Goal: Task Accomplishment & Management: Complete application form

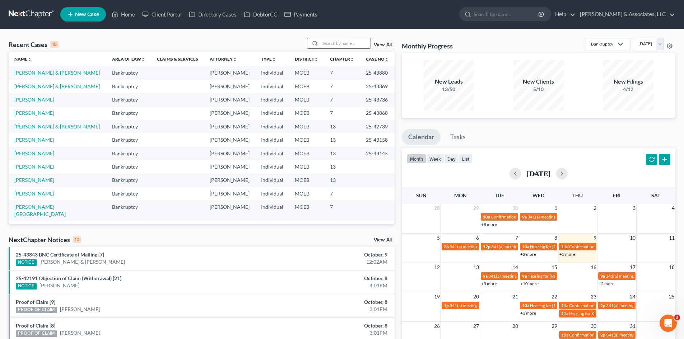
click at [350, 45] on input "search" at bounding box center [345, 43] width 50 height 10
type input "[PERSON_NAME]"
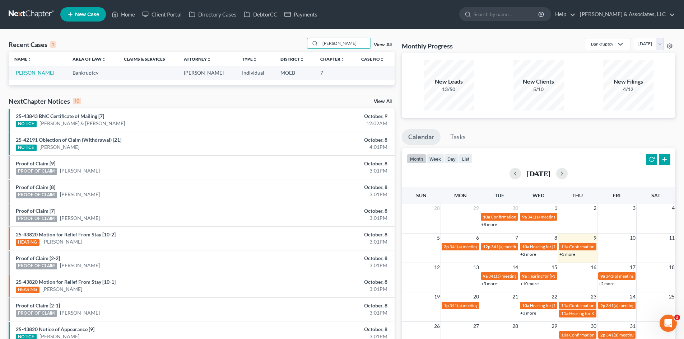
click at [32, 73] on link "[PERSON_NAME]" at bounding box center [34, 73] width 40 height 6
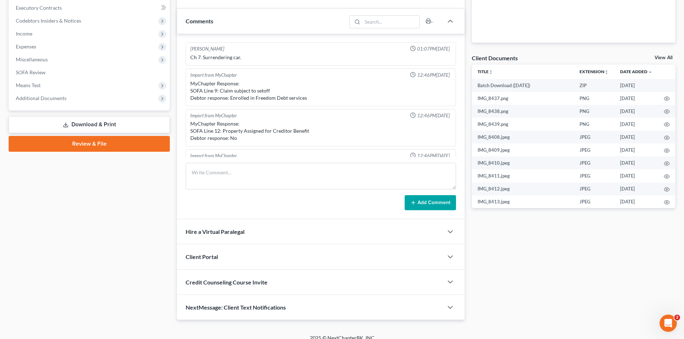
scroll to position [945, 0]
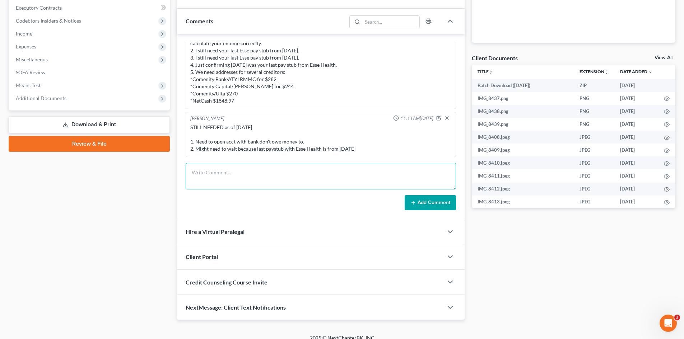
click at [243, 174] on textarea at bounding box center [321, 176] width 270 height 27
type textarea "Confirmed resignation from Esse Health by letter. [PERSON_NAME] confirmed she c…"
click at [423, 204] on button "Add Comment" at bounding box center [430, 202] width 51 height 15
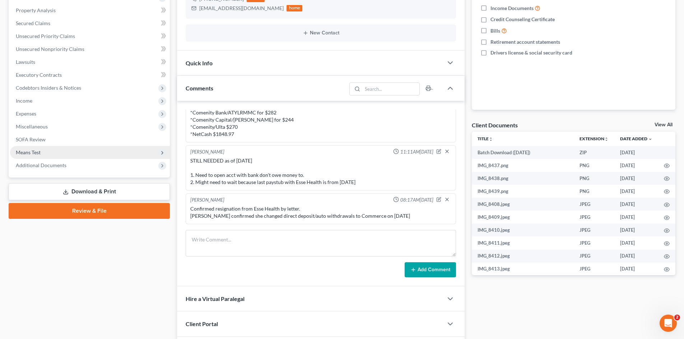
scroll to position [144, 0]
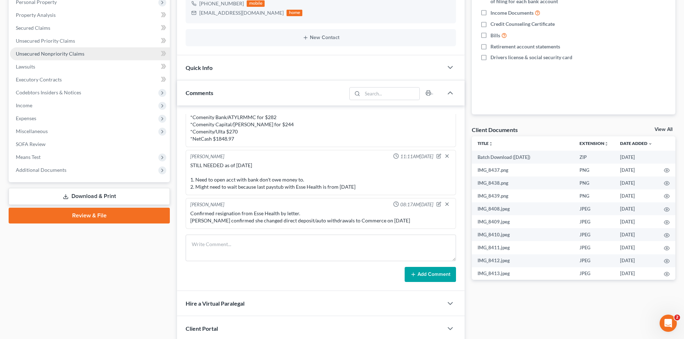
click at [40, 53] on span "Unsecured Nonpriority Claims" at bounding box center [50, 54] width 69 height 6
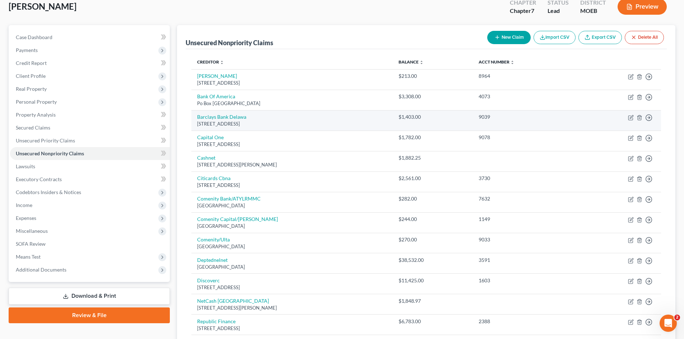
scroll to position [72, 0]
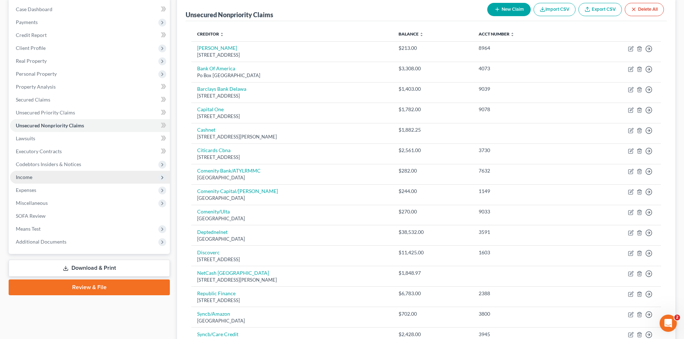
click at [29, 178] on span "Income" at bounding box center [24, 177] width 17 height 6
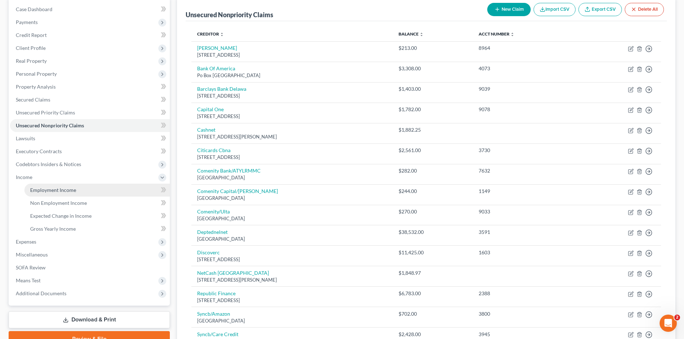
click at [57, 192] on span "Employment Income" at bounding box center [53, 190] width 46 height 6
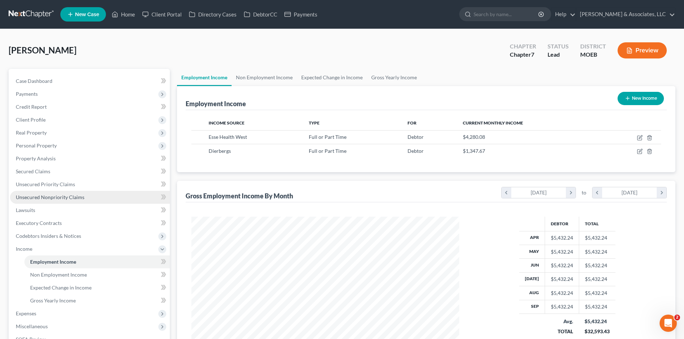
scroll to position [134, 282]
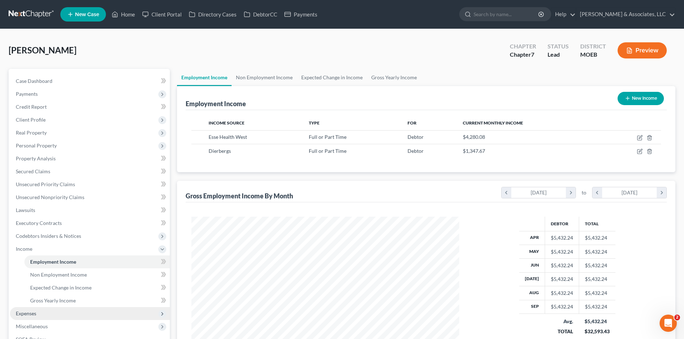
click at [23, 311] on span "Expenses" at bounding box center [26, 314] width 20 height 6
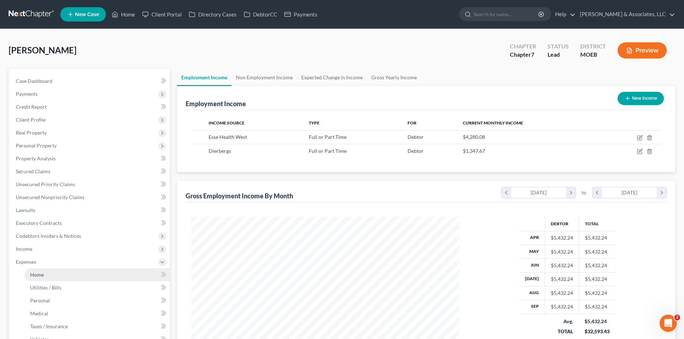
click at [34, 272] on span "Home" at bounding box center [37, 275] width 14 height 6
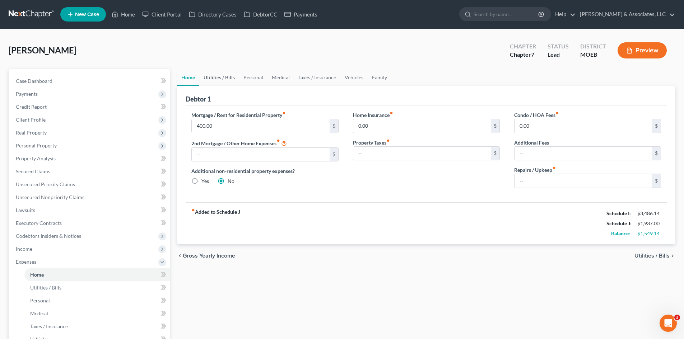
click at [215, 81] on link "Utilities / Bills" at bounding box center [219, 77] width 40 height 17
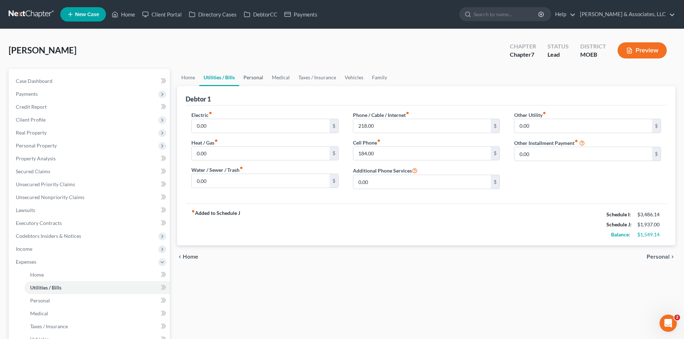
click at [259, 74] on link "Personal" at bounding box center [253, 77] width 28 height 17
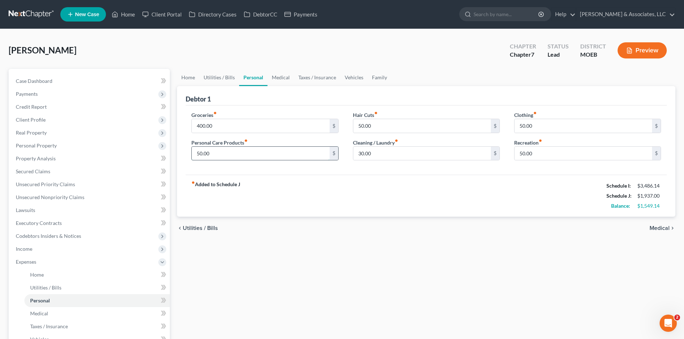
click at [216, 149] on input "50.00" at bounding box center [260, 154] width 137 height 14
type input "100.00"
click at [391, 127] on input "50.00" at bounding box center [421, 126] width 137 height 14
type input "1"
type input "50.00"
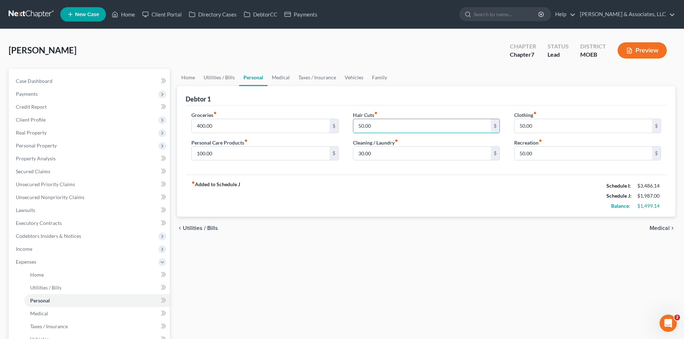
click at [502, 210] on div "fiber_manual_record Added to Schedule J Schedule I: $3,486.14 Schedule J: $1,98…" at bounding box center [426, 196] width 481 height 42
click at [288, 75] on link "Medical" at bounding box center [280, 77] width 27 height 17
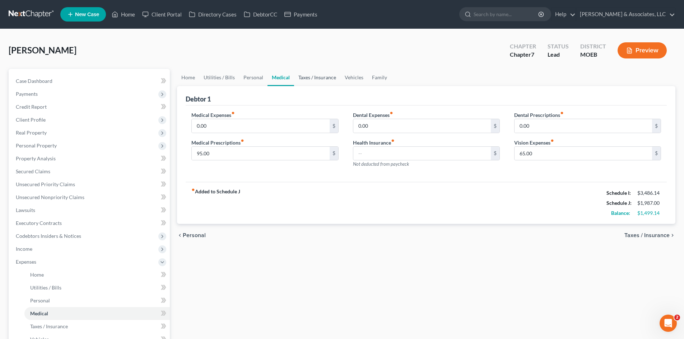
click at [312, 78] on link "Taxes / Insurance" at bounding box center [317, 77] width 46 height 17
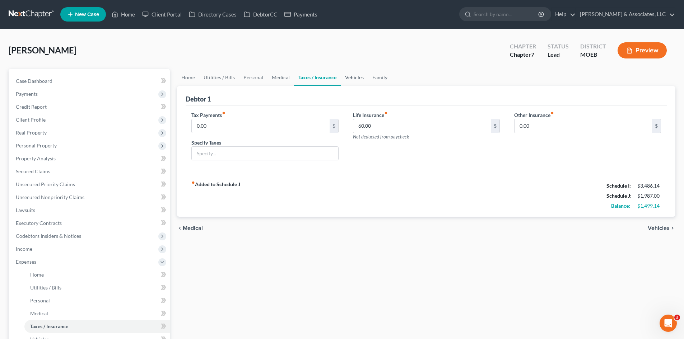
click at [351, 75] on link "Vehicles" at bounding box center [354, 77] width 27 height 17
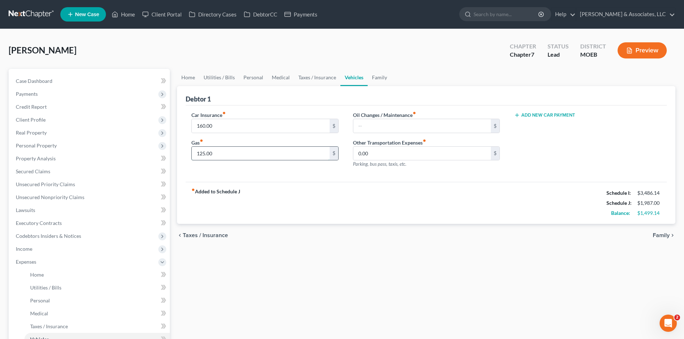
click at [235, 158] on input "125.00" at bounding box center [260, 154] width 137 height 14
type input "150.00"
click at [395, 199] on div "fiber_manual_record Added to Schedule J Schedule I: $3,486.14 Schedule J: $2,01…" at bounding box center [426, 203] width 481 height 42
click at [380, 76] on link "Family" at bounding box center [380, 77] width 24 height 17
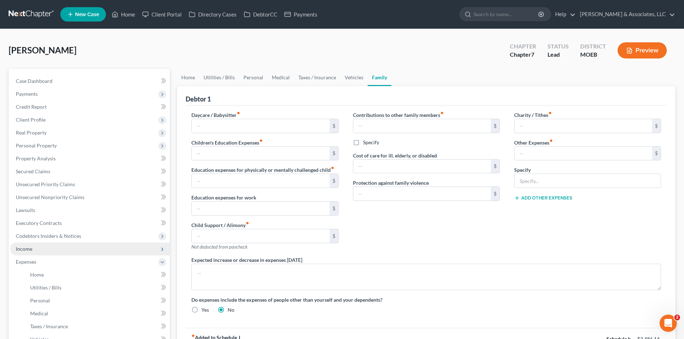
click at [18, 249] on span "Income" at bounding box center [24, 249] width 17 height 6
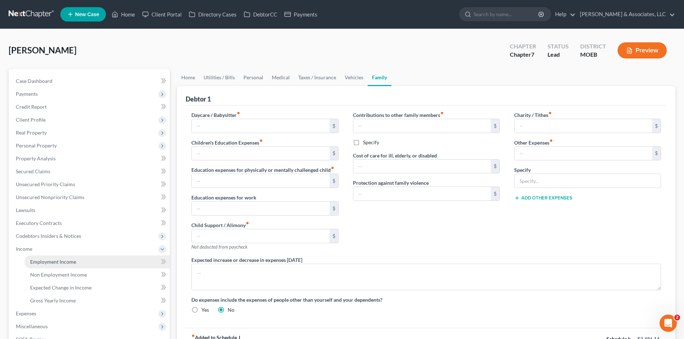
click at [75, 265] on link "Employment Income" at bounding box center [96, 262] width 145 height 13
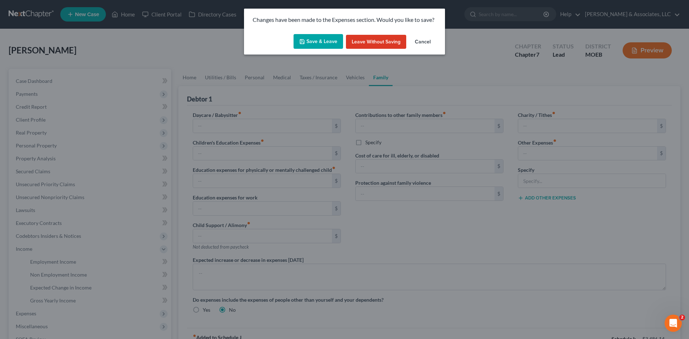
click at [318, 41] on button "Save & Leave" at bounding box center [319, 41] width 50 height 15
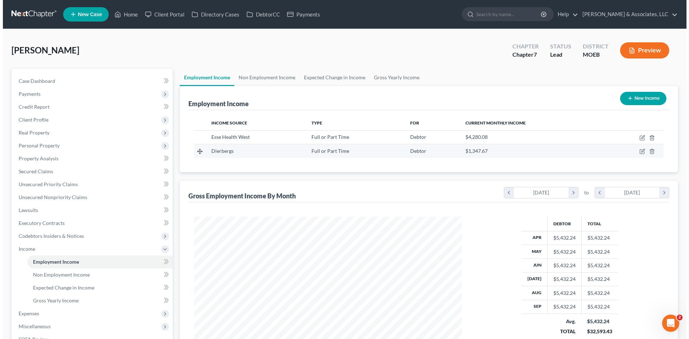
scroll to position [134, 282]
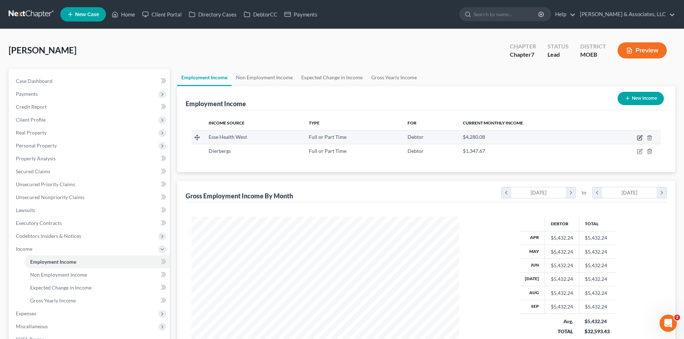
click at [638, 136] on icon "button" at bounding box center [639, 138] width 4 height 4
select select "0"
select select "26"
select select "2"
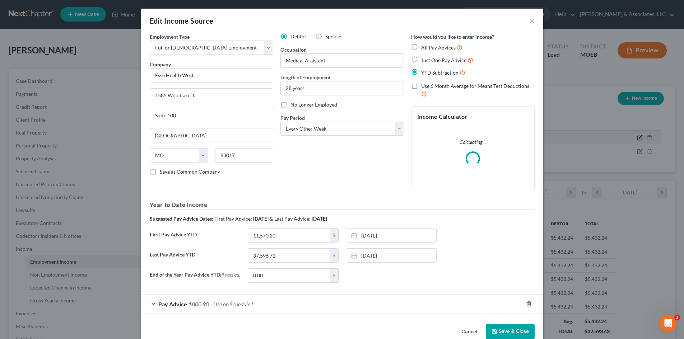
scroll to position [135, 285]
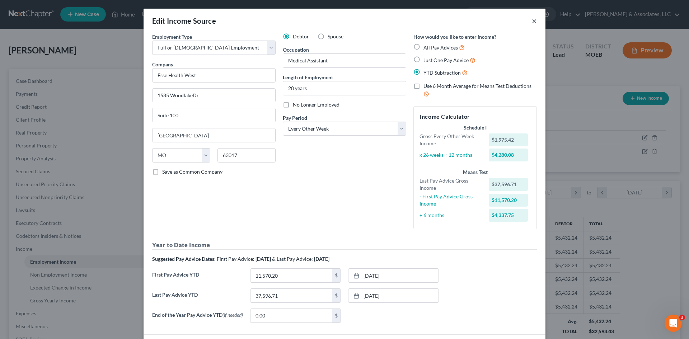
click at [532, 21] on button "×" at bounding box center [534, 21] width 5 height 9
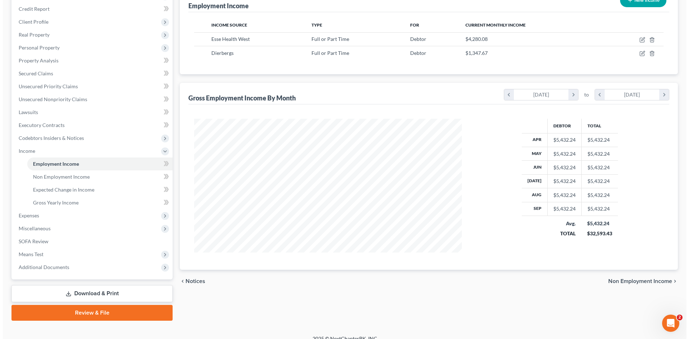
scroll to position [107, 0]
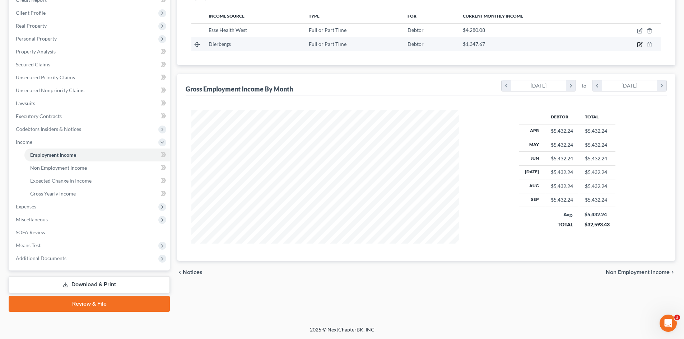
click at [640, 45] on icon "button" at bounding box center [640, 45] width 6 height 6
select select "0"
select select "26"
select select "3"
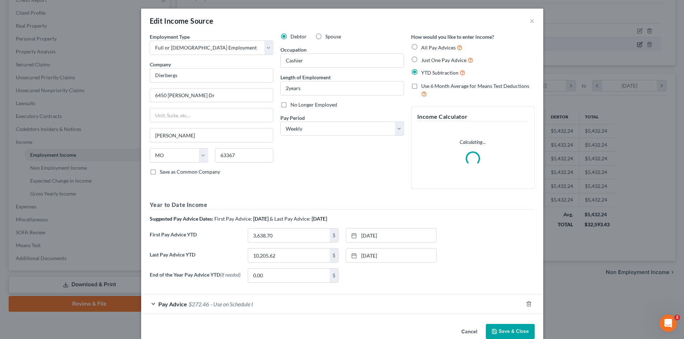
scroll to position [135, 285]
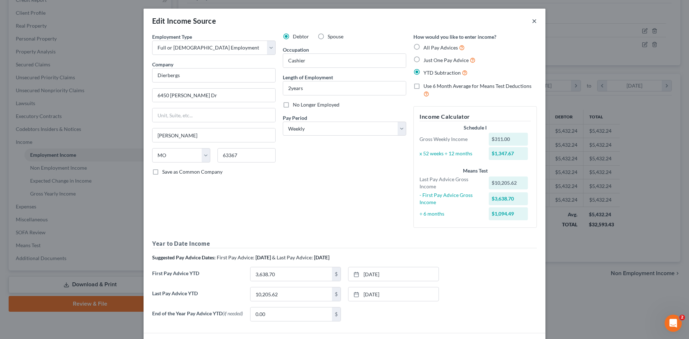
click at [532, 22] on button "×" at bounding box center [534, 21] width 5 height 9
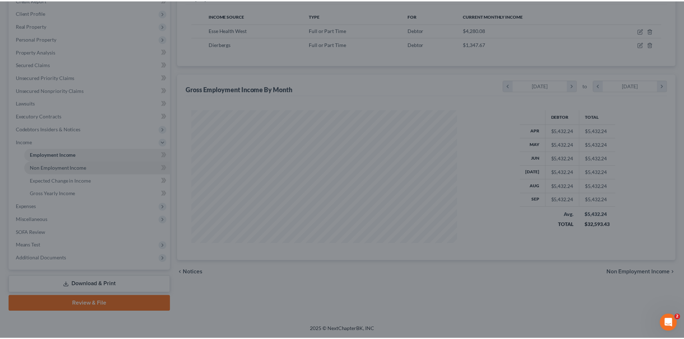
scroll to position [358865, 358716]
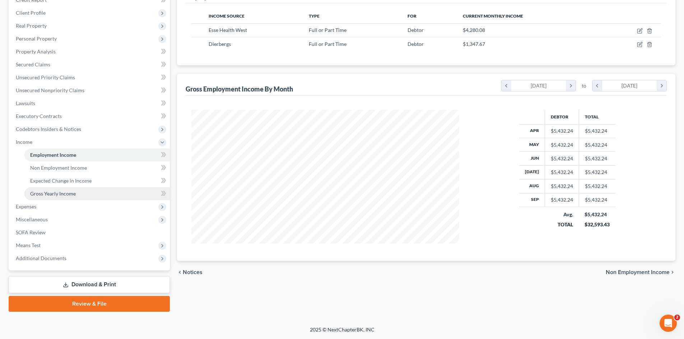
click at [64, 195] on span "Gross Yearly Income" at bounding box center [53, 194] width 46 height 6
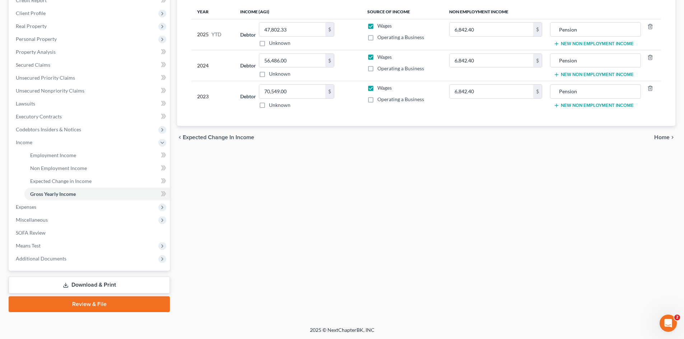
scroll to position [107, 0]
click at [41, 243] on span "Means Test" at bounding box center [28, 245] width 25 height 6
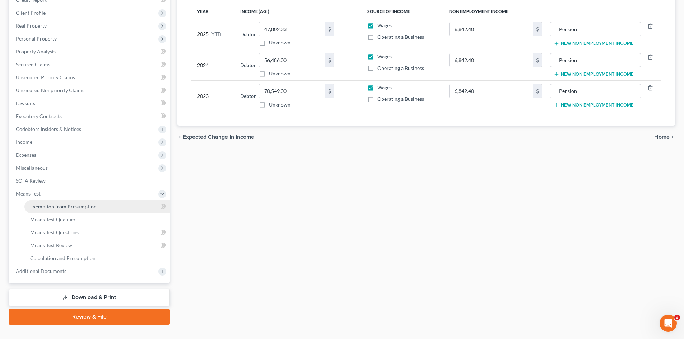
click at [94, 208] on span "Exemption from Presumption" at bounding box center [63, 207] width 66 height 6
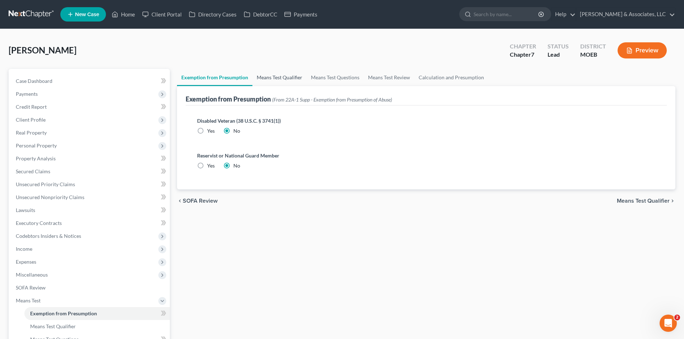
click at [290, 79] on link "Means Test Qualifier" at bounding box center [279, 77] width 54 height 17
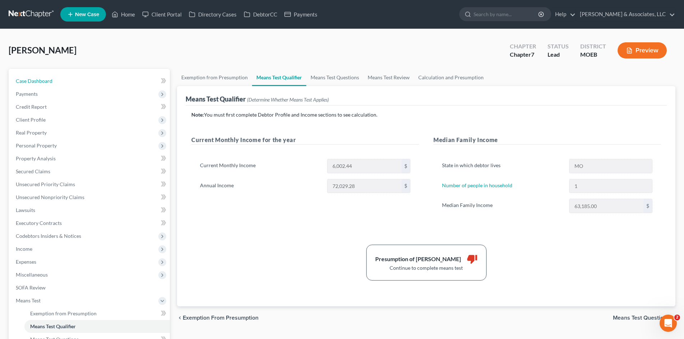
click at [55, 83] on link "Case Dashboard" at bounding box center [90, 81] width 160 height 13
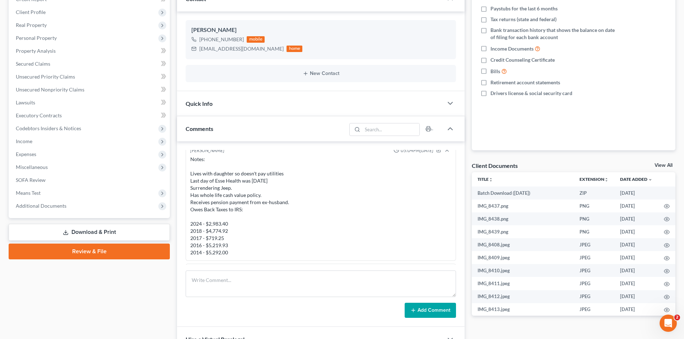
scroll to position [404, 0]
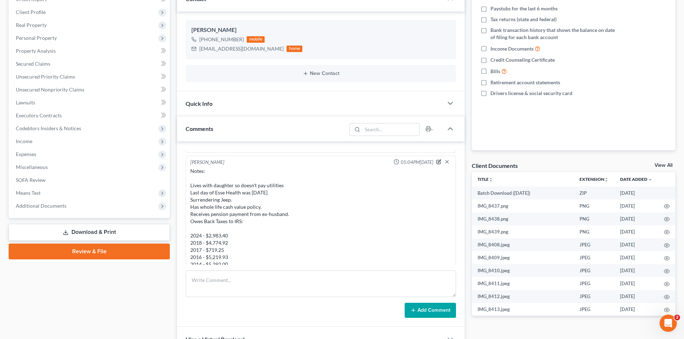
click at [436, 163] on icon "button" at bounding box center [438, 161] width 5 height 5
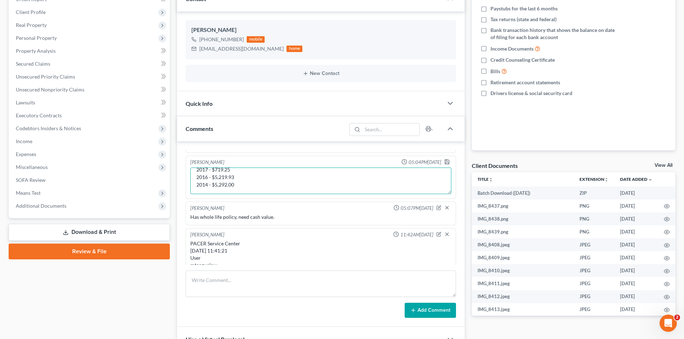
drag, startPoint x: 294, startPoint y: 191, endPoint x: 272, endPoint y: 179, distance: 25.1
click at [272, 181] on textarea "Notes: Lives with daughter so doesn't pay utilities Last day of Esse Health was…" at bounding box center [320, 181] width 261 height 27
click at [259, 183] on textarea "Notes: Lives with daughter so doesn't pay utilities Last day of Esse Health was…" at bounding box center [320, 181] width 261 height 27
click at [243, 171] on textarea "Notes: Lives with daughter so doesn't pay utilities Last day of Esse Health was…" at bounding box center [320, 181] width 261 height 27
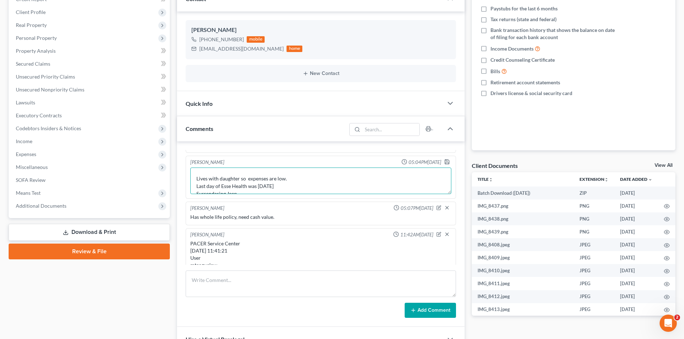
scroll to position [21, 0]
click at [376, 181] on textarea "Notes: Lives with daughter so expenses are low. Last day of Esse Health was 09/…" at bounding box center [320, 181] width 261 height 27
click at [260, 183] on textarea "Notes: Lives with daughter so expenses are low. Last day of Esse Health was 09/…" at bounding box center [320, 181] width 261 height 27
click at [302, 175] on textarea "Notes: Lives with daughter so expenses are low. Last day of Esse Health was 09/…" at bounding box center [320, 181] width 261 height 27
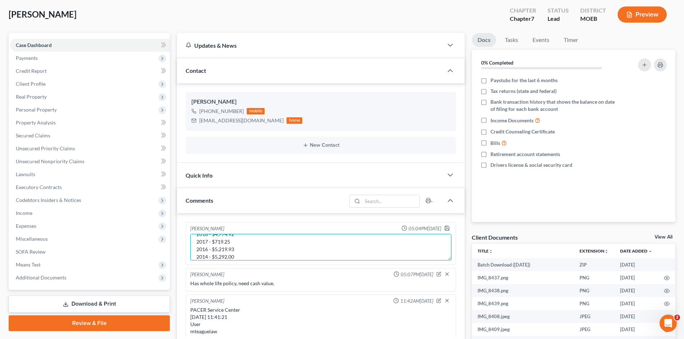
scroll to position [404, 0]
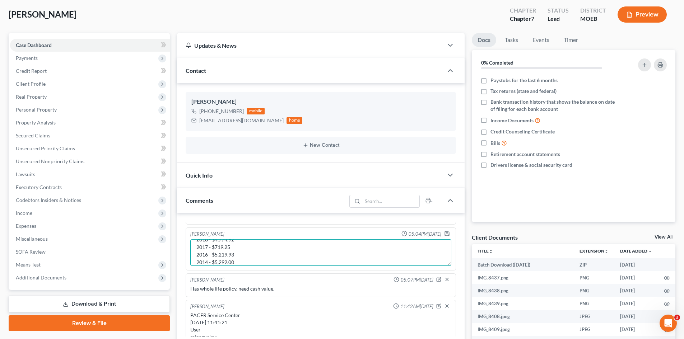
click at [292, 261] on textarea "Notes: Lives with daughter so expenses are low. Last day of Esse Health was 09/…" at bounding box center [320, 252] width 261 height 27
type textarea "Notes: Lives with daughter so expenses are low. Last day of Esse Health was 09/…"
drag, startPoint x: 443, startPoint y: 234, endPoint x: 439, endPoint y: 233, distance: 4.5
click at [446, 234] on polyline "button" at bounding box center [447, 235] width 3 height 2
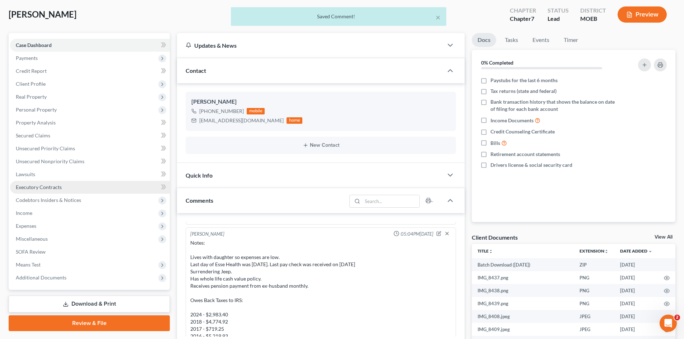
scroll to position [986, 0]
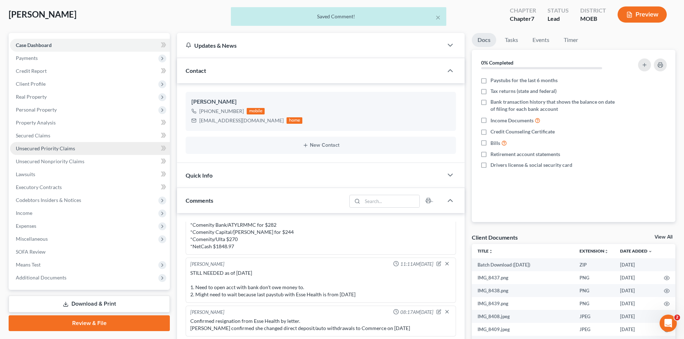
click at [33, 147] on span "Unsecured Priority Claims" at bounding box center [45, 148] width 59 height 6
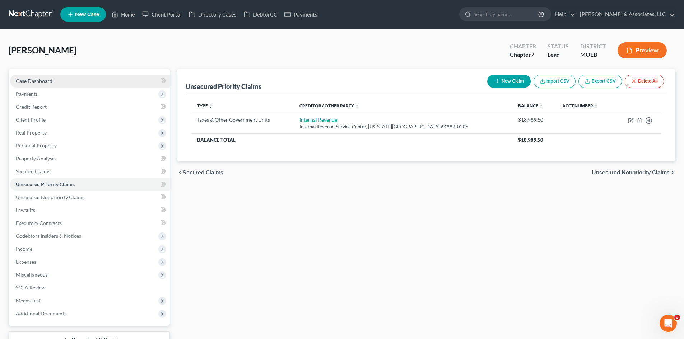
click at [54, 82] on link "Case Dashboard" at bounding box center [90, 81] width 160 height 13
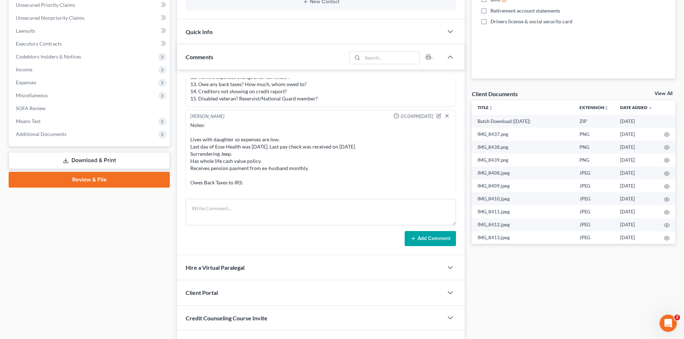
scroll to position [376, 0]
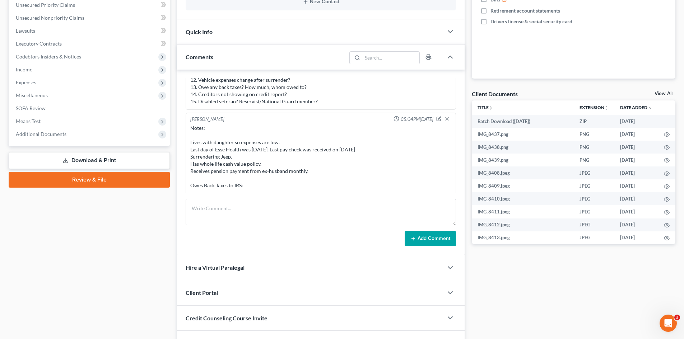
drag, startPoint x: 245, startPoint y: 158, endPoint x: 187, endPoint y: 129, distance: 64.7
click at [187, 129] on div "Liz O'Fallon 05:04PM, 09/16/2025 Notes: Lives with daughter so expenses are low…" at bounding box center [321, 175] width 270 height 124
copy div "Notes: Lives with daughter so expenses are low. Last day of Esse Health was 09/…"
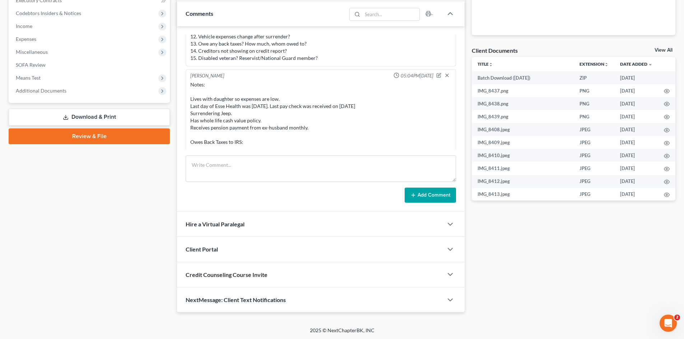
scroll to position [224, 0]
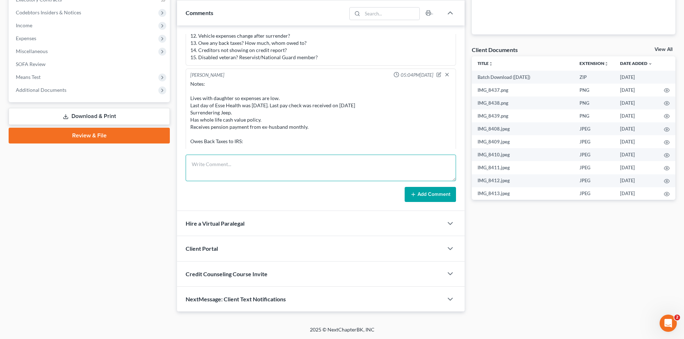
click at [235, 165] on textarea at bounding box center [321, 168] width 270 height 27
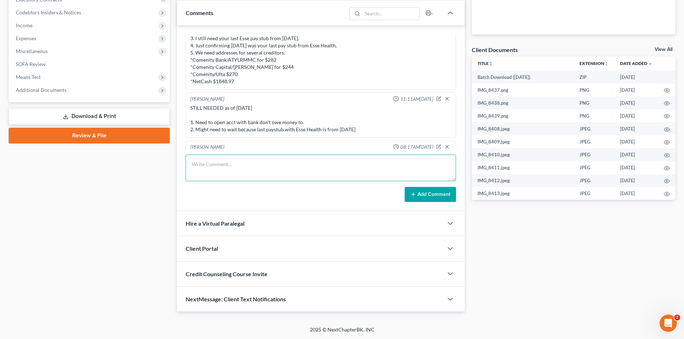
scroll to position [986, 0]
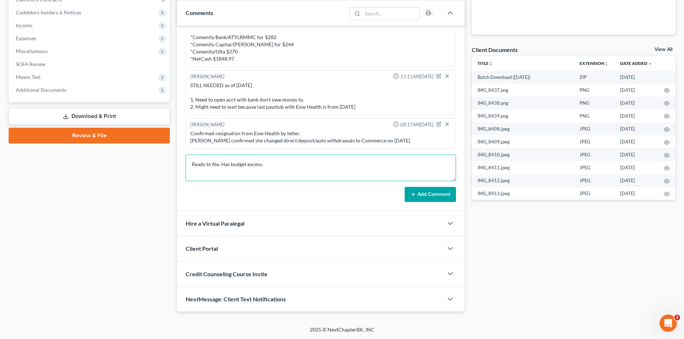
type textarea "Ready to file. Has budget excess."
click at [436, 194] on button "Add Comment" at bounding box center [430, 194] width 51 height 15
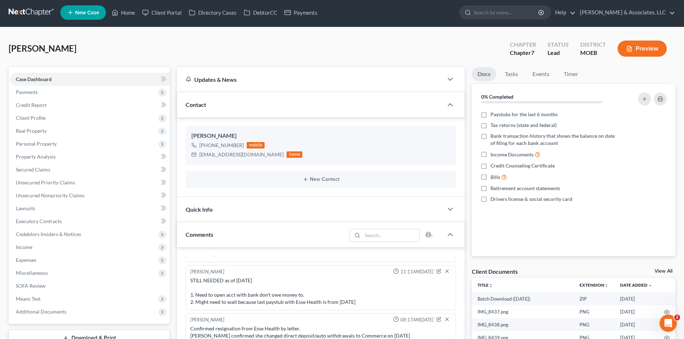
scroll to position [0, 0]
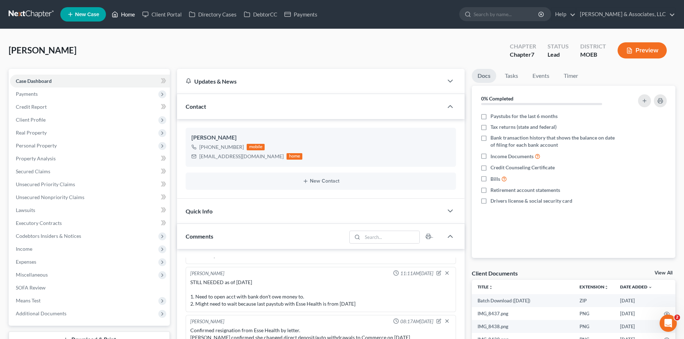
click at [128, 14] on link "Home" at bounding box center [123, 14] width 31 height 13
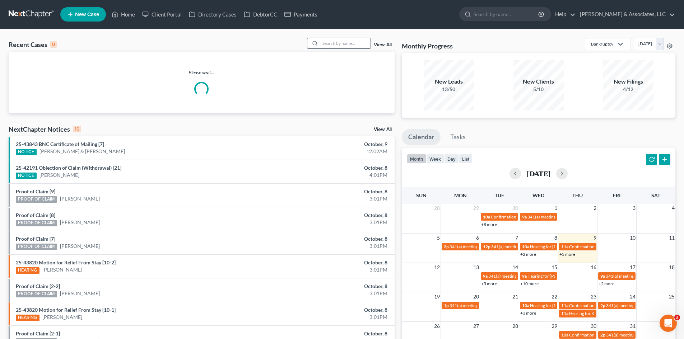
click at [325, 41] on input "search" at bounding box center [345, 43] width 50 height 10
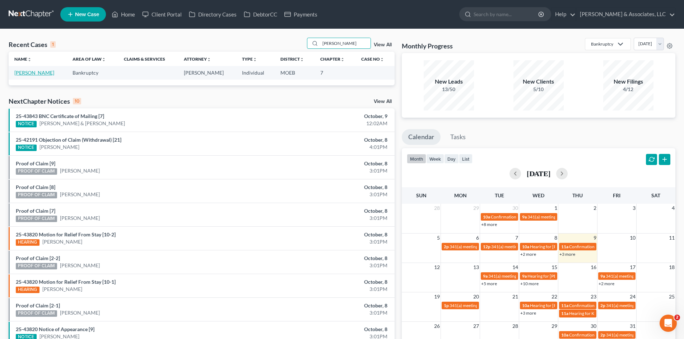
type input "leola"
click at [25, 72] on link "[PERSON_NAME]" at bounding box center [34, 73] width 40 height 6
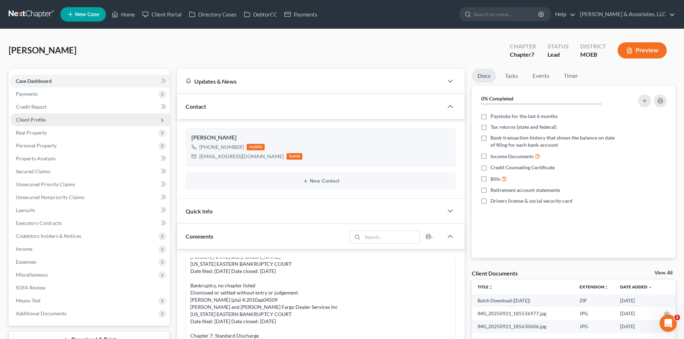
click at [41, 120] on span "Client Profile" at bounding box center [31, 120] width 30 height 6
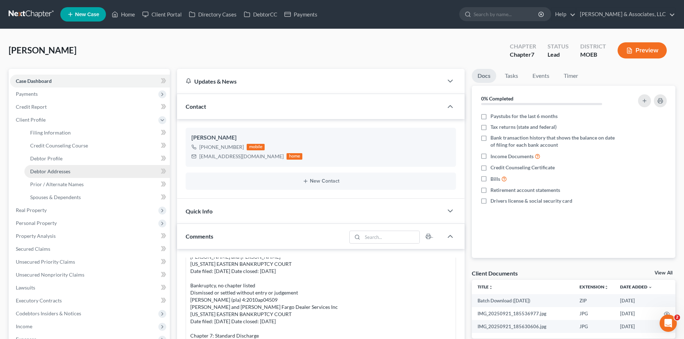
click at [57, 172] on span "Debtor Addresses" at bounding box center [50, 171] width 40 height 6
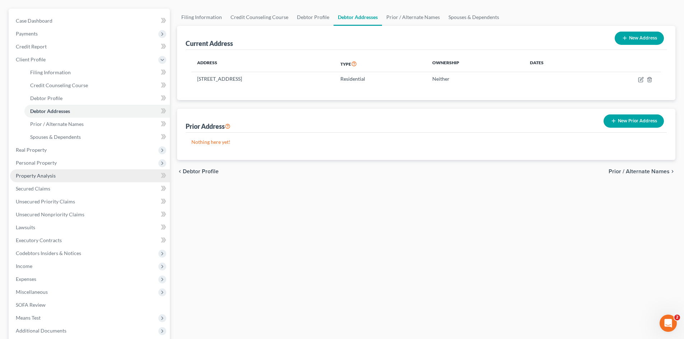
scroll to position [108, 0]
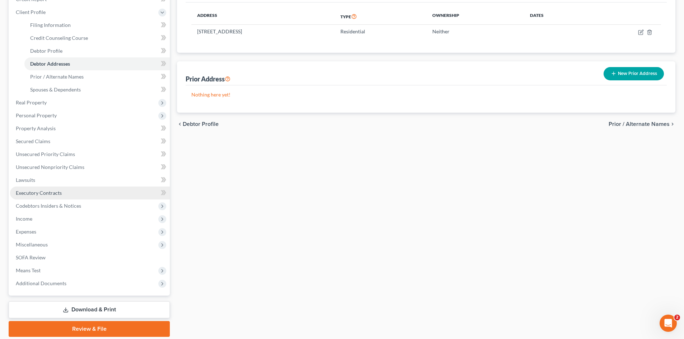
click at [56, 194] on span "Executory Contracts" at bounding box center [39, 193] width 46 height 6
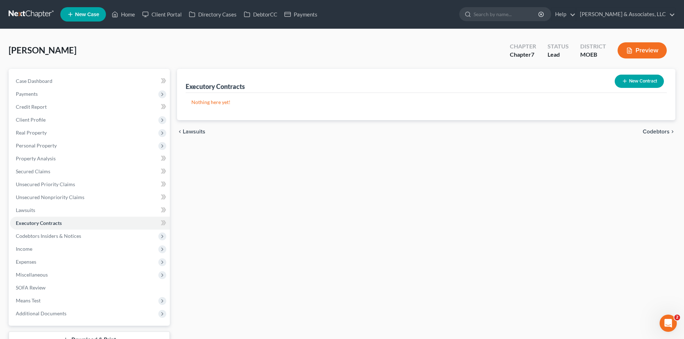
click at [633, 79] on button "New Contract" at bounding box center [639, 81] width 49 height 13
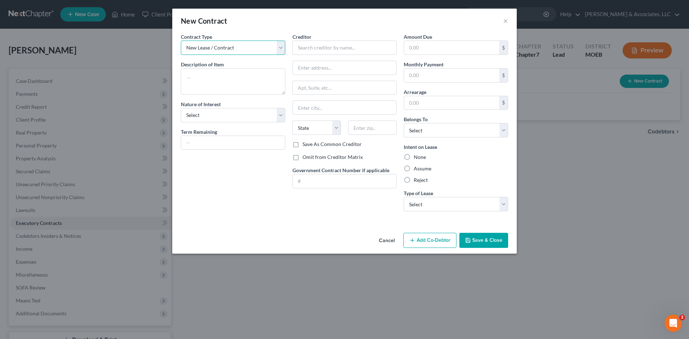
click at [231, 48] on select "New Lease / Contract New Timeshare" at bounding box center [233, 48] width 104 height 14
click at [181, 41] on select "New Lease / Contract New Timeshare" at bounding box center [233, 48] width 104 height 14
click at [209, 83] on textarea at bounding box center [233, 81] width 104 height 27
type textarea "Residential Lease"
click at [202, 116] on select "Select Purchaser Agent Lessor Lessee" at bounding box center [233, 115] width 104 height 14
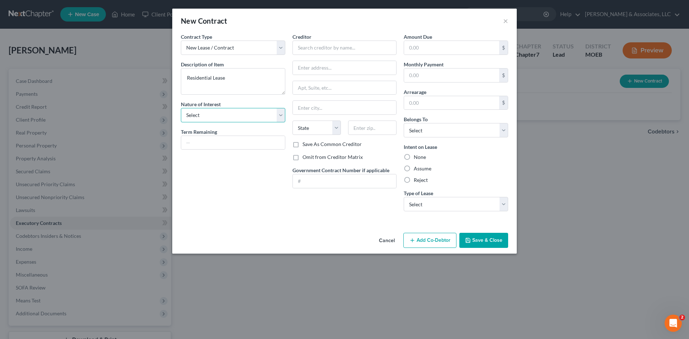
select select "3"
click at [181, 108] on select "Select Purchaser Agent Lessor Lessee" at bounding box center [233, 115] width 104 height 14
click at [303, 157] on label "Omit from Creditor Matrix" at bounding box center [333, 157] width 60 height 7
click at [306, 157] on input "Omit from Creditor Matrix" at bounding box center [308, 156] width 5 height 5
checkbox input "true"
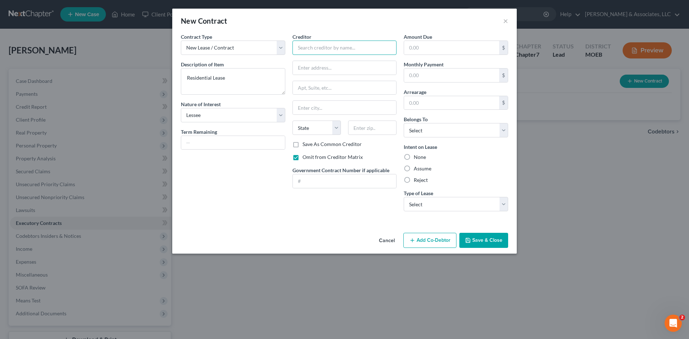
click at [313, 48] on input "text" at bounding box center [345, 48] width 104 height 14
type input "Frank Bent"
type input "PO Box 680"
type input "Florissant"
select select "26"
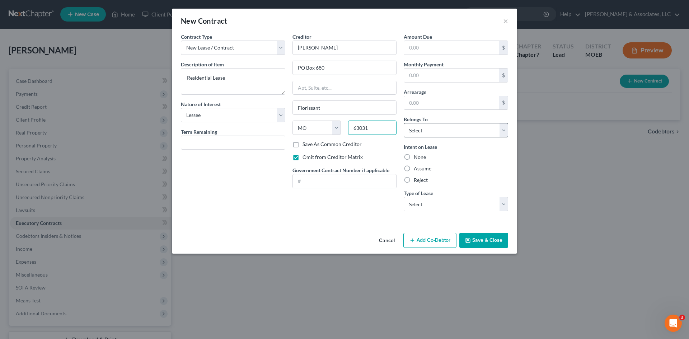
type input "63031"
click at [423, 126] on select "Select Debtor 1 Only Debtor 2 Only Debtor 1 And Debtor 2 Only At Least One Of T…" at bounding box center [456, 130] width 104 height 14
select select "0"
click at [404, 123] on select "Select Debtor 1 Only Debtor 2 Only Debtor 1 And Debtor 2 Only At Least One Of T…" at bounding box center [456, 130] width 104 height 14
click at [414, 169] on label "Assume" at bounding box center [423, 168] width 18 height 7
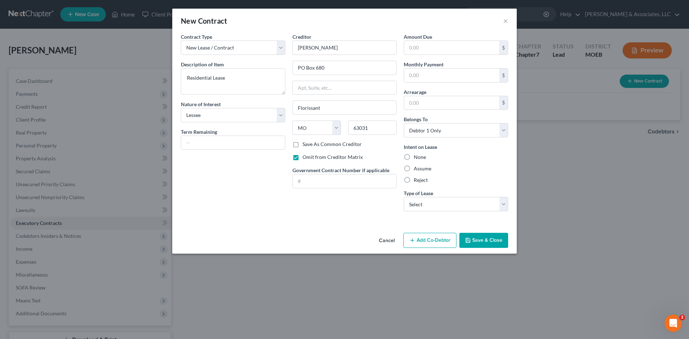
click at [417, 169] on input "Assume" at bounding box center [419, 167] width 5 height 5
radio input "true"
click at [432, 208] on select "Select Real Estate Car Other" at bounding box center [456, 204] width 104 height 14
select select "0"
click at [404, 197] on select "Select Real Estate Car Other" at bounding box center [456, 204] width 104 height 14
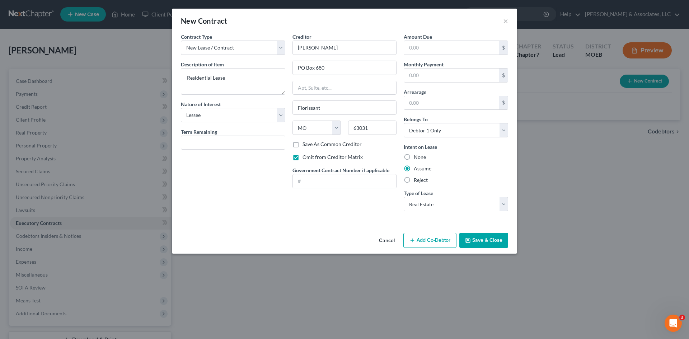
click at [486, 239] on button "Save & Close" at bounding box center [484, 240] width 49 height 15
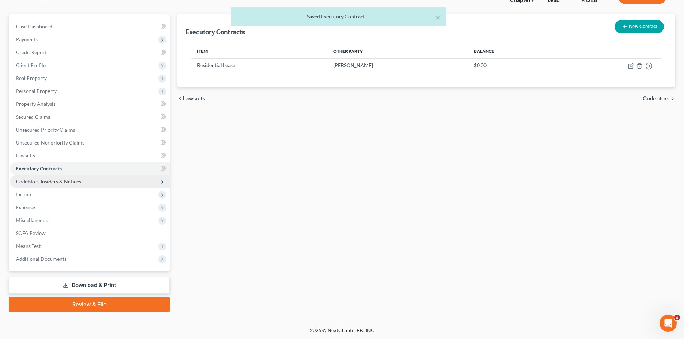
scroll to position [55, 0]
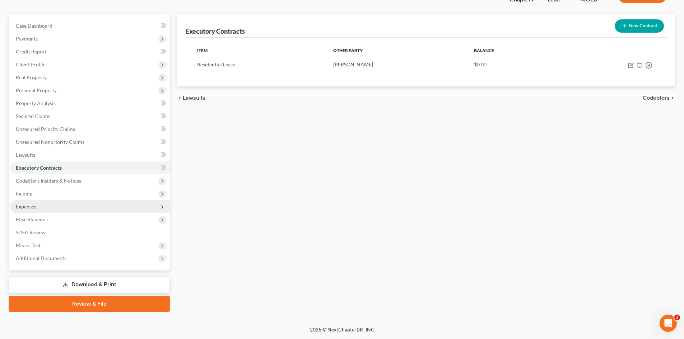
click at [29, 208] on span "Expenses" at bounding box center [26, 207] width 20 height 6
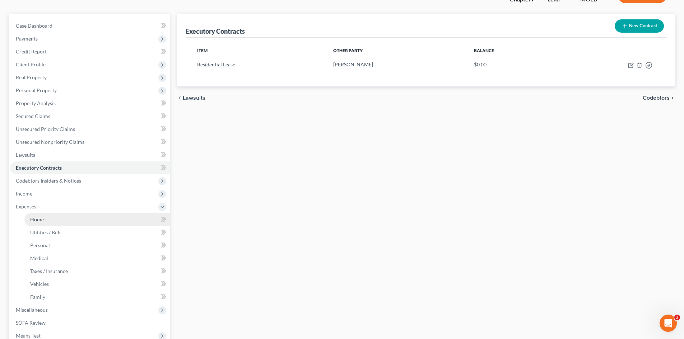
click at [44, 219] on link "Home" at bounding box center [96, 219] width 145 height 13
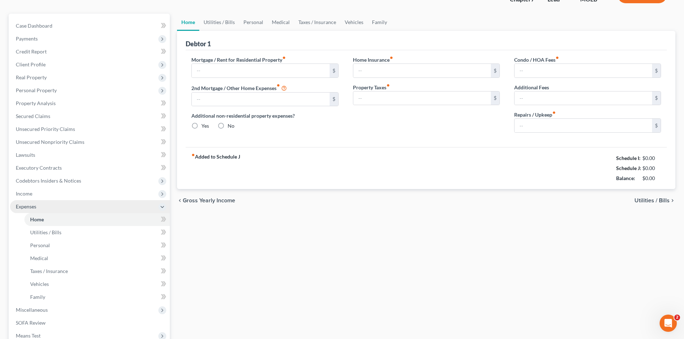
type input "1,400.00"
type input "0.00"
radio input "true"
type input "0.00"
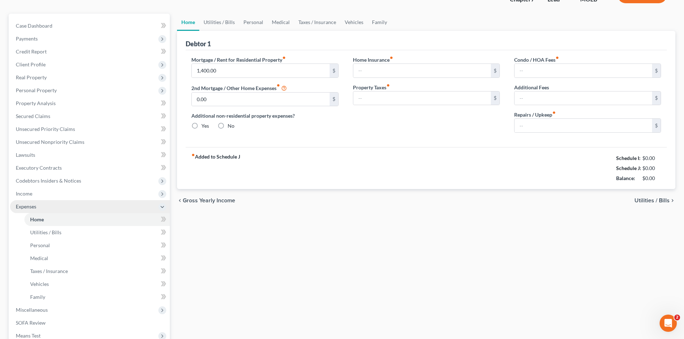
type input "0.00"
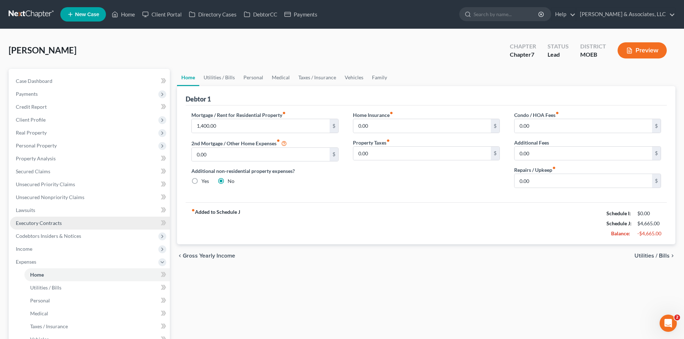
click at [47, 223] on span "Executory Contracts" at bounding box center [39, 223] width 46 height 6
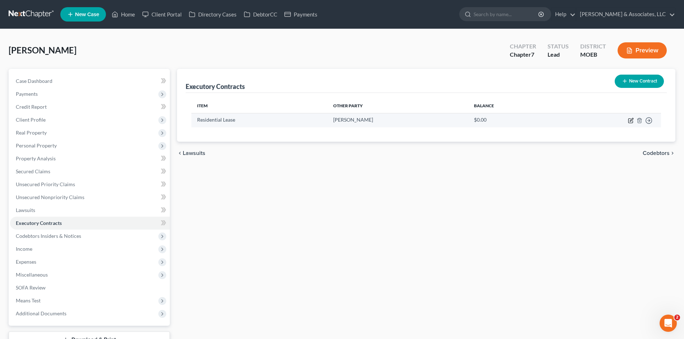
click at [630, 120] on icon "button" at bounding box center [631, 121] width 6 height 6
select select "3"
select select "26"
select select "0"
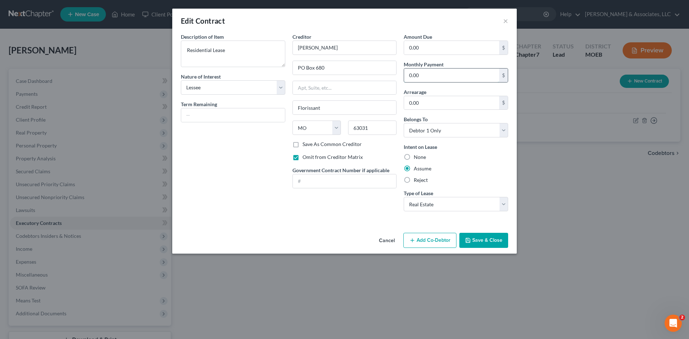
click at [425, 77] on input "0.00" at bounding box center [451, 76] width 95 height 14
type input "1,400.00"
click at [484, 240] on button "Save & Close" at bounding box center [484, 240] width 49 height 15
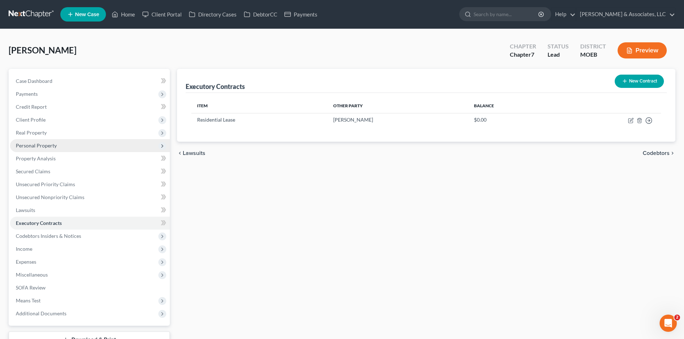
click at [40, 146] on span "Personal Property" at bounding box center [36, 146] width 41 height 6
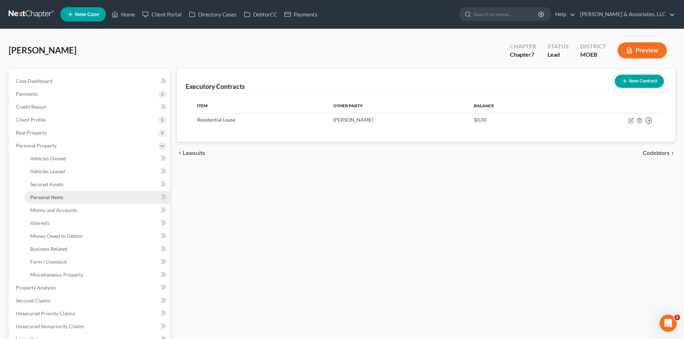
click at [50, 196] on span "Personal Items" at bounding box center [46, 197] width 33 height 6
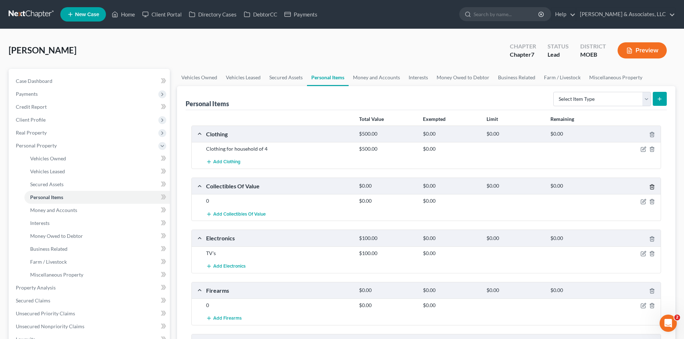
click at [651, 185] on icon "button" at bounding box center [651, 187] width 3 height 5
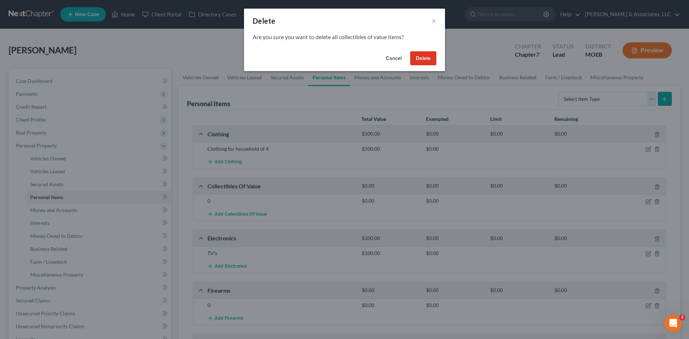
click at [425, 57] on button "Delete" at bounding box center [423, 58] width 26 height 14
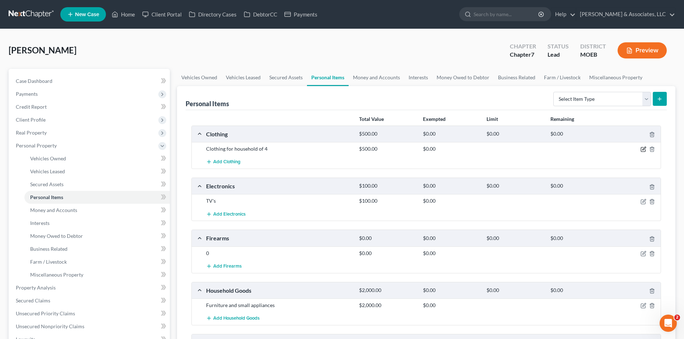
click at [644, 149] on icon "button" at bounding box center [643, 148] width 3 height 3
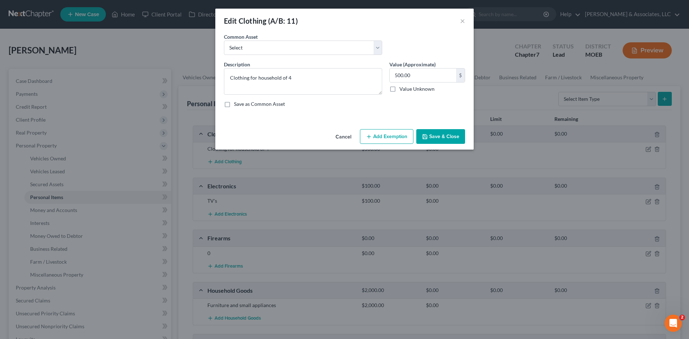
click at [395, 131] on button "Add Exemption" at bounding box center [386, 136] width 53 height 15
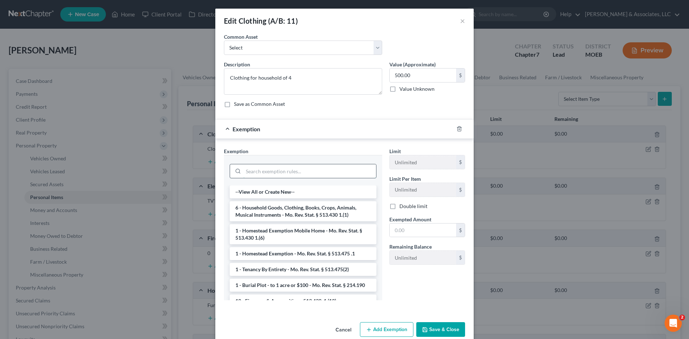
click at [310, 171] on input "search" at bounding box center [309, 171] width 133 height 14
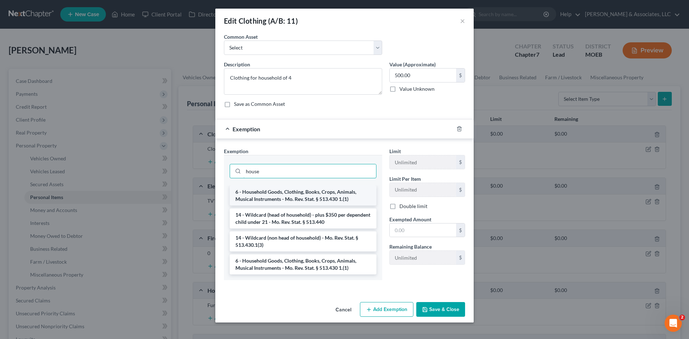
type input "house"
click at [311, 190] on li "6 - Household Goods, Clothing, Books, Crops, Animals, Musical Instruments - Mo.…" at bounding box center [303, 196] width 147 height 20
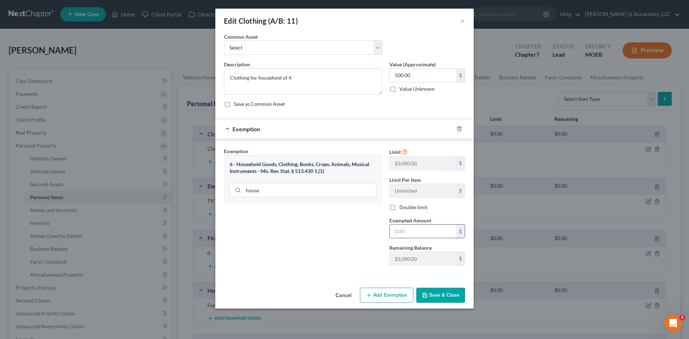
click at [427, 234] on input "text" at bounding box center [423, 232] width 66 height 14
type input "500.00"
click at [445, 302] on button "Save & Close" at bounding box center [440, 295] width 49 height 15
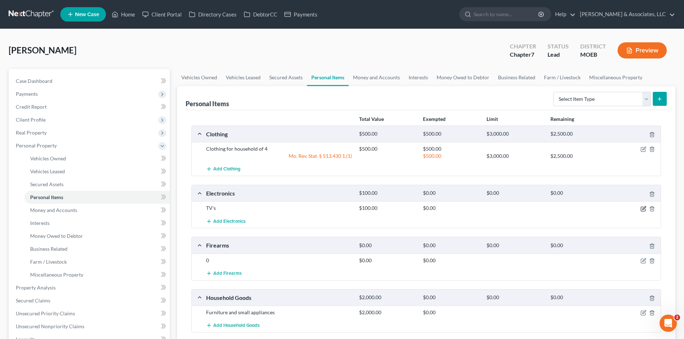
click at [642, 208] on icon "button" at bounding box center [643, 209] width 6 height 6
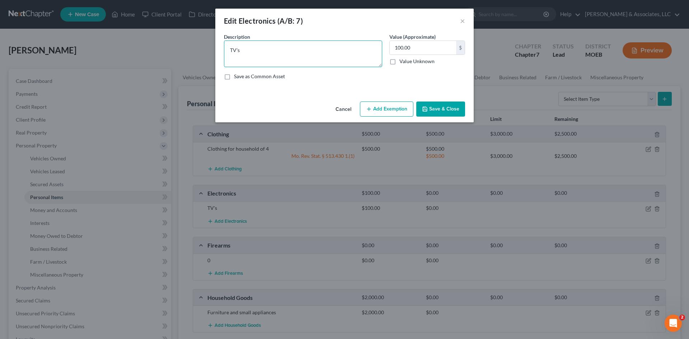
click at [284, 50] on textarea "TV's" at bounding box center [303, 54] width 158 height 27
type textarea "TV's, Cell PHones, Gaming Play Station"
drag, startPoint x: 422, startPoint y: 46, endPoint x: 390, endPoint y: 47, distance: 32.0
click at [390, 47] on input "500.00" at bounding box center [423, 48] width 66 height 14
type input "8"
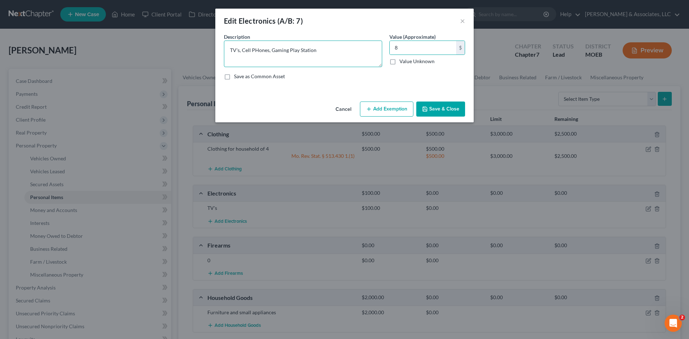
click at [258, 50] on textarea "TV's, Cell PHones, Gaming Play Station" at bounding box center [303, 54] width 158 height 27
type textarea "TV's, Cell Phones, Gaming Play Station"
click at [419, 49] on input "8" at bounding box center [423, 48] width 66 height 14
type input "800.00"
click at [391, 111] on button "Add Exemption" at bounding box center [386, 109] width 53 height 15
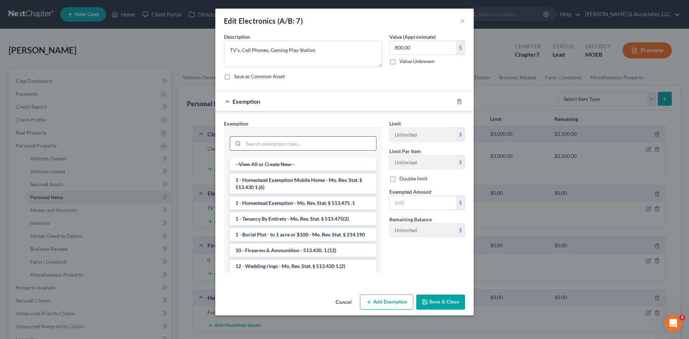
click at [284, 138] on input "search" at bounding box center [309, 144] width 133 height 14
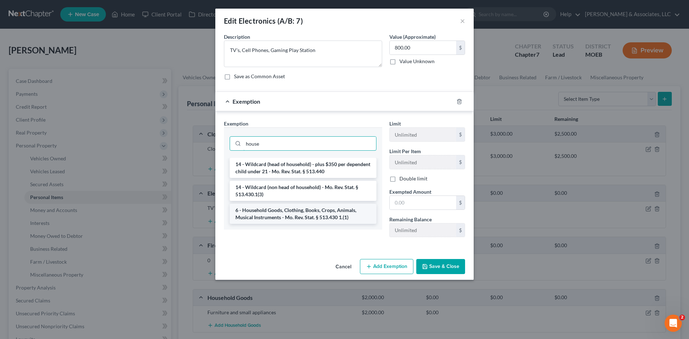
type input "house"
click at [284, 215] on li "6 - Household Goods, Clothing, Books, Crops, Animals, Musical Instruments - Mo.…" at bounding box center [303, 214] width 147 height 20
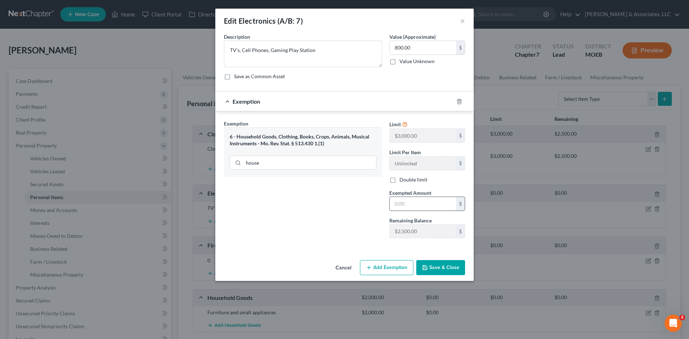
click at [416, 207] on input "text" at bounding box center [423, 204] width 66 height 14
type input "800.00"
click at [456, 272] on button "Save & Close" at bounding box center [440, 267] width 49 height 15
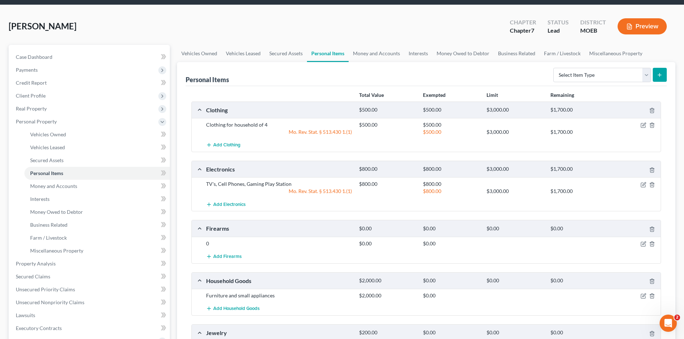
scroll to position [36, 0]
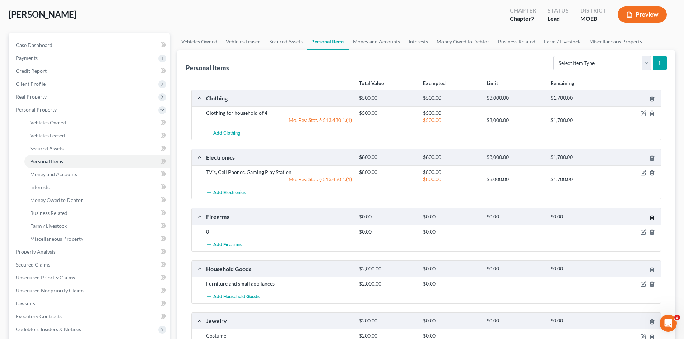
click at [650, 217] on icon "button" at bounding box center [651, 217] width 3 height 5
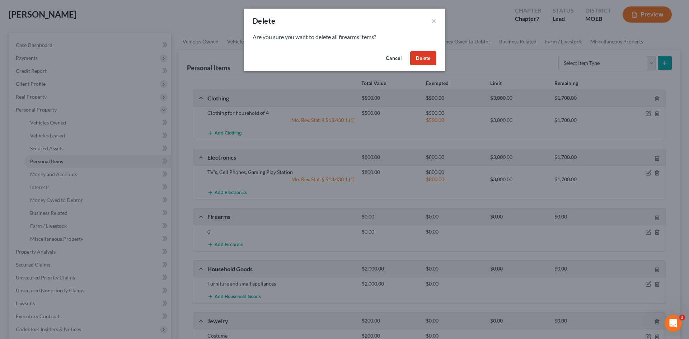
click at [423, 59] on button "Delete" at bounding box center [423, 58] width 26 height 14
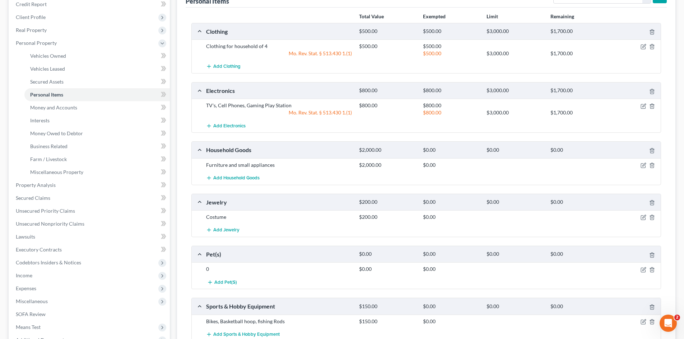
scroll to position [144, 0]
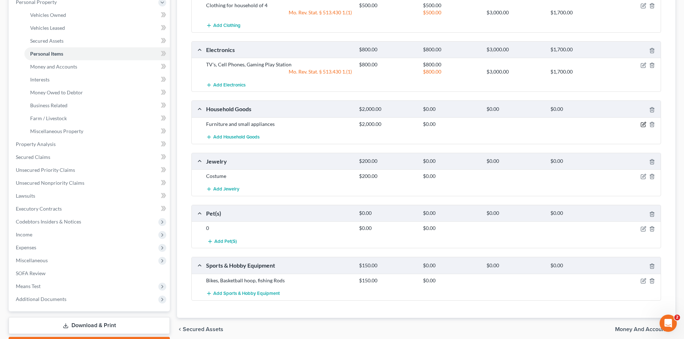
click at [644, 125] on icon "button" at bounding box center [643, 125] width 6 height 6
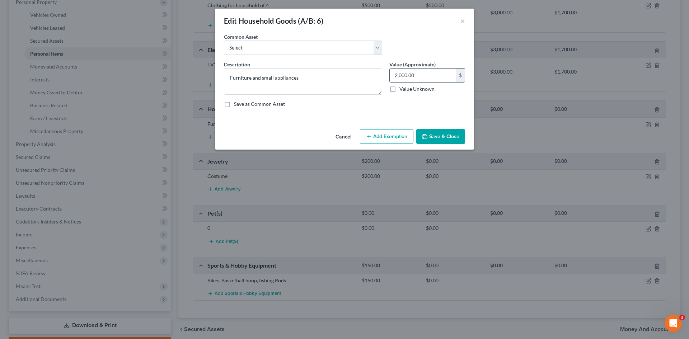
click at [430, 77] on input "2,000.00" at bounding box center [423, 76] width 66 height 14
type input "1,500.00"
click at [384, 137] on button "Add Exemption" at bounding box center [386, 136] width 53 height 15
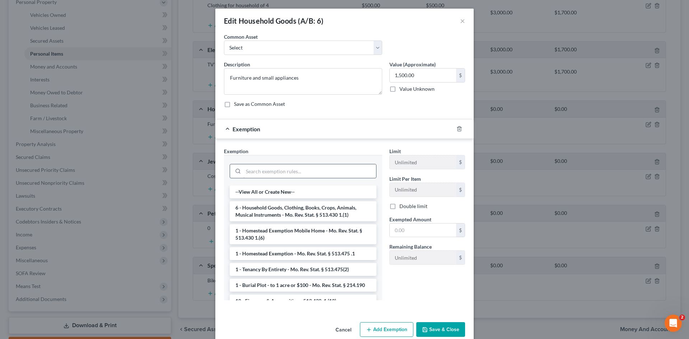
click at [307, 169] on input "search" at bounding box center [309, 171] width 133 height 14
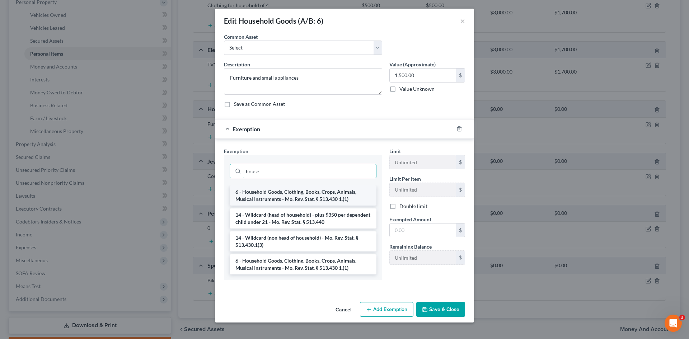
type input "house"
click at [305, 201] on li "6 - Household Goods, Clothing, Books, Crops, Animals, Musical Instruments - Mo.…" at bounding box center [303, 196] width 147 height 20
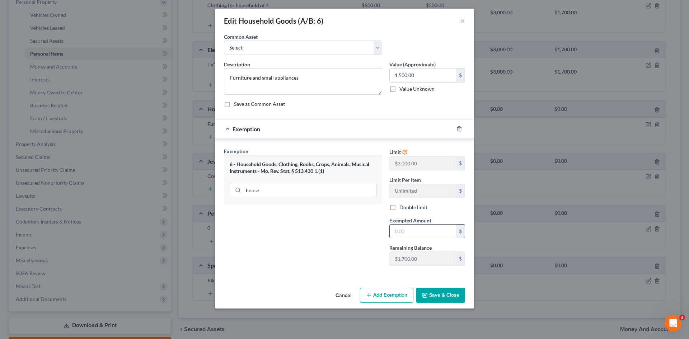
click at [404, 229] on input "text" at bounding box center [423, 232] width 66 height 14
type input "1,500.00"
click at [447, 295] on button "Save & Close" at bounding box center [440, 295] width 49 height 15
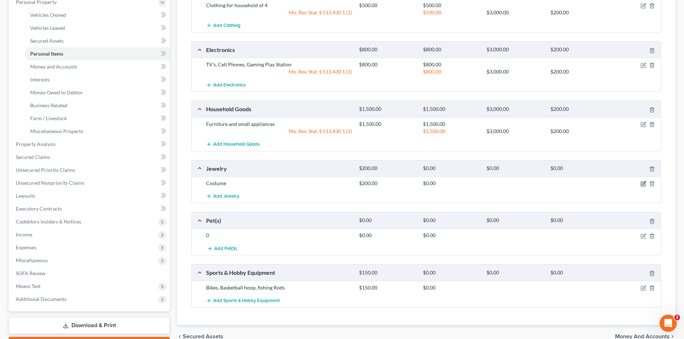
click at [642, 185] on icon "button" at bounding box center [643, 183] width 3 height 3
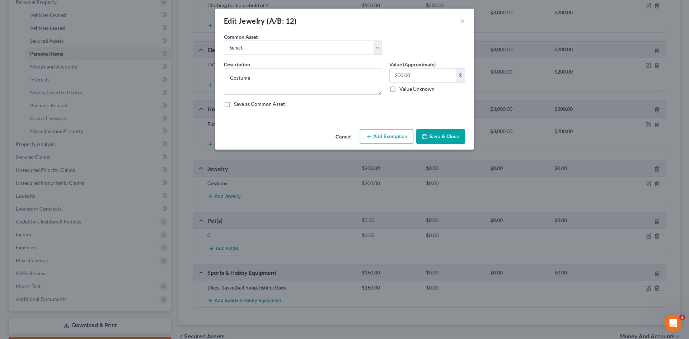
click at [396, 140] on button "Add Exemption" at bounding box center [386, 136] width 53 height 15
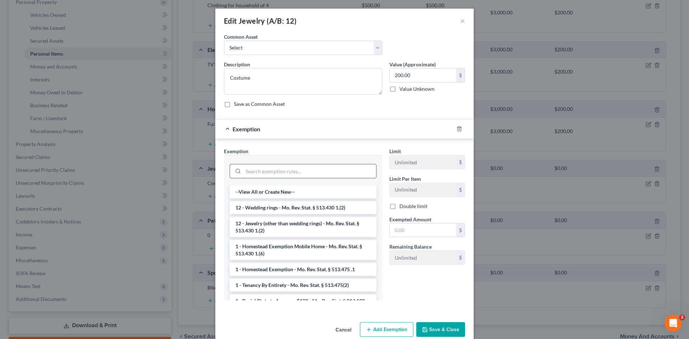
click at [309, 170] on input "search" at bounding box center [309, 171] width 133 height 14
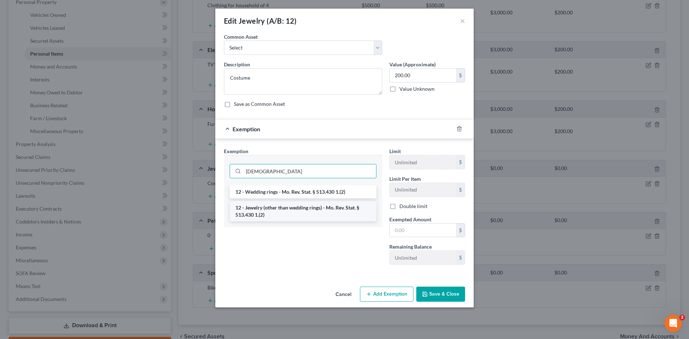
type input "jew"
click at [324, 208] on li "12 - Jewelry (other than wedding rings) - Mo. Rev. Stat. § 513.430 1.(2)" at bounding box center [303, 211] width 147 height 20
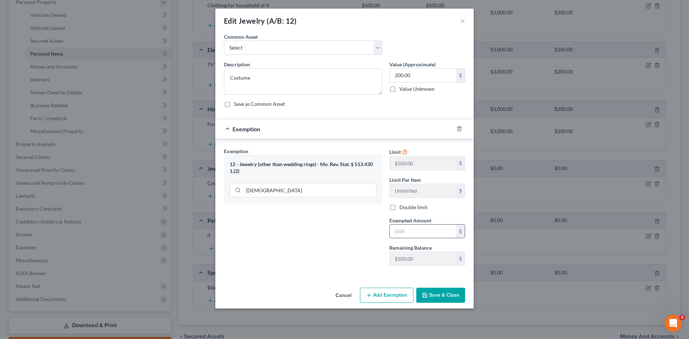
click at [421, 227] on input "text" at bounding box center [423, 232] width 66 height 14
type input "200.00"
click at [444, 300] on button "Save & Close" at bounding box center [440, 295] width 49 height 15
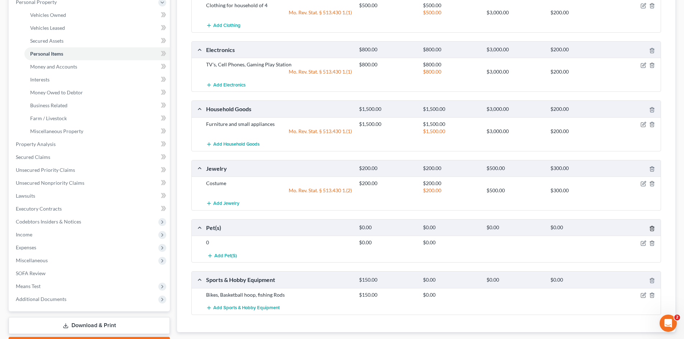
click at [653, 229] on icon "button" at bounding box center [651, 228] width 3 height 5
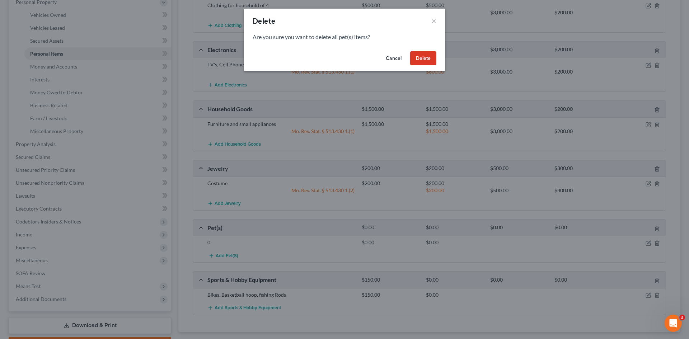
click at [428, 56] on button "Delete" at bounding box center [423, 58] width 26 height 14
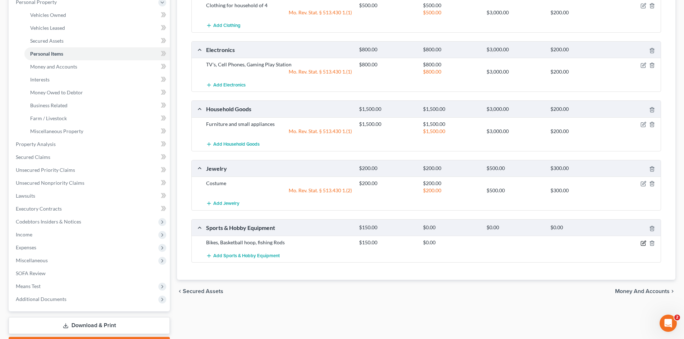
click at [644, 242] on icon "button" at bounding box center [643, 242] width 3 height 3
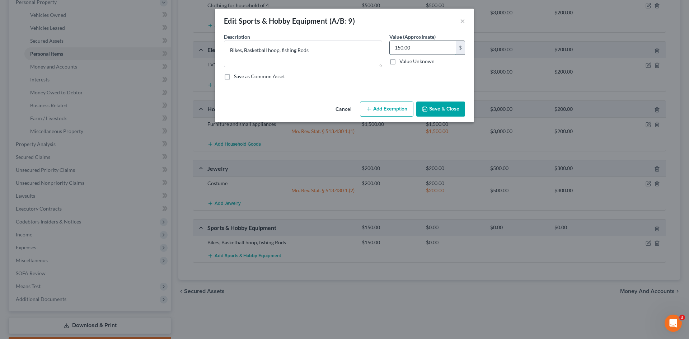
click at [423, 48] on input "150.00" at bounding box center [423, 48] width 66 height 14
type input "500.00"
click at [381, 108] on button "Add Exemption" at bounding box center [386, 109] width 53 height 15
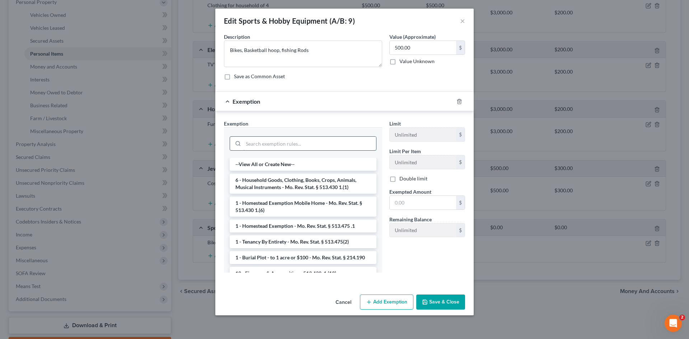
click at [313, 149] on input "search" at bounding box center [309, 144] width 133 height 14
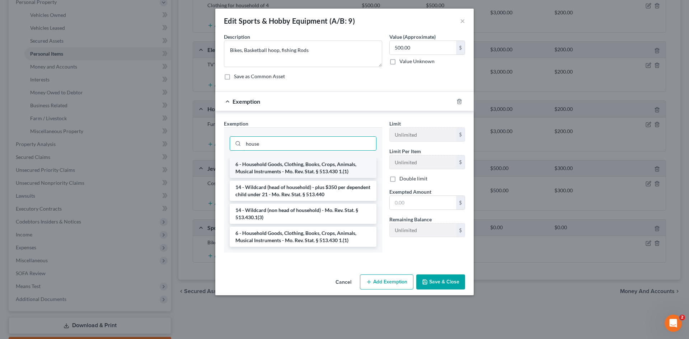
type input "house"
click at [308, 162] on li "6 - Household Goods, Clothing, Books, Crops, Animals, Musical Instruments - Mo.…" at bounding box center [303, 168] width 147 height 20
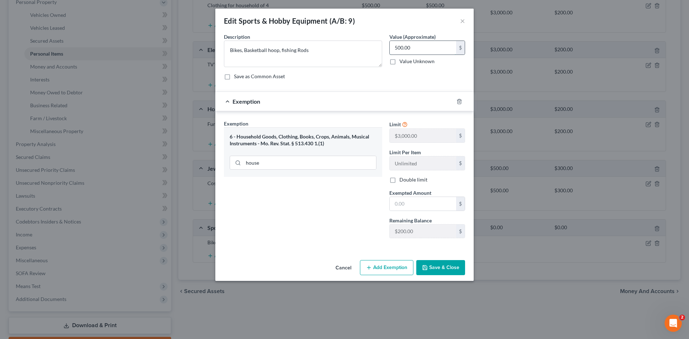
click at [420, 48] on input "500.00" at bounding box center [423, 48] width 66 height 14
type input "200.00"
click at [420, 204] on input "text" at bounding box center [423, 204] width 66 height 14
type input "200.00"
click at [441, 268] on button "Save & Close" at bounding box center [440, 267] width 49 height 15
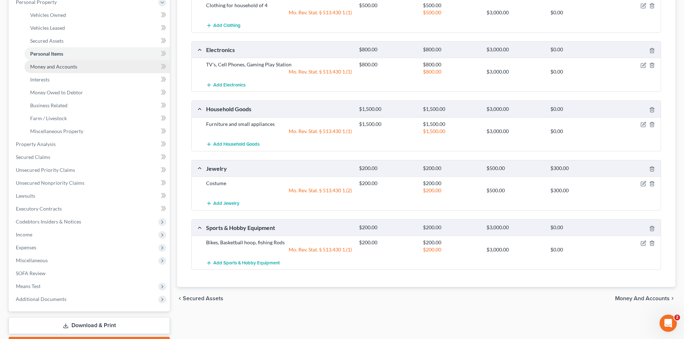
click at [73, 64] on span "Money and Accounts" at bounding box center [53, 67] width 47 height 6
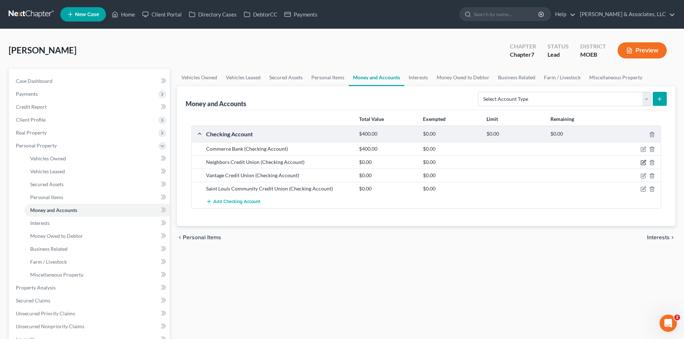
click at [643, 162] on icon "button" at bounding box center [643, 163] width 6 height 6
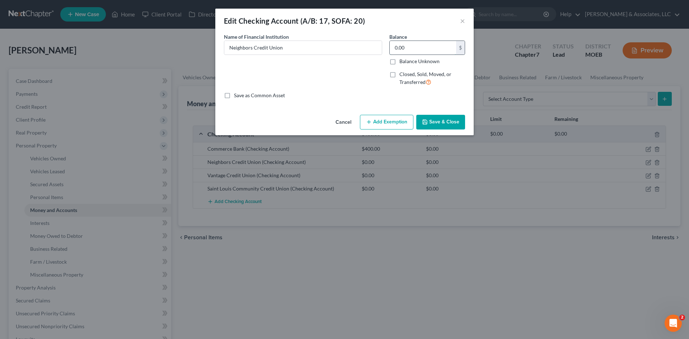
click at [414, 45] on input "0.00" at bounding box center [423, 48] width 66 height 14
type input "8.00"
click at [436, 125] on button "Save & Close" at bounding box center [440, 122] width 49 height 15
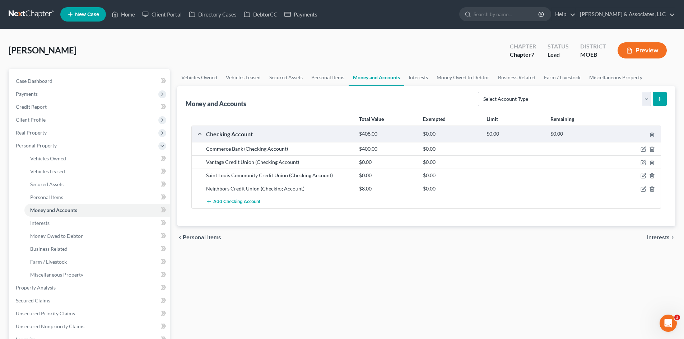
click at [245, 202] on span "Add Checking Account" at bounding box center [236, 202] width 47 height 6
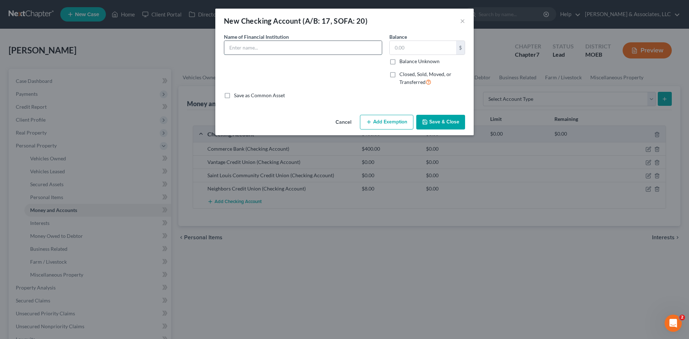
click at [272, 50] on input "text" at bounding box center [303, 48] width 158 height 14
type input "Cash App"
type input "0.00"
click at [447, 120] on button "Save & Close" at bounding box center [440, 122] width 49 height 15
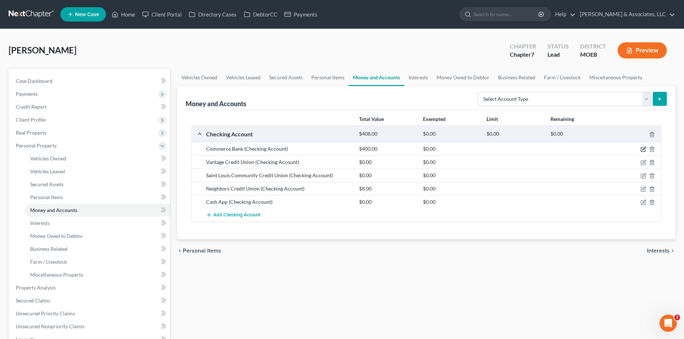
click at [642, 150] on icon "button" at bounding box center [643, 149] width 6 height 6
select select "26"
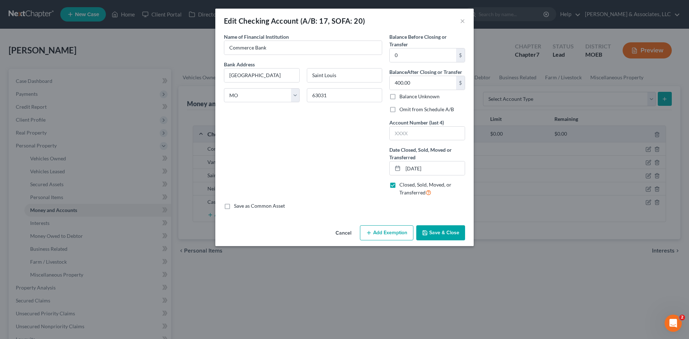
click at [388, 235] on button "Add Exemption" at bounding box center [386, 232] width 53 height 15
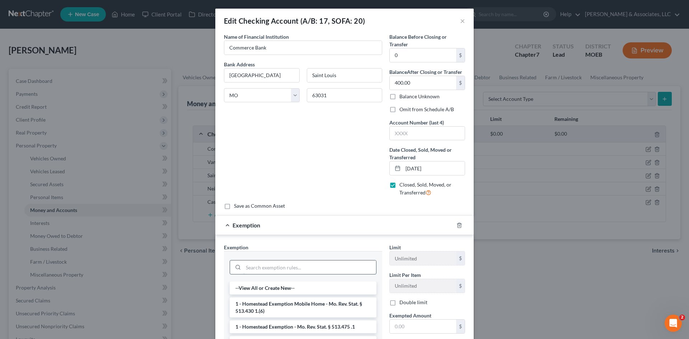
click at [281, 271] on input "search" at bounding box center [309, 268] width 133 height 14
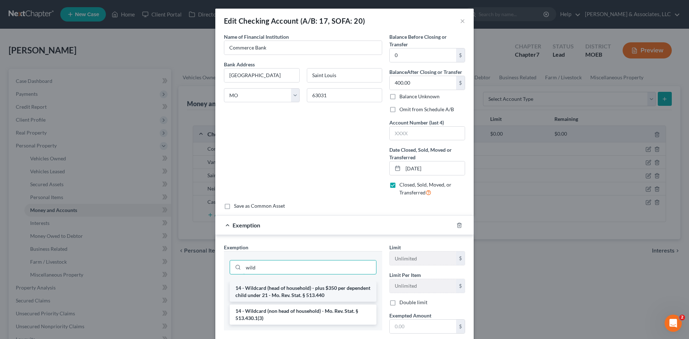
type input "wild"
click at [324, 289] on li "14 - Wildcard (head of household) - plus $350 per dependent child under 21 - Mo…" at bounding box center [303, 292] width 147 height 20
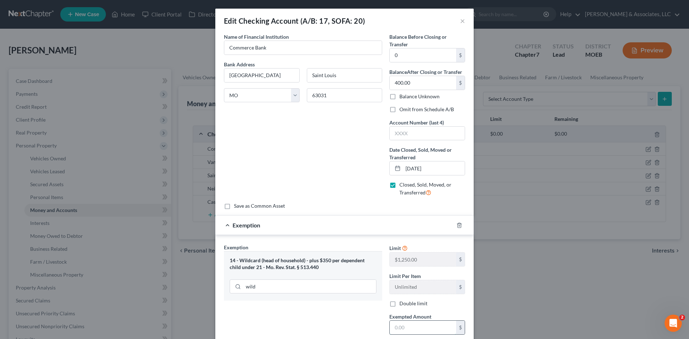
click at [420, 326] on input "text" at bounding box center [423, 328] width 66 height 14
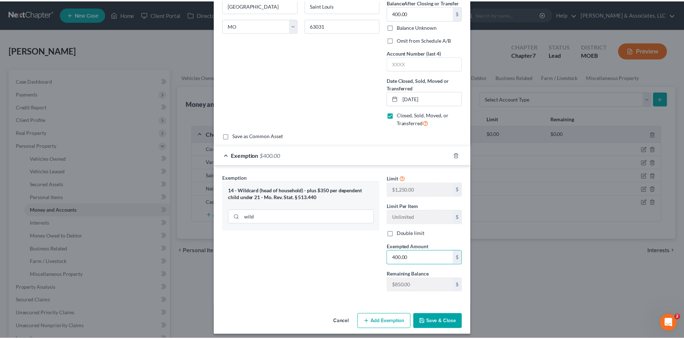
scroll to position [74, 0]
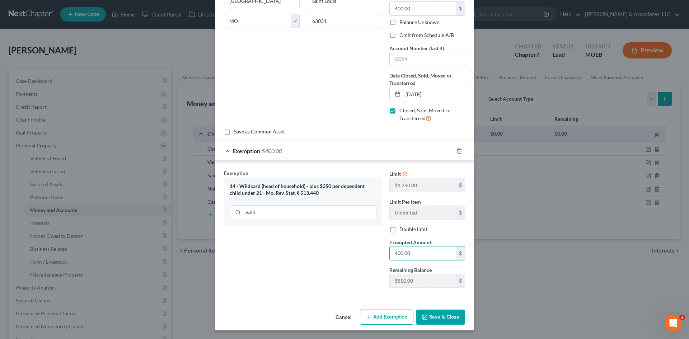
type input "400.00"
click at [441, 317] on button "Save & Close" at bounding box center [440, 317] width 49 height 15
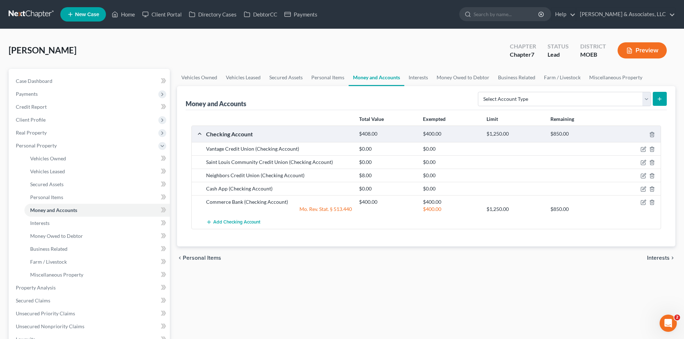
click at [371, 178] on div "$8.00" at bounding box center [387, 175] width 64 height 7
click at [642, 175] on icon "button" at bounding box center [643, 176] width 6 height 6
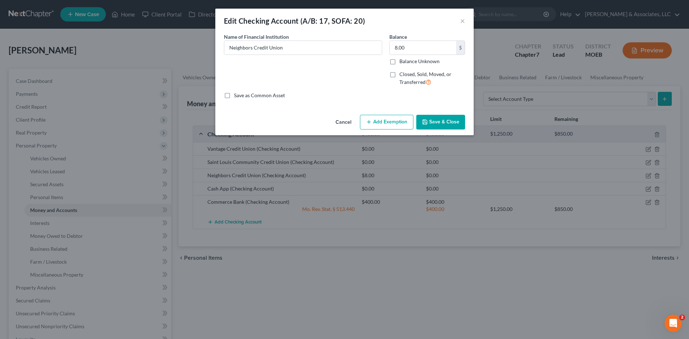
click at [391, 115] on button "Add Exemption" at bounding box center [386, 122] width 53 height 15
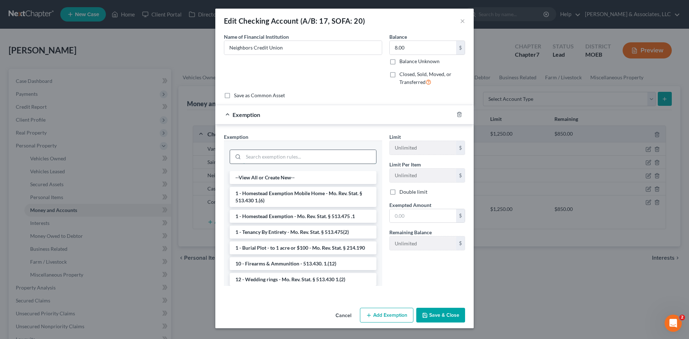
click at [275, 157] on input "search" at bounding box center [309, 157] width 133 height 14
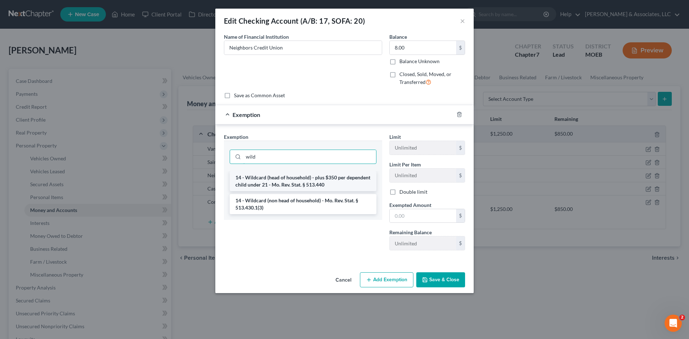
type input "wild"
click at [315, 182] on li "14 - Wildcard (head of household) - plus $350 per dependent child under 21 - Mo…" at bounding box center [303, 181] width 147 height 20
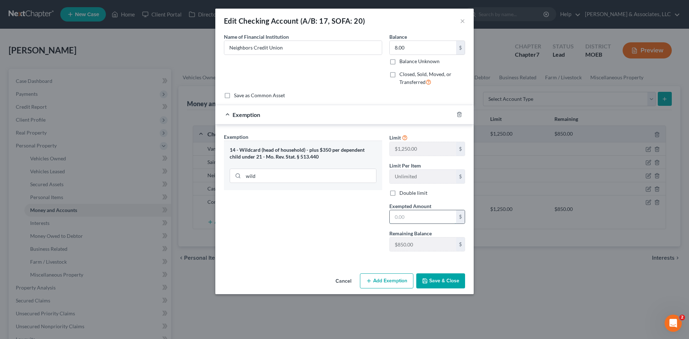
click at [407, 218] on input "text" at bounding box center [423, 217] width 66 height 14
type input "8.00"
click at [446, 285] on button "Save & Close" at bounding box center [440, 281] width 49 height 15
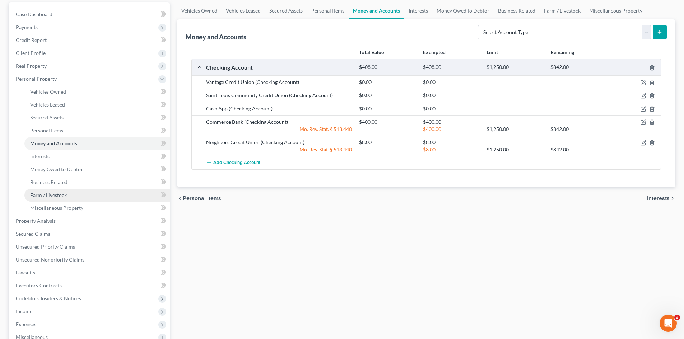
scroll to position [72, 0]
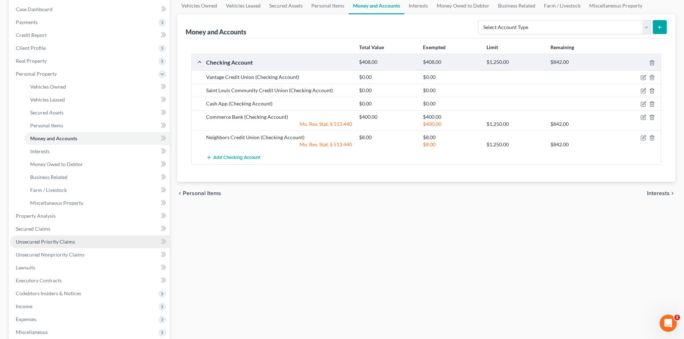
click at [48, 242] on span "Unsecured Priority Claims" at bounding box center [45, 242] width 59 height 6
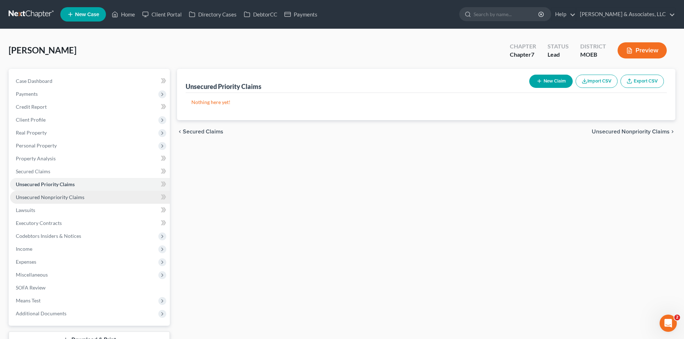
click at [50, 199] on span "Unsecured Nonpriority Claims" at bounding box center [50, 197] width 69 height 6
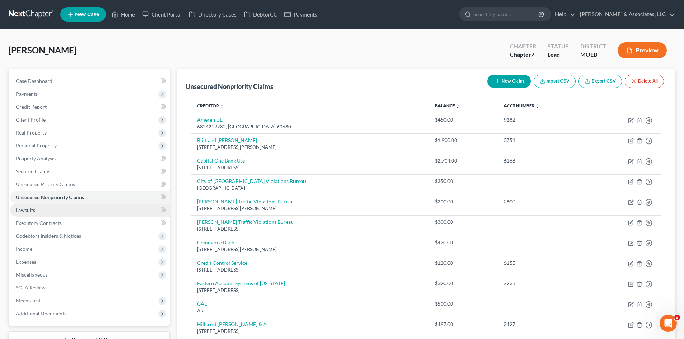
click at [31, 211] on span "Lawsuits" at bounding box center [25, 210] width 19 height 6
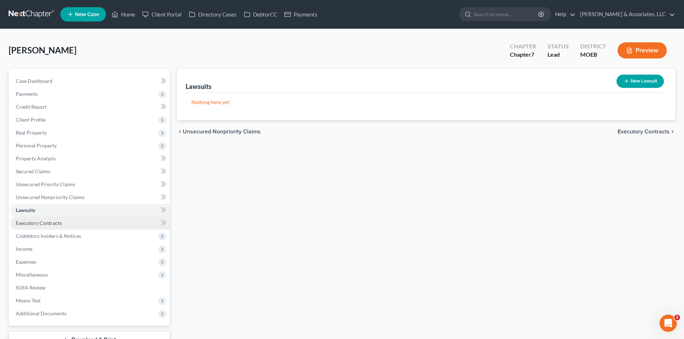
click at [45, 223] on span "Executory Contracts" at bounding box center [39, 223] width 46 height 6
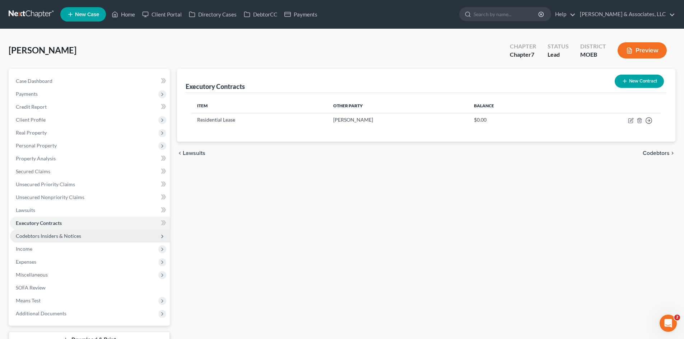
click at [61, 237] on span "Codebtors Insiders & Notices" at bounding box center [48, 236] width 65 height 6
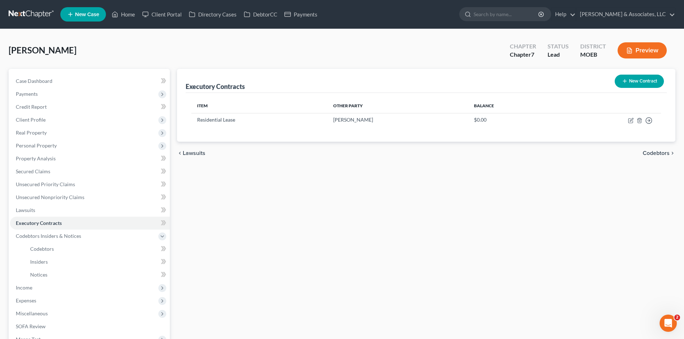
scroll to position [36, 0]
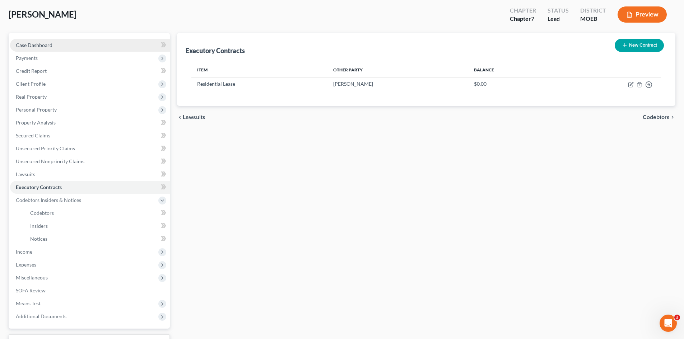
click at [50, 46] on span "Case Dashboard" at bounding box center [34, 45] width 37 height 6
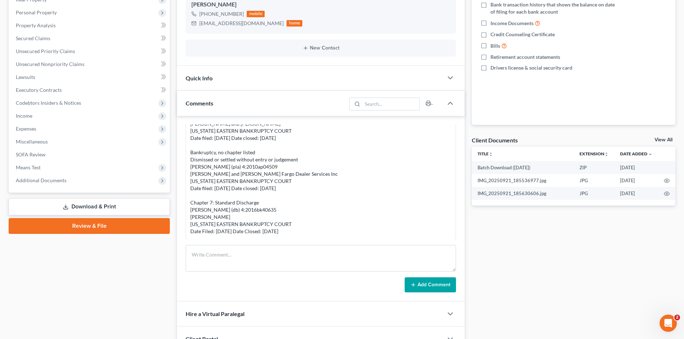
scroll to position [144, 0]
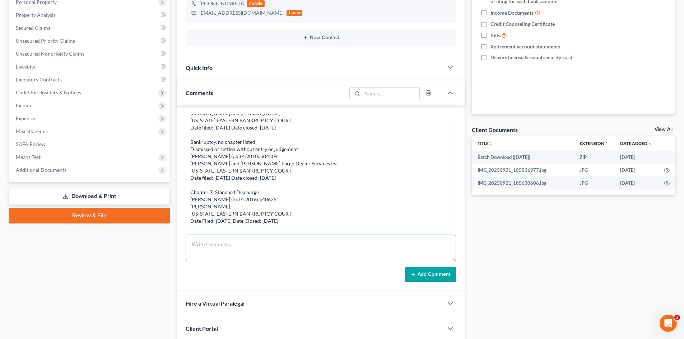
click at [215, 240] on textarea at bounding box center [321, 248] width 270 height 27
type textarea "B"
type textarea "Notes: No IRA or life insurance Collects Social Security only for income"
click at [430, 279] on button "Add Comment" at bounding box center [430, 274] width 51 height 15
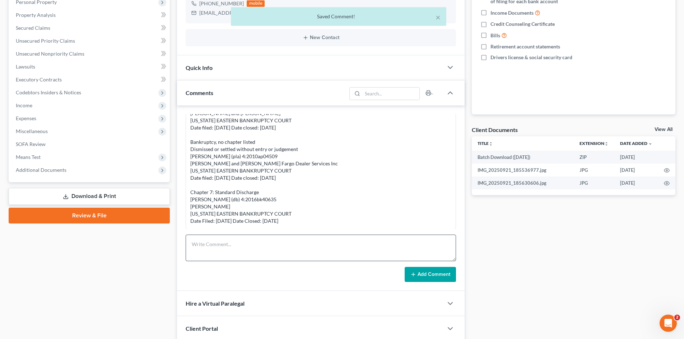
scroll to position [563, 0]
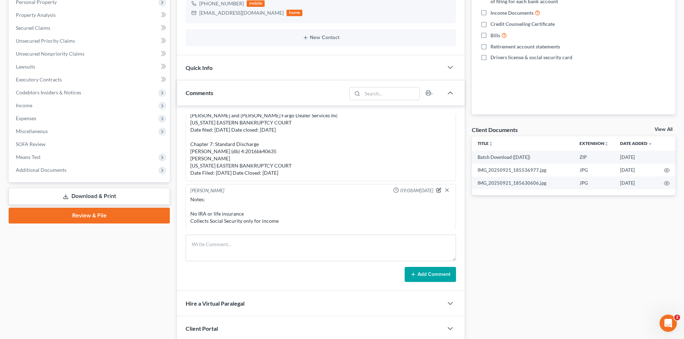
click at [436, 191] on icon "button" at bounding box center [438, 190] width 5 height 5
click at [274, 220] on textarea "Notes: No IRA or life insurance Collects Social Security only for income" at bounding box center [320, 211] width 261 height 27
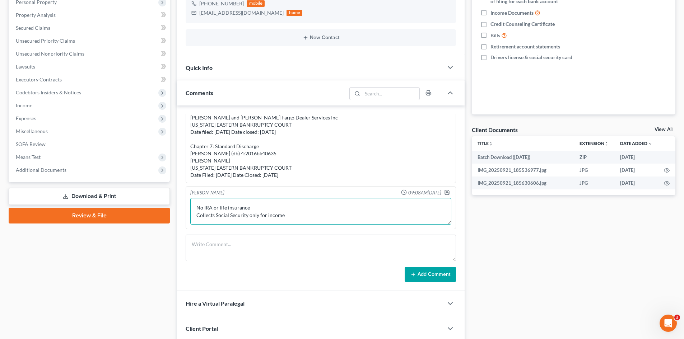
click at [295, 217] on textarea "Notes: No IRA or life insurance Collects Social Security only for income" at bounding box center [320, 211] width 261 height 27
click at [240, 215] on textarea "Notes: No IRA or life insurance Collects Social Security only for income Taxes …" at bounding box center [320, 211] width 261 height 27
type textarea "Notes: No IRA or life insurance Collects Social Security only for income Taxes …"
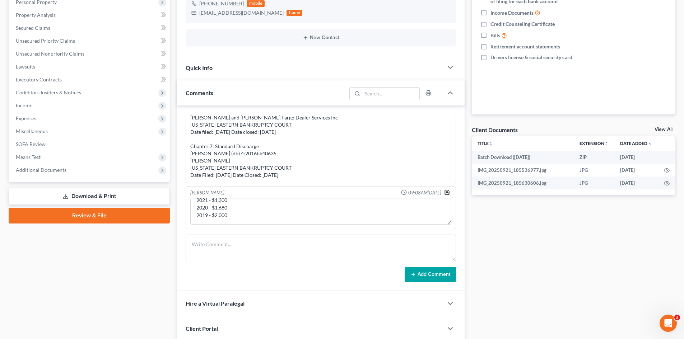
click at [444, 193] on icon "button" at bounding box center [447, 193] width 6 height 6
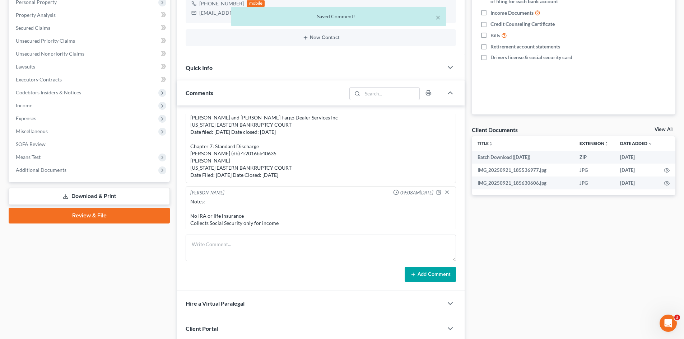
scroll to position [635, 0]
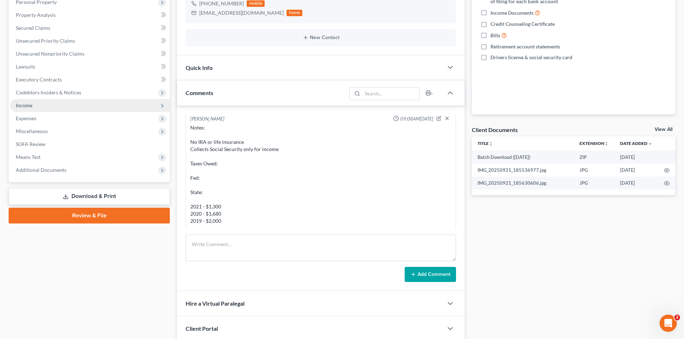
click at [24, 109] on span "Income" at bounding box center [90, 105] width 160 height 13
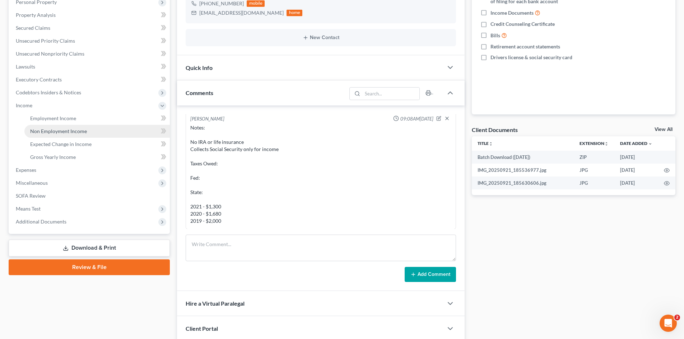
drag, startPoint x: 48, startPoint y: 132, endPoint x: 52, endPoint y: 131, distance: 3.7
click at [48, 131] on span "Non Employment Income" at bounding box center [58, 131] width 57 height 6
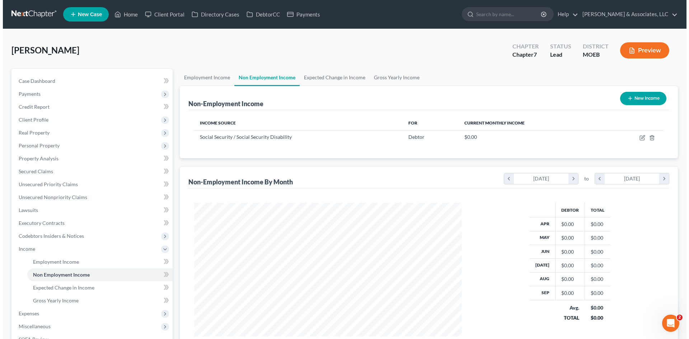
scroll to position [134, 282]
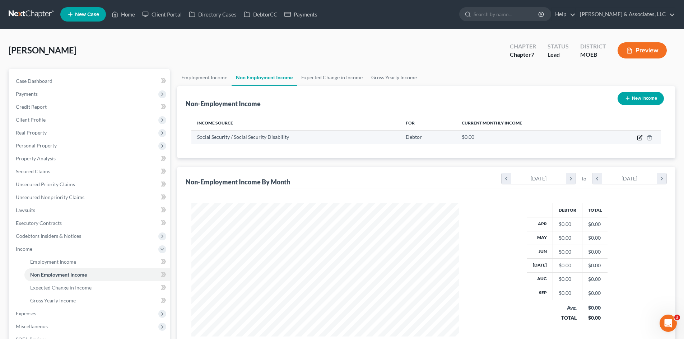
click at [640, 137] on icon "button" at bounding box center [640, 136] width 3 height 3
select select "4"
select select "0"
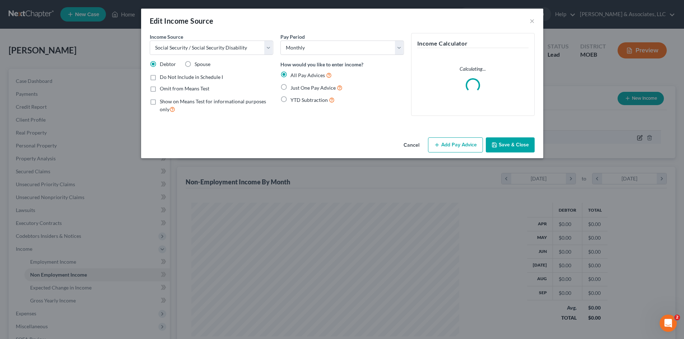
scroll to position [135, 285]
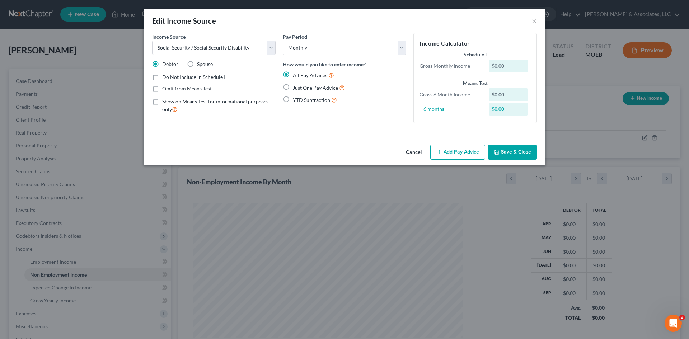
click at [293, 87] on label "Just One Pay Advice" at bounding box center [319, 88] width 52 height 8
click at [296, 87] on input "Just One Pay Advice" at bounding box center [298, 86] width 5 height 5
radio input "true"
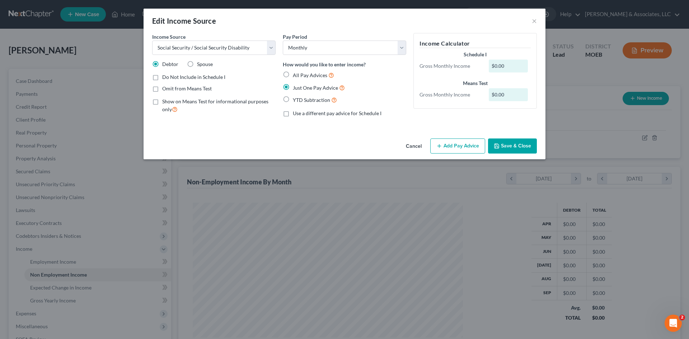
click at [454, 149] on button "Add Pay Advice" at bounding box center [457, 146] width 55 height 15
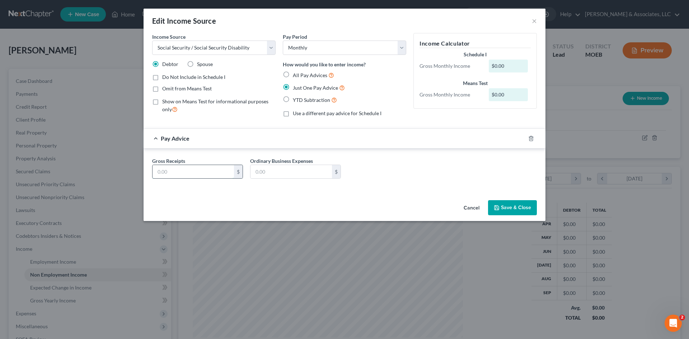
click at [180, 172] on input "text" at bounding box center [193, 172] width 81 height 14
type input "960.00"
click at [312, 192] on div "Income Source * Select Unemployment Disability (from employer) Pension Retireme…" at bounding box center [345, 115] width 402 height 164
click at [514, 208] on button "Save & Close" at bounding box center [512, 207] width 49 height 15
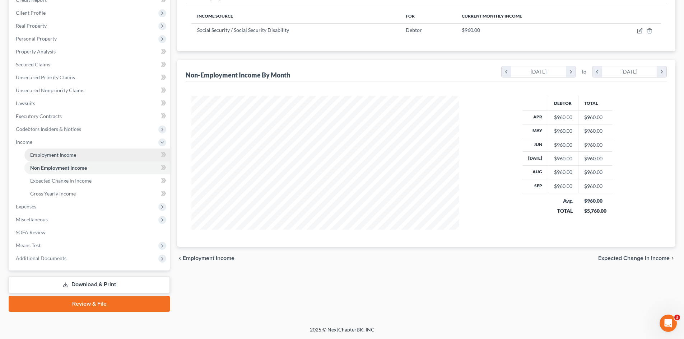
scroll to position [35, 0]
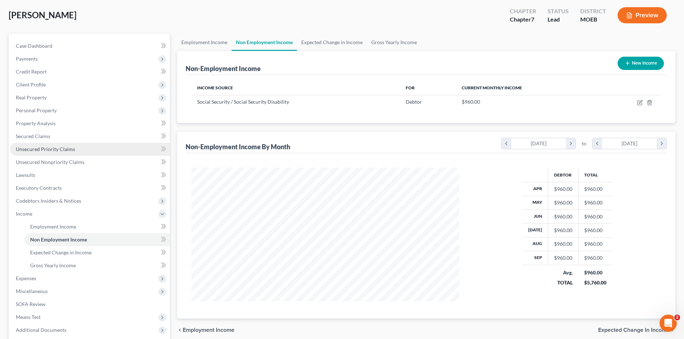
click at [68, 148] on span "Unsecured Priority Claims" at bounding box center [45, 149] width 59 height 6
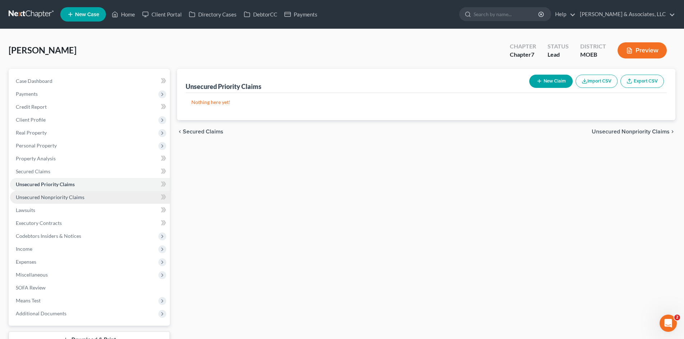
click at [55, 199] on span "Unsecured Nonpriority Claims" at bounding box center [50, 197] width 69 height 6
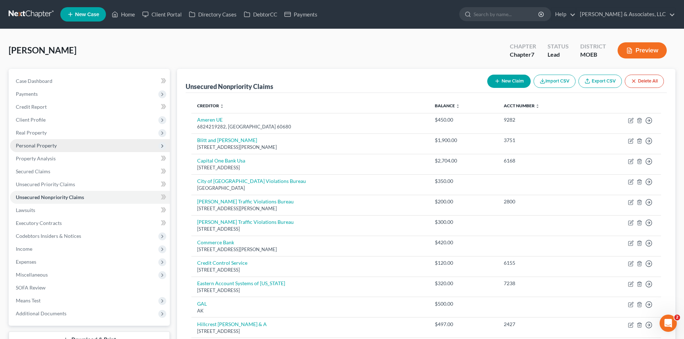
click at [37, 146] on span "Personal Property" at bounding box center [36, 146] width 41 height 6
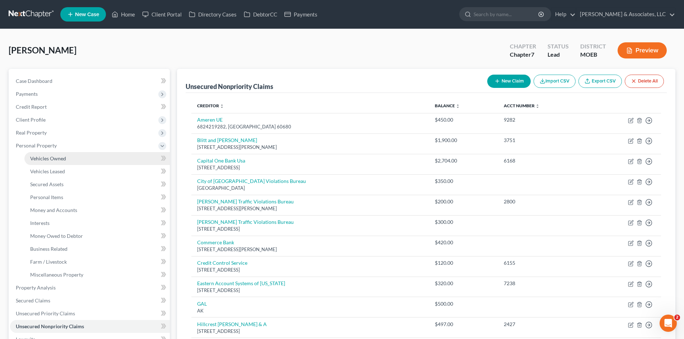
click at [50, 161] on span "Vehicles Owned" at bounding box center [48, 158] width 36 height 6
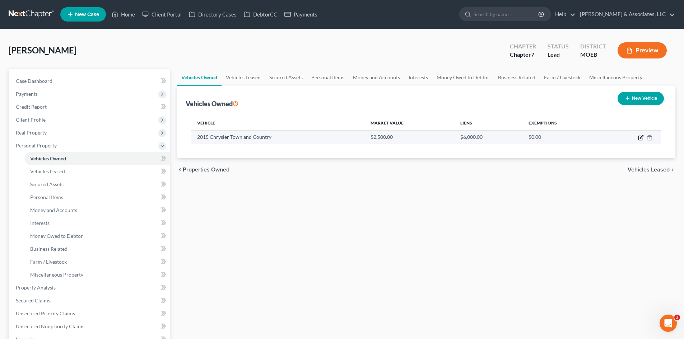
click at [641, 137] on icon "button" at bounding box center [641, 138] width 6 height 6
select select "0"
select select "11"
select select "4"
select select "26"
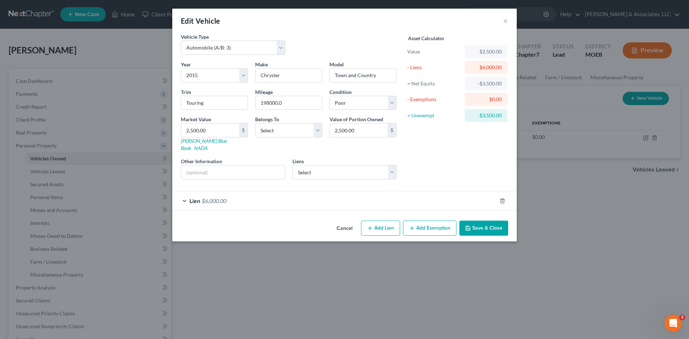
click at [229, 194] on div "Lien $6,000.00" at bounding box center [334, 200] width 325 height 19
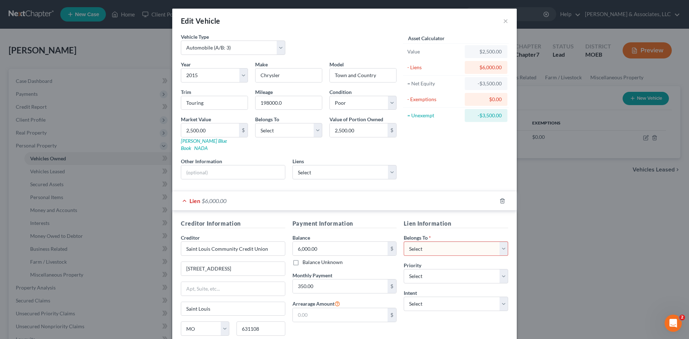
click at [433, 242] on select "Select Debtor 1 Only Debtor 2 Only Debtor 1 And Debtor 2 Only At Least One Of T…" at bounding box center [456, 249] width 104 height 14
select select "0"
click at [404, 242] on select "Select Debtor 1 Only Debtor 2 Only Debtor 1 And Debtor 2 Only At Least One Of T…" at bounding box center [456, 249] width 104 height 14
click at [435, 269] on select "Select 1st 2nd 3rd 4th 5th 6th 7th 8th 9th 10th 11th 12th 13th 14th 15th 16th 1…" at bounding box center [456, 276] width 104 height 14
click at [439, 56] on div "Value" at bounding box center [435, 51] width 60 height 13
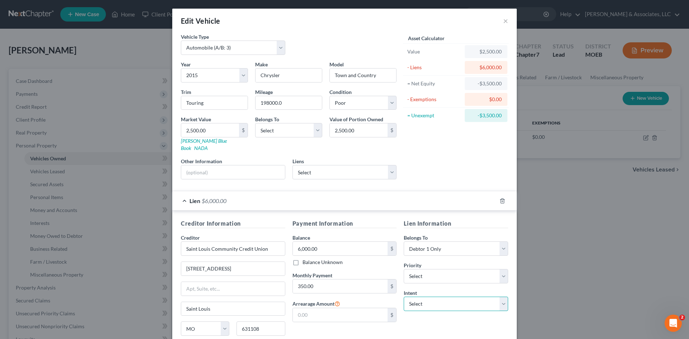
click at [421, 297] on select "Select Surrender Redeem Reaffirm Avoid Other" at bounding box center [456, 304] width 104 height 14
click at [479, 200] on div "Lien $6,000.00" at bounding box center [334, 200] width 325 height 19
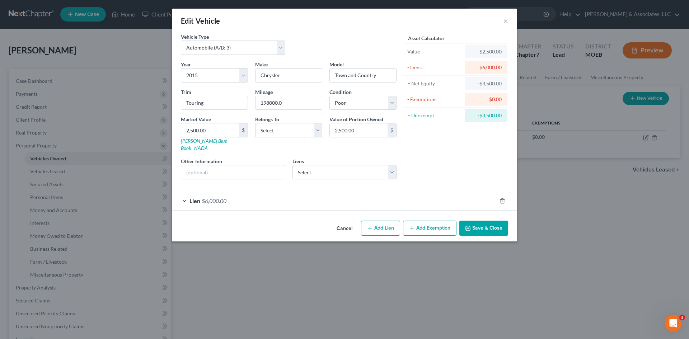
click at [468, 225] on button "Save & Close" at bounding box center [484, 228] width 49 height 15
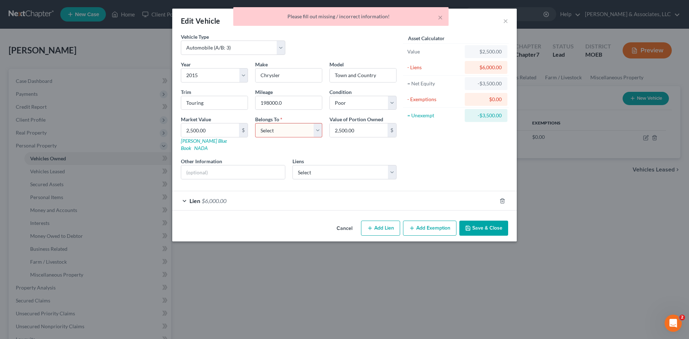
click at [301, 132] on select "Select Debtor 1 Only Debtor 2 Only Debtor 1 And Debtor 2 Only At Least One Of T…" at bounding box center [288, 130] width 67 height 14
select select "0"
click at [255, 123] on select "Select Debtor 1 Only Debtor 2 Only Debtor 1 And Debtor 2 Only At Least One Of T…" at bounding box center [288, 130] width 67 height 14
click at [489, 223] on button "Save & Close" at bounding box center [484, 228] width 49 height 15
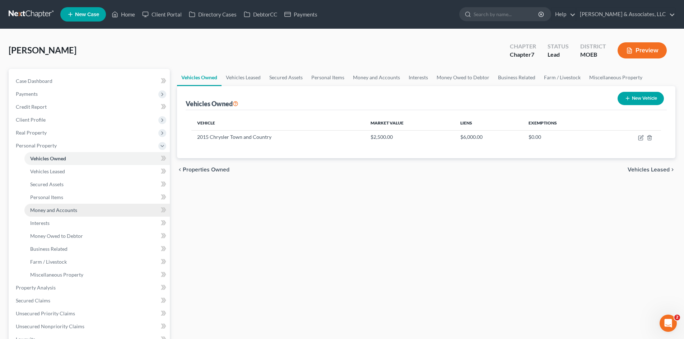
click at [44, 209] on span "Money and Accounts" at bounding box center [53, 210] width 47 height 6
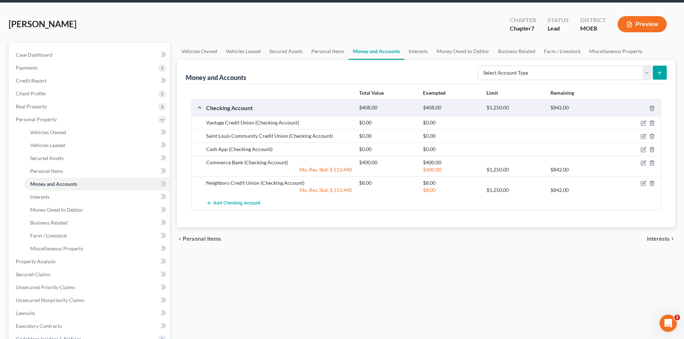
scroll to position [36, 0]
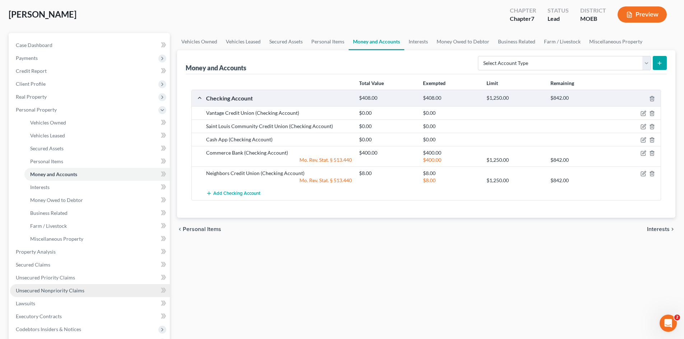
click at [66, 291] on span "Unsecured Nonpriority Claims" at bounding box center [50, 291] width 69 height 6
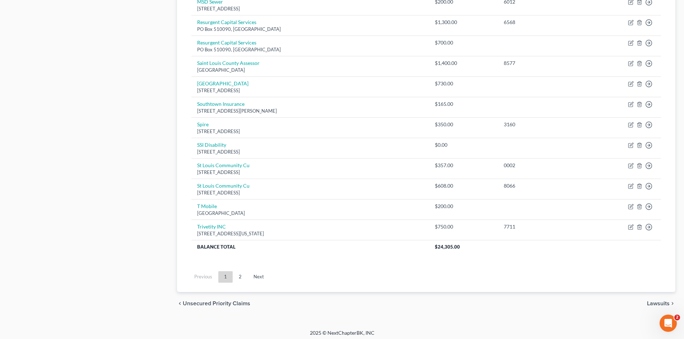
scroll to position [490, 0]
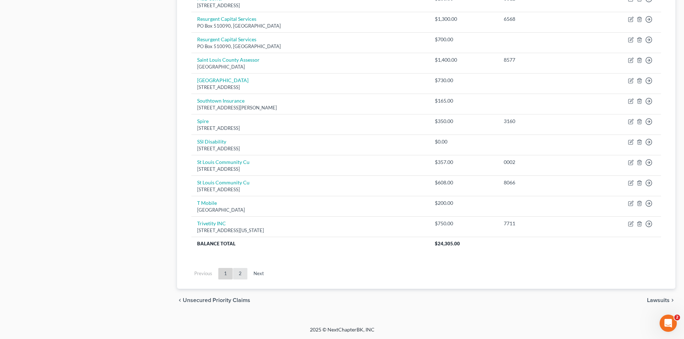
click at [238, 274] on link "2" at bounding box center [240, 273] width 14 height 11
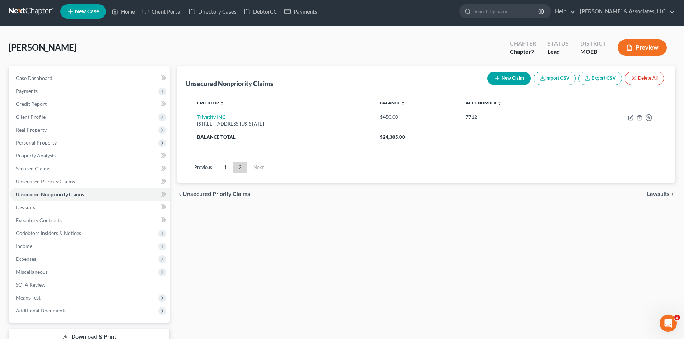
scroll to position [0, 0]
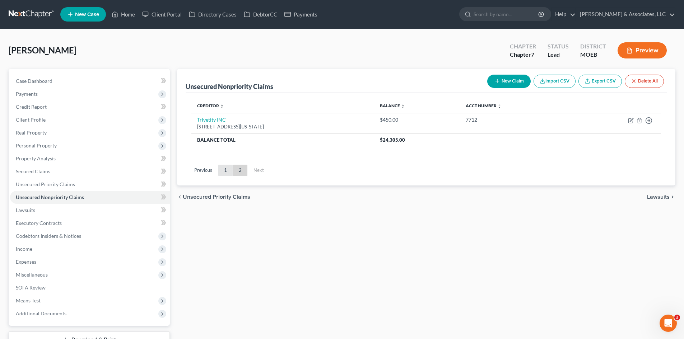
click at [228, 170] on link "1" at bounding box center [225, 170] width 14 height 11
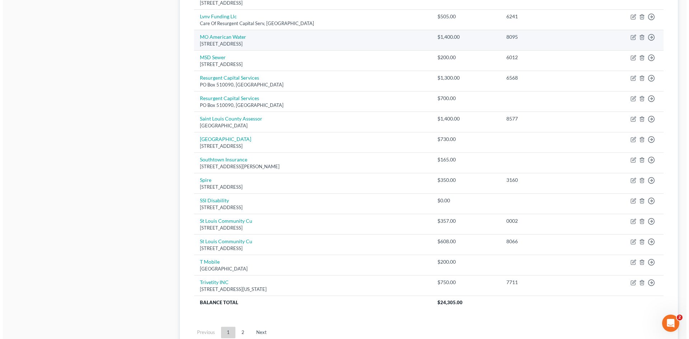
scroll to position [490, 0]
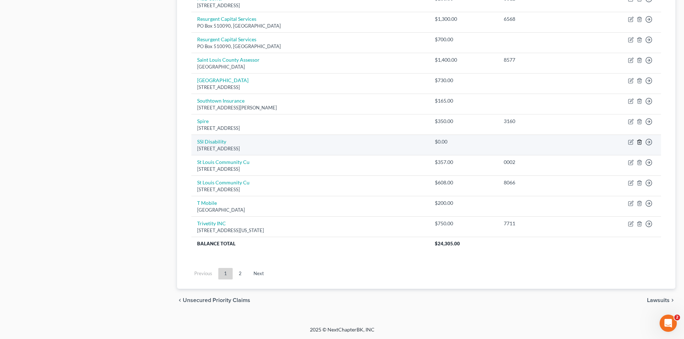
click at [638, 142] on icon "button" at bounding box center [639, 142] width 3 height 5
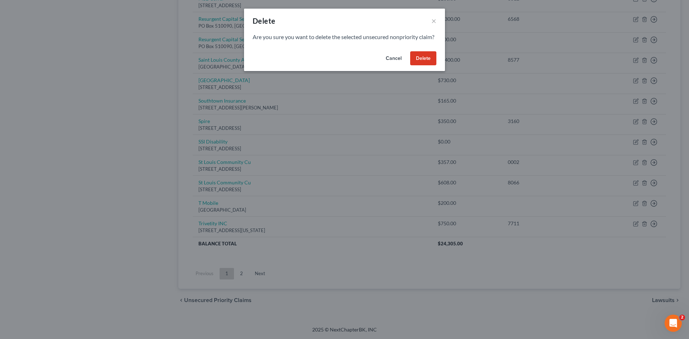
click at [421, 66] on button "Delete" at bounding box center [423, 58] width 26 height 14
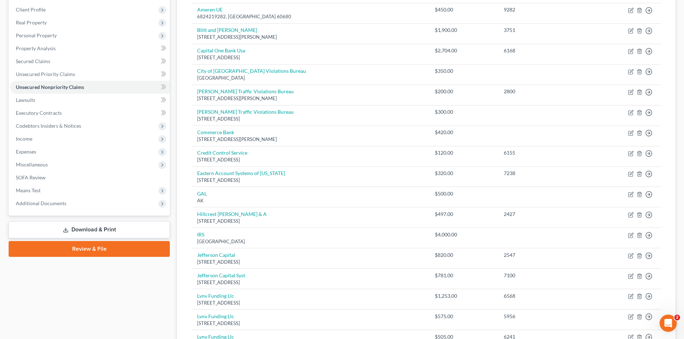
scroll to position [38, 0]
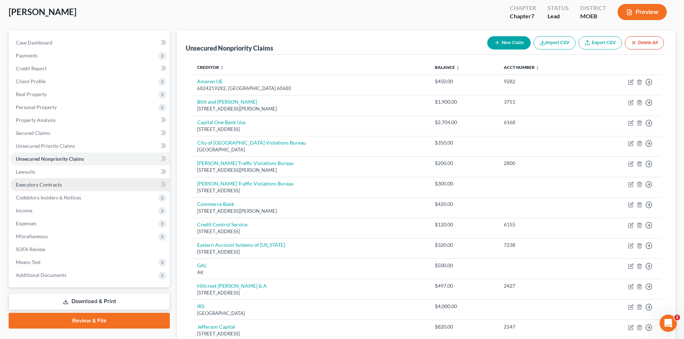
click at [23, 189] on link "Executory Contracts" at bounding box center [90, 184] width 160 height 13
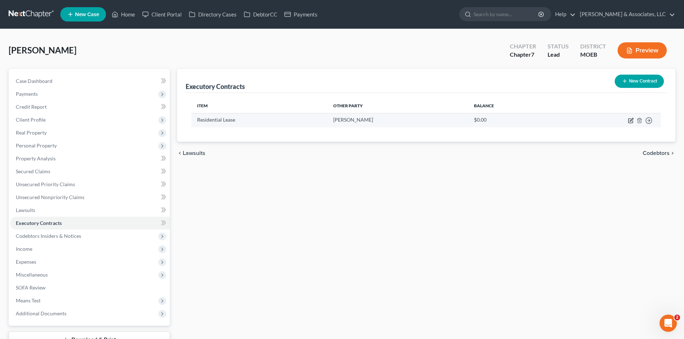
click at [630, 121] on icon "button" at bounding box center [631, 121] width 6 height 6
select select "3"
select select "26"
select select "0"
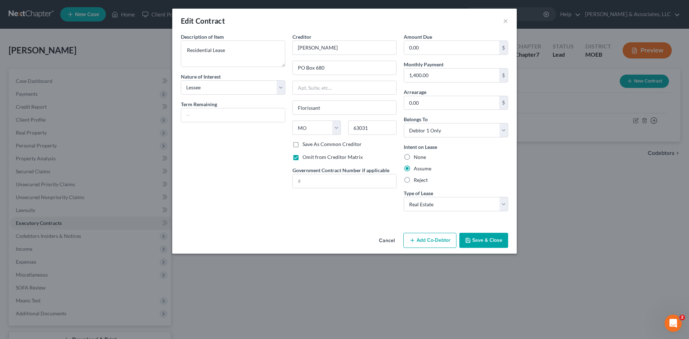
click at [213, 171] on div "Description of non-residential real property * Description of Item * Residentia…" at bounding box center [233, 125] width 112 height 184
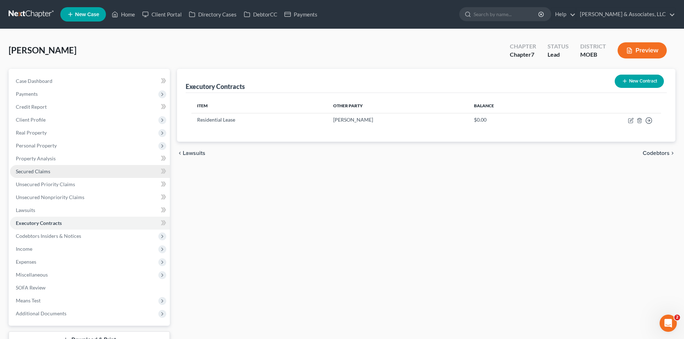
click at [34, 172] on span "Secured Claims" at bounding box center [33, 171] width 34 height 6
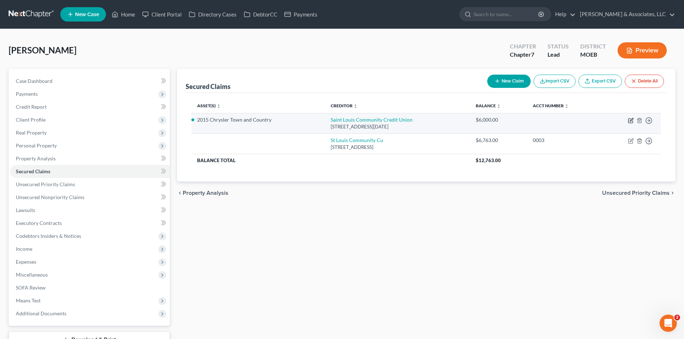
click at [631, 121] on icon "button" at bounding box center [631, 121] width 6 height 6
select select "26"
select select "2"
select select "0"
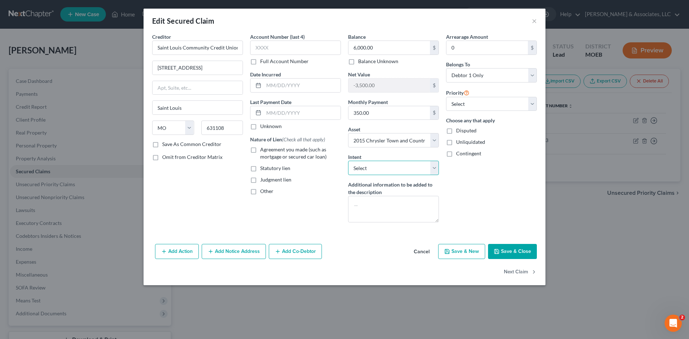
click at [407, 167] on select "Select Surrender Redeem Reaffirm Avoid Other" at bounding box center [393, 168] width 91 height 14
click at [412, 153] on div "Intent Select Surrender Redeem Reaffirm Avoid Other" at bounding box center [393, 164] width 91 height 22
click at [498, 249] on icon "button" at bounding box center [497, 252] width 6 height 6
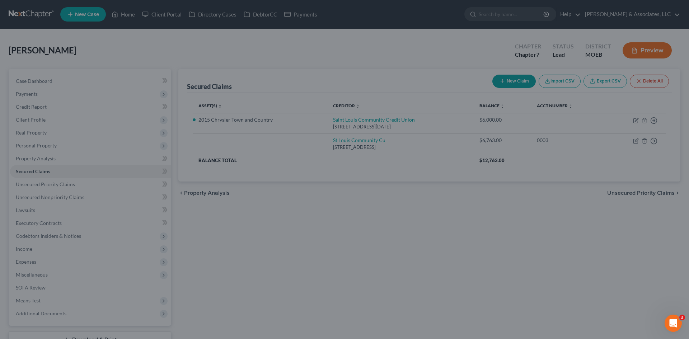
select select "2"
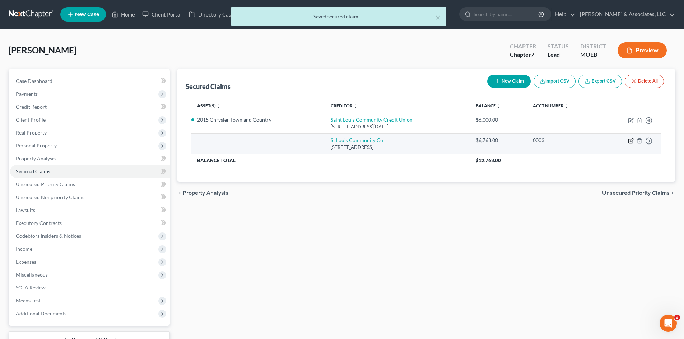
click at [631, 142] on icon "button" at bounding box center [631, 141] width 6 height 6
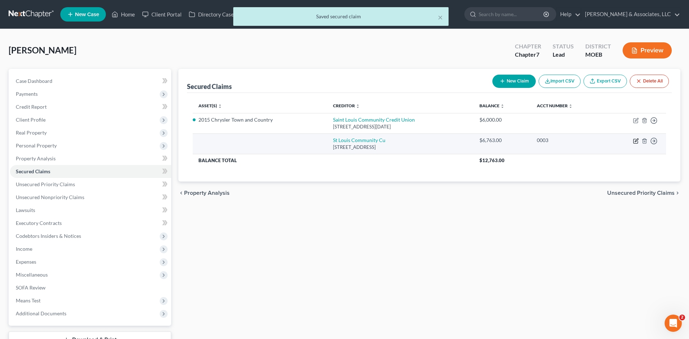
select select "26"
select select "0"
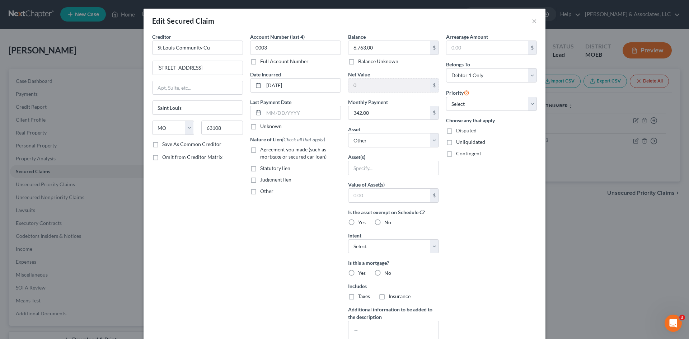
click at [384, 275] on label "No" at bounding box center [387, 273] width 7 height 7
click at [387, 274] on input "No" at bounding box center [389, 272] width 5 height 5
radio input "true"
click at [260, 149] on label "Agreement you made (such as mortgage or secured car loan)" at bounding box center [300, 153] width 81 height 14
click at [263, 149] on input "Agreement you made (such as mortgage or secured car loan)" at bounding box center [265, 148] width 5 height 5
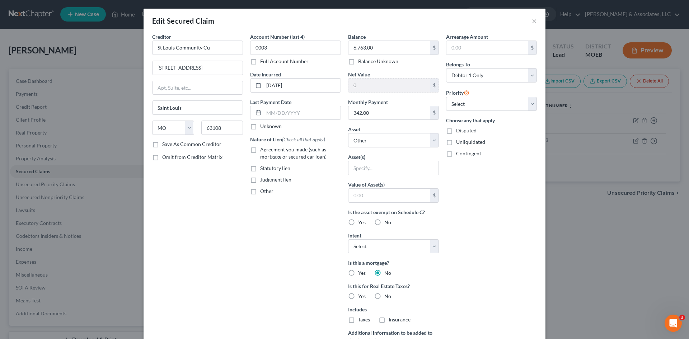
checkbox input "true"
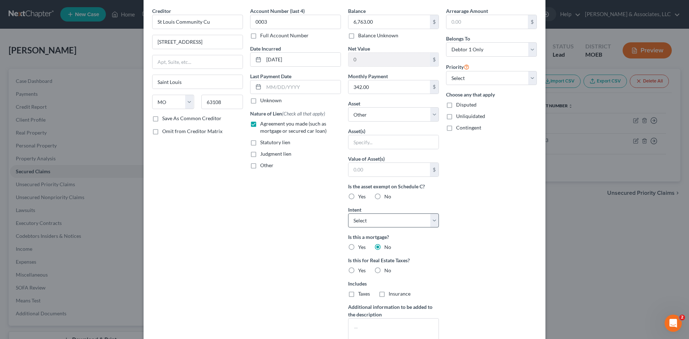
scroll to position [72, 0]
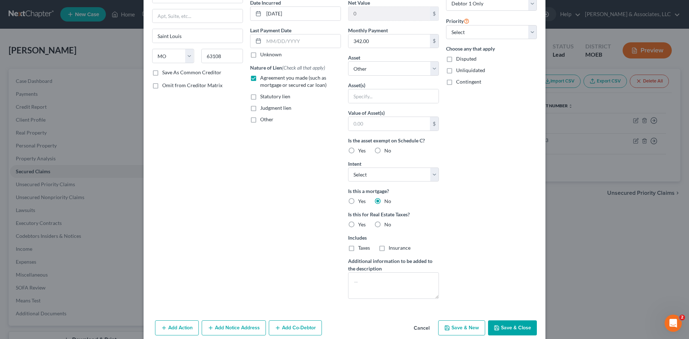
click at [384, 225] on label "No" at bounding box center [387, 224] width 7 height 7
click at [387, 225] on input "No" at bounding box center [389, 223] width 5 height 5
radio input "true"
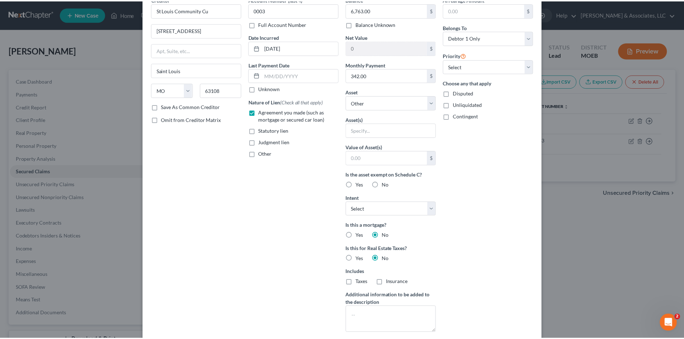
scroll to position [0, 0]
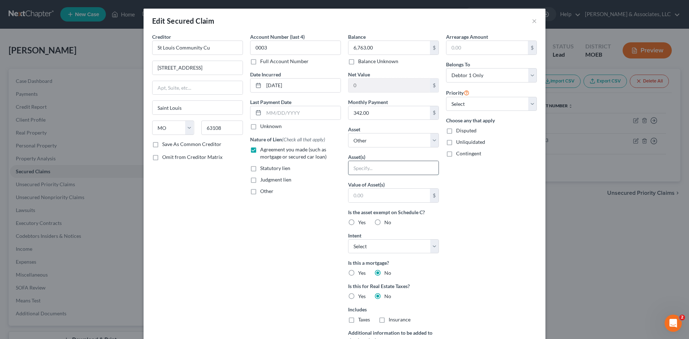
click at [408, 167] on input "text" at bounding box center [394, 168] width 90 height 14
type input "t"
click at [434, 139] on select "Select Other Multiple Assets 2015 Chrysler Town and Country - $2500.0 Electroni…" at bounding box center [393, 140] width 91 height 14
select select "2"
click at [348, 133] on select "Select Other Multiple Assets 2015 Chrysler Town and Country - $2500.0 Electroni…" at bounding box center [393, 140] width 91 height 14
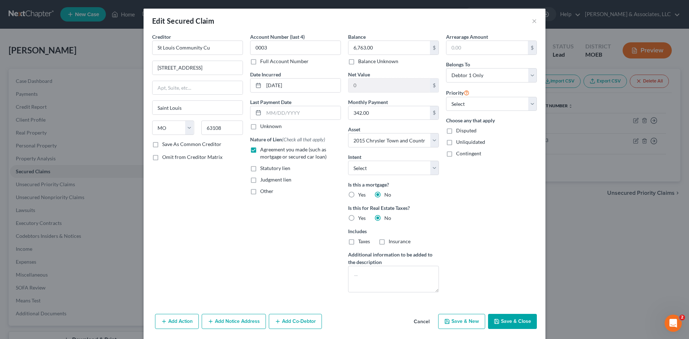
click at [500, 321] on button "Save & Close" at bounding box center [512, 321] width 49 height 15
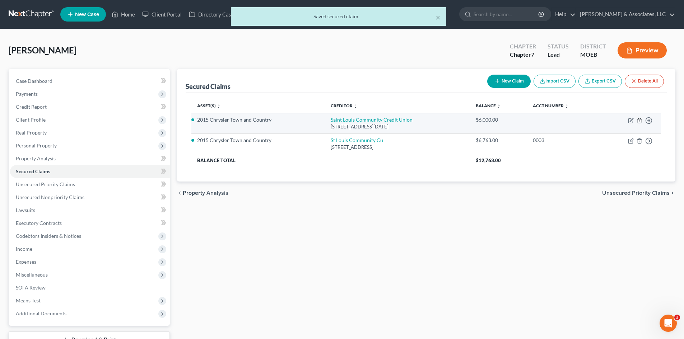
click at [639, 122] on line "button" at bounding box center [639, 120] width 0 height 1
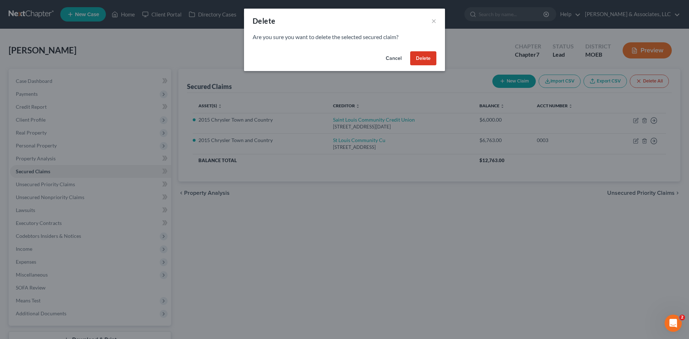
click at [429, 54] on button "Delete" at bounding box center [423, 58] width 26 height 14
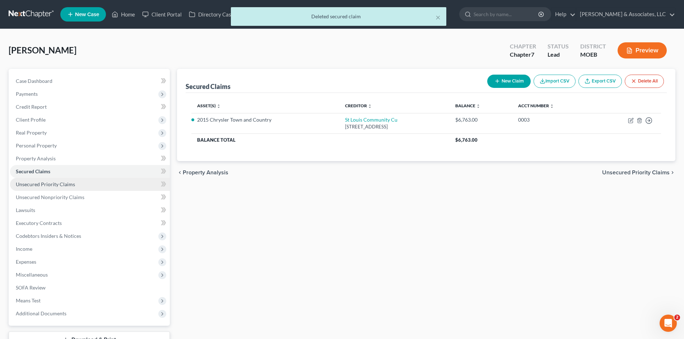
click at [67, 185] on span "Unsecured Priority Claims" at bounding box center [45, 184] width 59 height 6
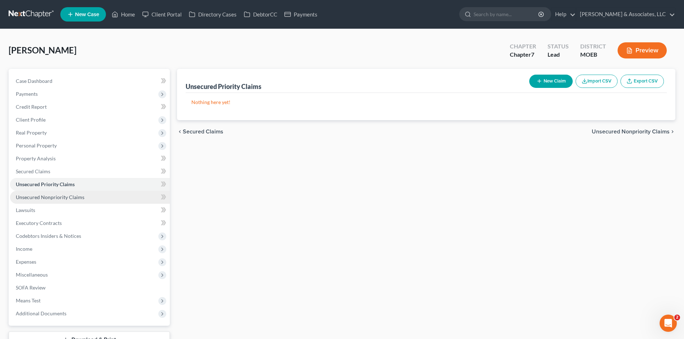
click at [81, 199] on span "Unsecured Nonpriority Claims" at bounding box center [50, 197] width 69 height 6
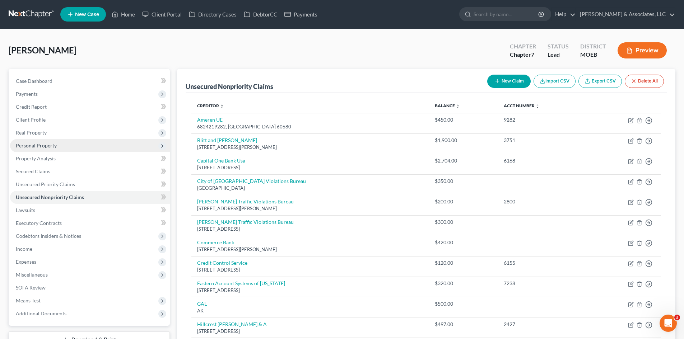
click at [23, 145] on span "Personal Property" at bounding box center [36, 146] width 41 height 6
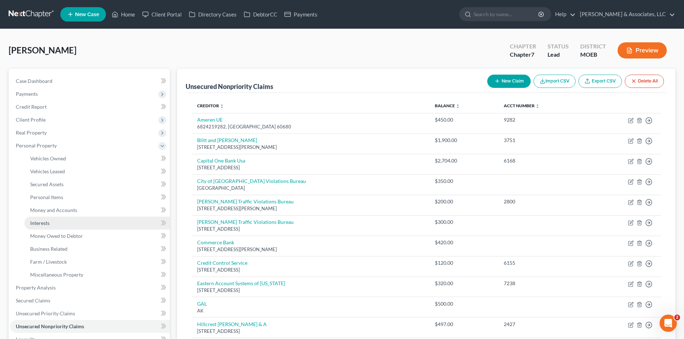
click at [45, 226] on span "Interests" at bounding box center [39, 223] width 19 height 6
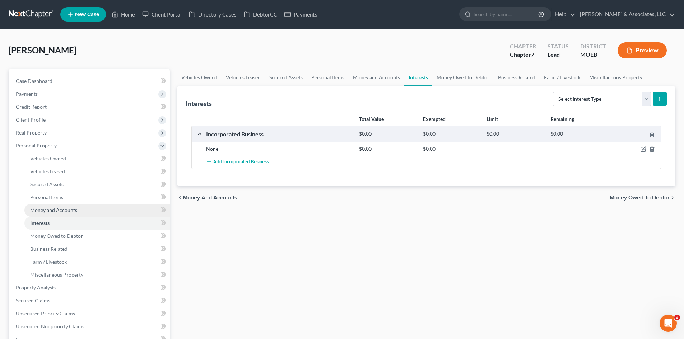
click at [59, 210] on span "Money and Accounts" at bounding box center [53, 210] width 47 height 6
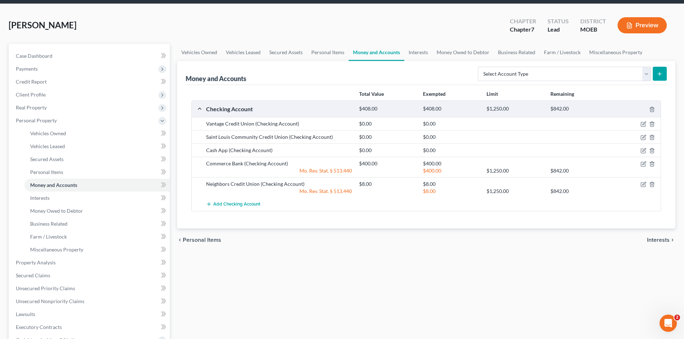
scroll to position [72, 0]
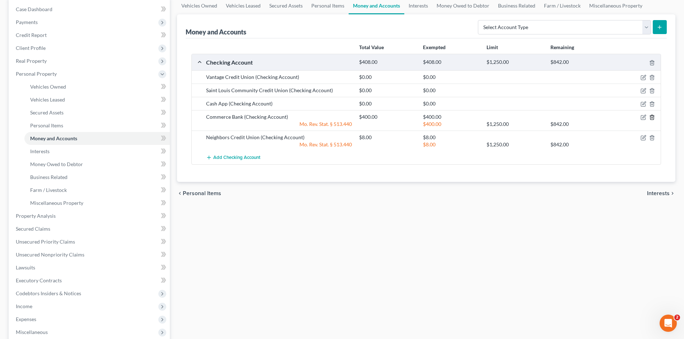
click at [652, 117] on icon "button" at bounding box center [652, 118] width 6 height 6
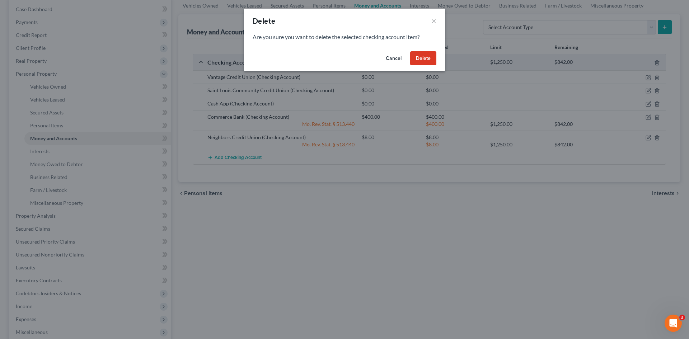
click at [425, 57] on button "Delete" at bounding box center [423, 58] width 26 height 14
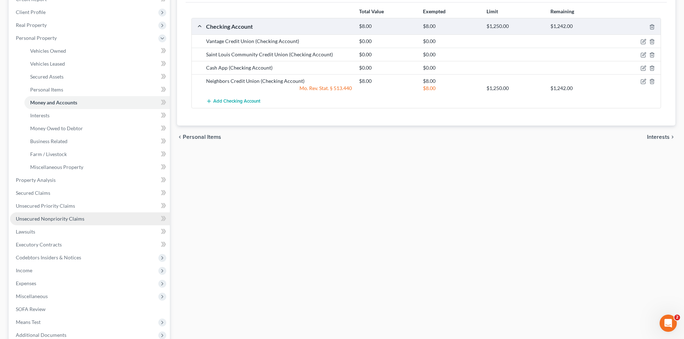
click at [60, 222] on link "Unsecured Nonpriority Claims" at bounding box center [90, 219] width 160 height 13
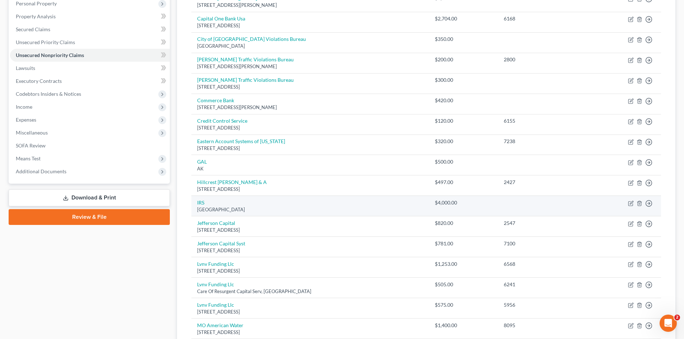
scroll to position [178, 0]
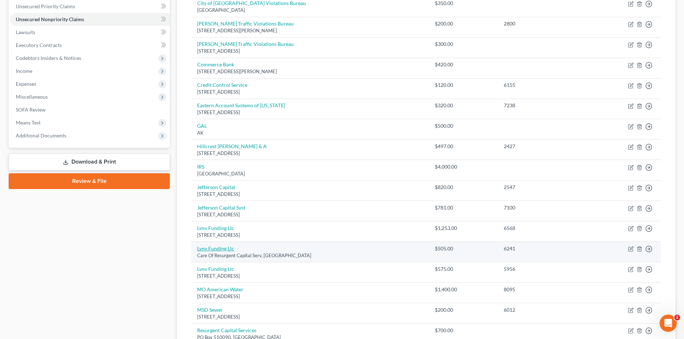
click at [228, 250] on link "Lvnv Funding Llc" at bounding box center [215, 249] width 37 height 6
select select "42"
select select "1"
select select "0"
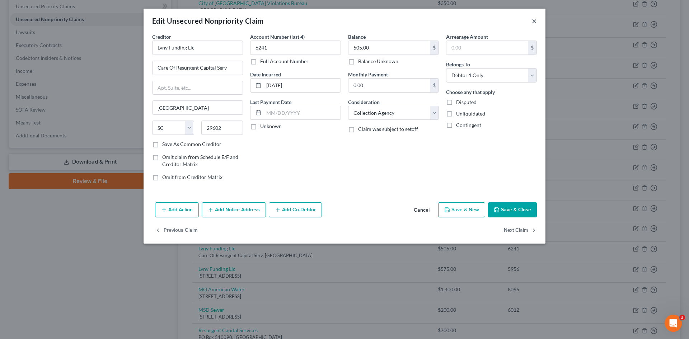
click at [535, 21] on button "×" at bounding box center [534, 21] width 5 height 9
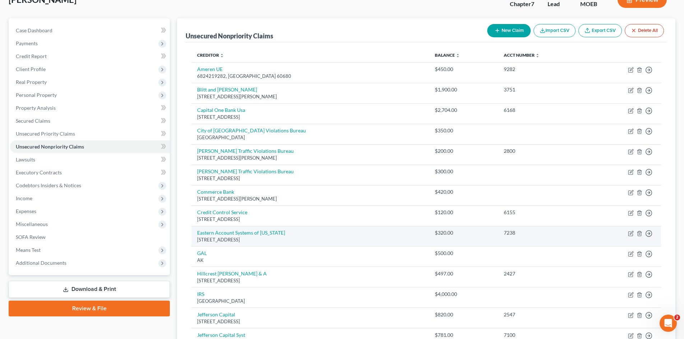
scroll to position [0, 0]
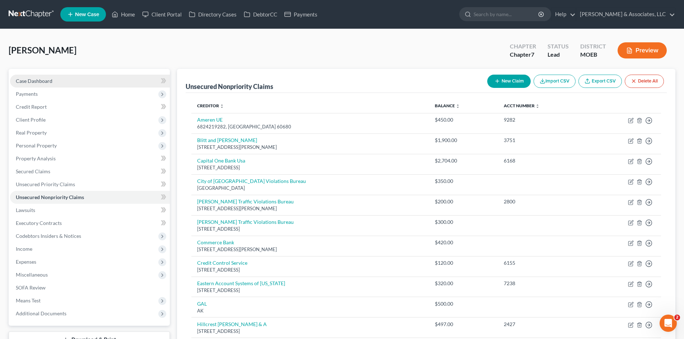
click at [41, 83] on span "Case Dashboard" at bounding box center [34, 81] width 37 height 6
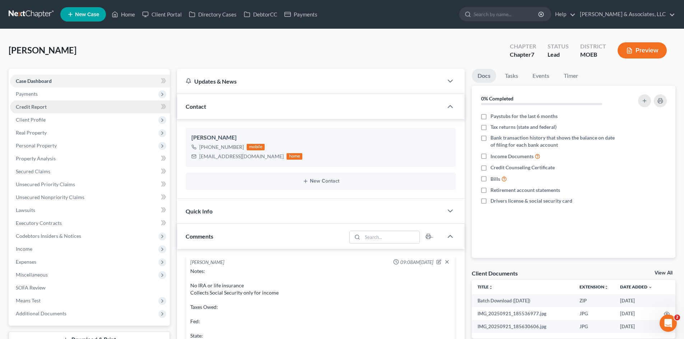
click at [39, 110] on link "Credit Report" at bounding box center [90, 107] width 160 height 13
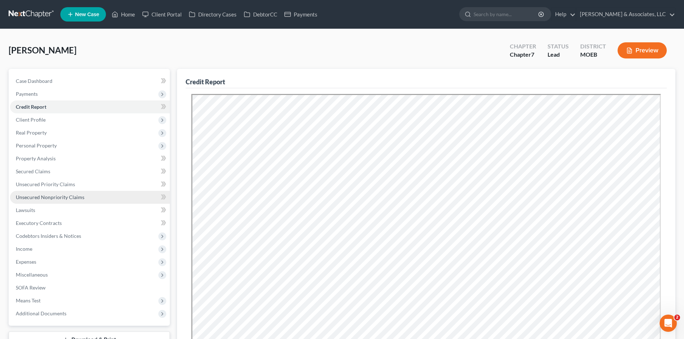
click at [71, 199] on span "Unsecured Nonpriority Claims" at bounding box center [50, 197] width 69 height 6
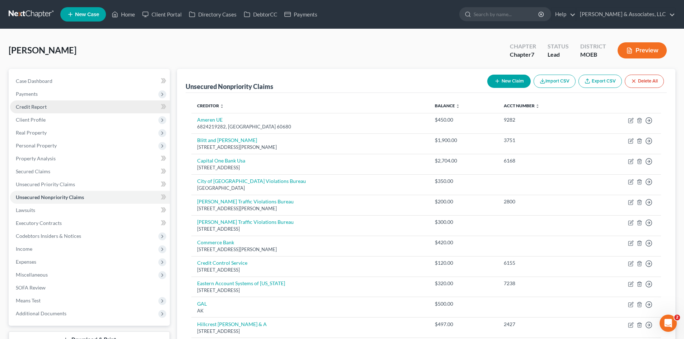
click at [37, 107] on span "Credit Report" at bounding box center [31, 107] width 31 height 6
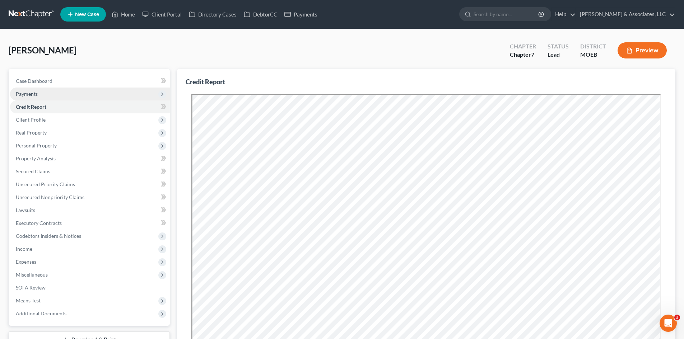
click at [31, 92] on span "Payments" at bounding box center [27, 94] width 22 height 6
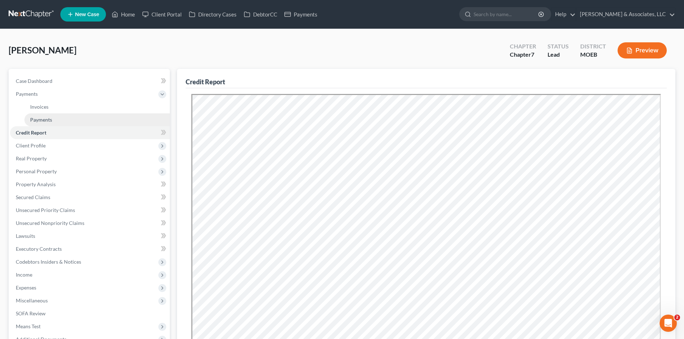
click at [41, 119] on span "Payments" at bounding box center [41, 120] width 22 height 6
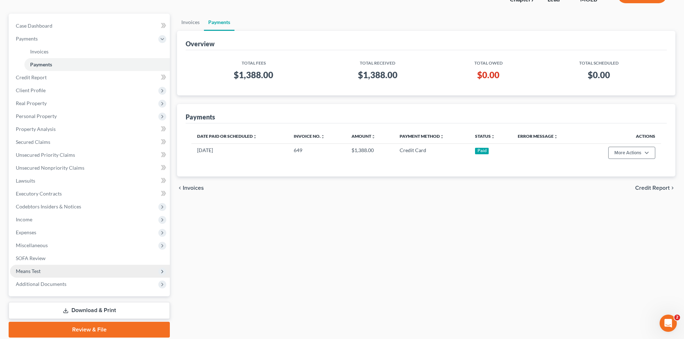
scroll to position [72, 0]
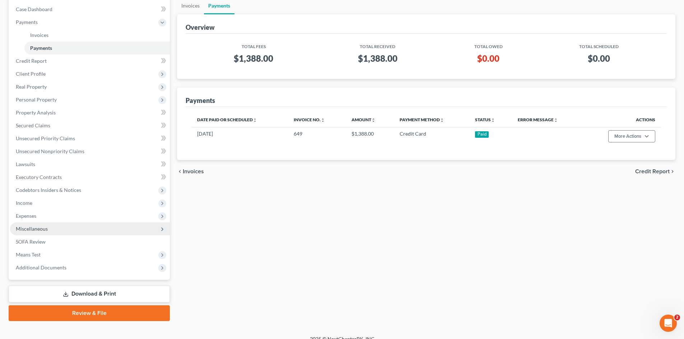
click at [36, 231] on span "Miscellaneous" at bounding box center [32, 229] width 32 height 6
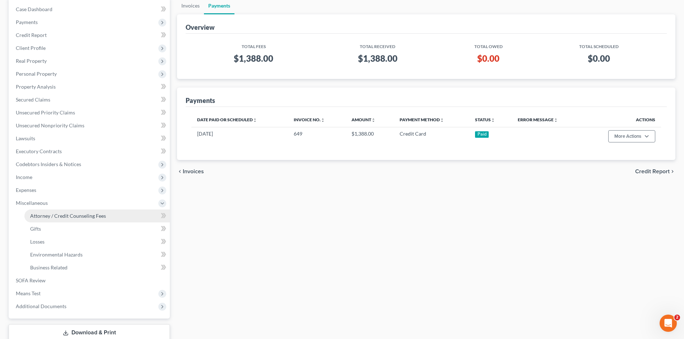
click at [52, 214] on span "Attorney / Credit Counseling Fees" at bounding box center [68, 216] width 76 height 6
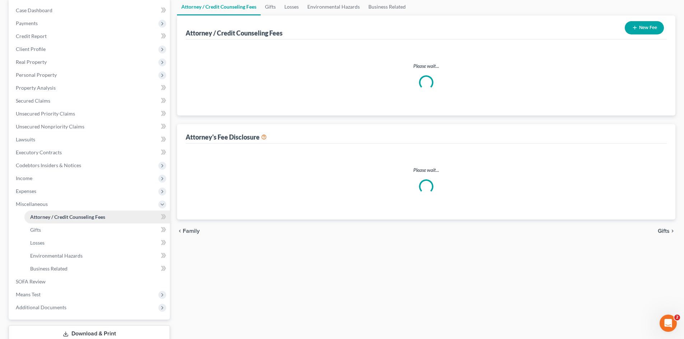
scroll to position [10, 0]
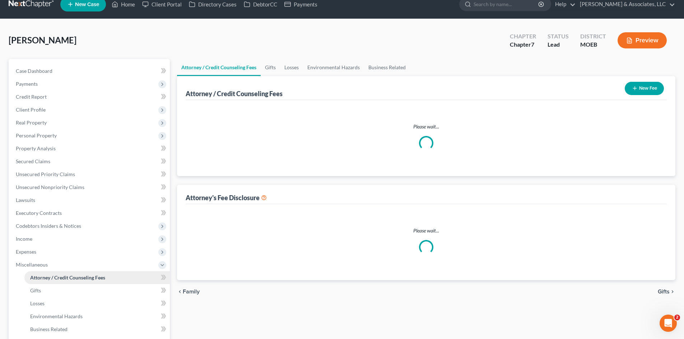
select select "0"
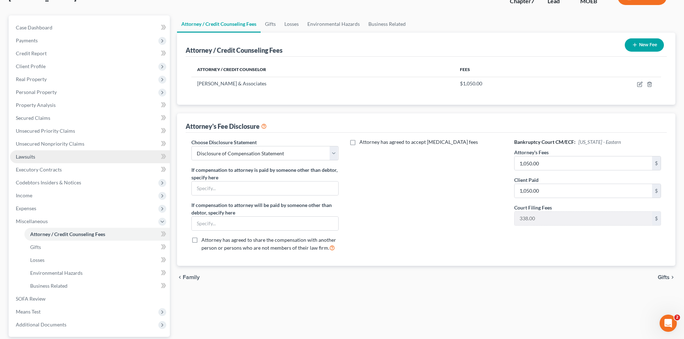
scroll to position [72, 0]
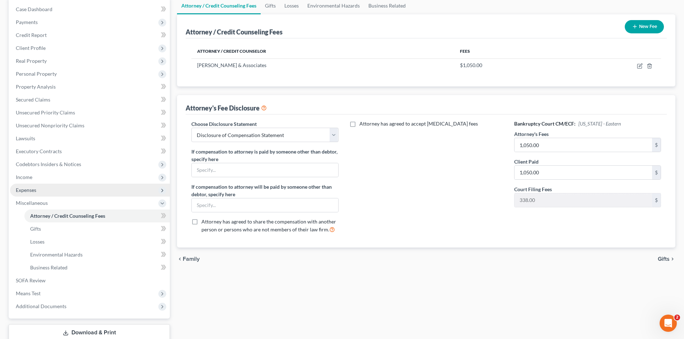
click at [36, 192] on span "Expenses" at bounding box center [26, 190] width 20 height 6
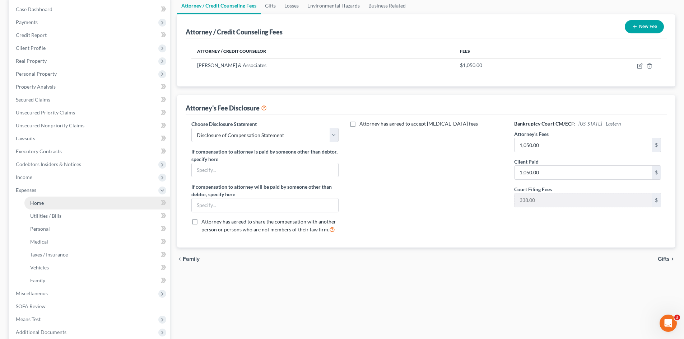
click at [46, 204] on link "Home" at bounding box center [96, 203] width 145 height 13
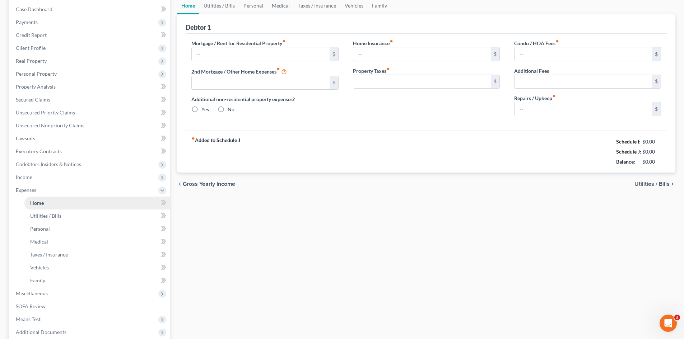
scroll to position [10, 0]
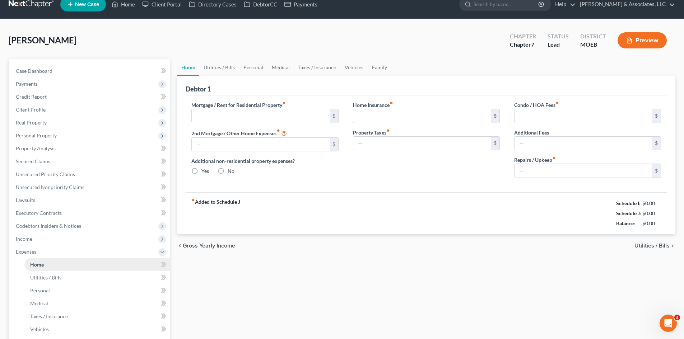
type input "1,400.00"
type input "0.00"
radio input "true"
type input "0.00"
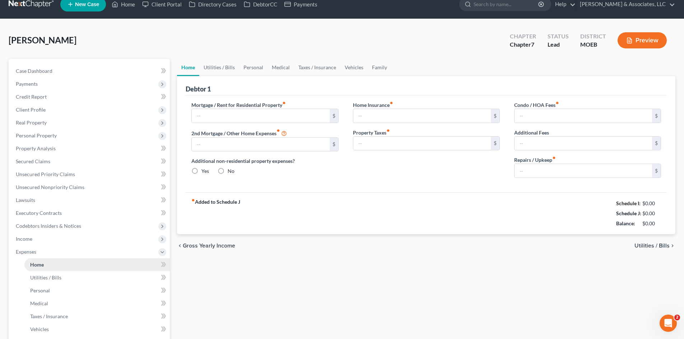
type input "0.00"
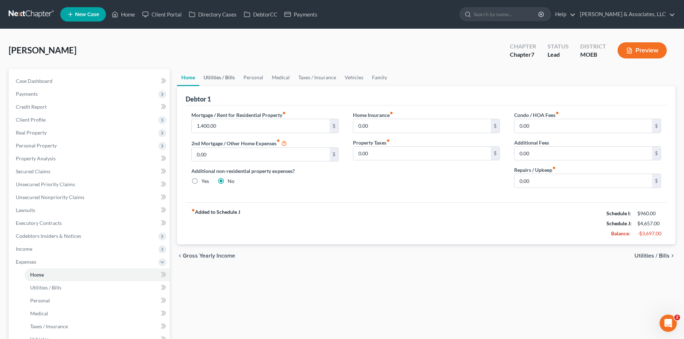
click at [218, 76] on link "Utilities / Bills" at bounding box center [219, 77] width 40 height 17
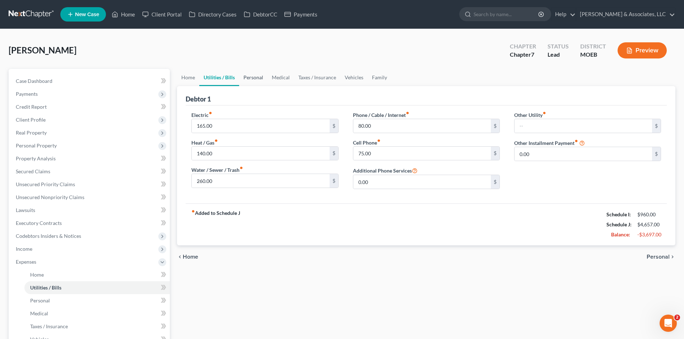
click at [251, 79] on link "Personal" at bounding box center [253, 77] width 28 height 17
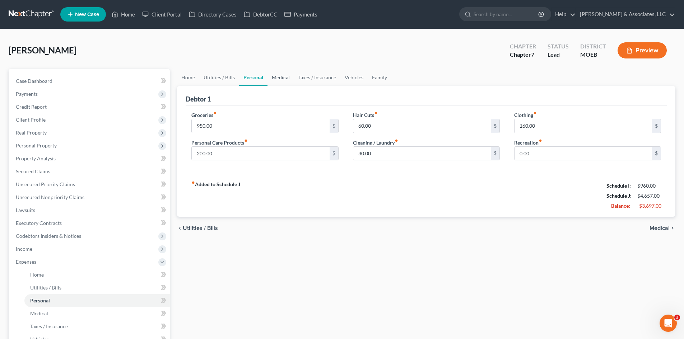
click at [281, 80] on link "Medical" at bounding box center [280, 77] width 27 height 17
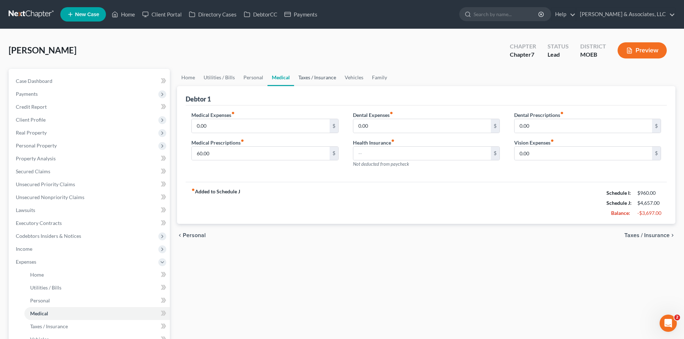
click at [317, 74] on link "Taxes / Insurance" at bounding box center [317, 77] width 46 height 17
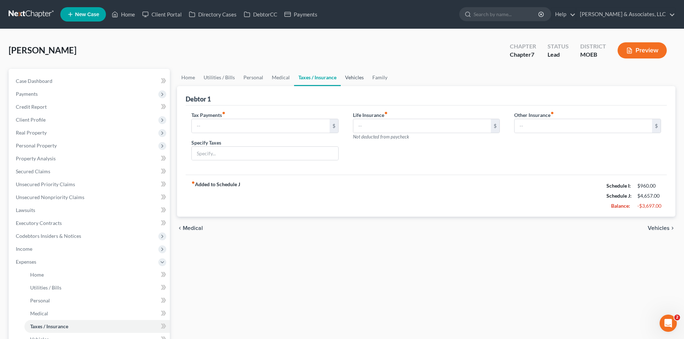
click at [356, 78] on link "Vehicles" at bounding box center [354, 77] width 27 height 17
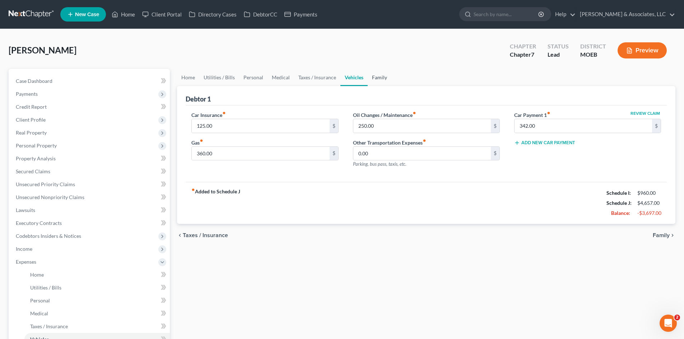
click at [379, 80] on link "Family" at bounding box center [380, 77] width 24 height 17
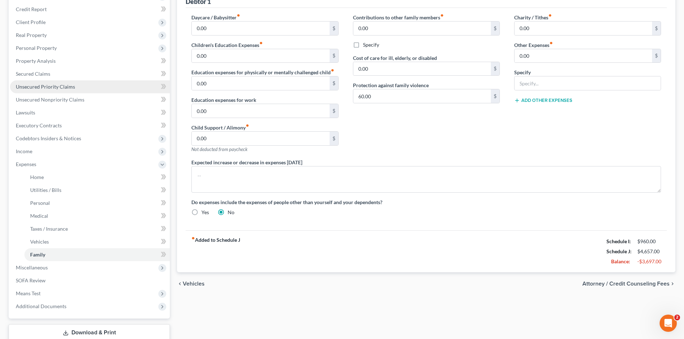
scroll to position [108, 0]
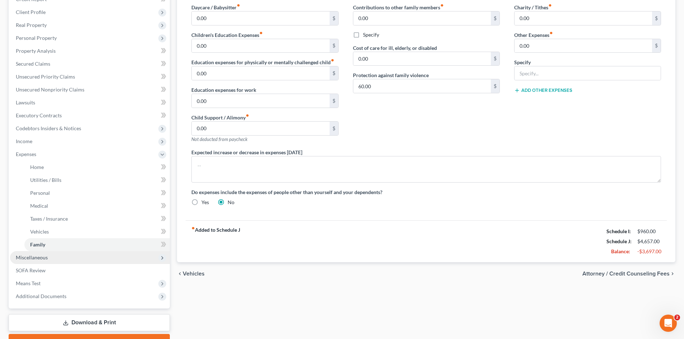
click at [38, 259] on span "Miscellaneous" at bounding box center [32, 258] width 32 height 6
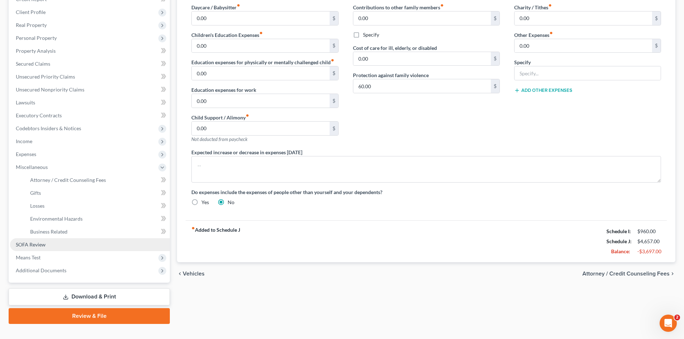
click at [38, 245] on span "SOFA Review" at bounding box center [31, 245] width 30 height 6
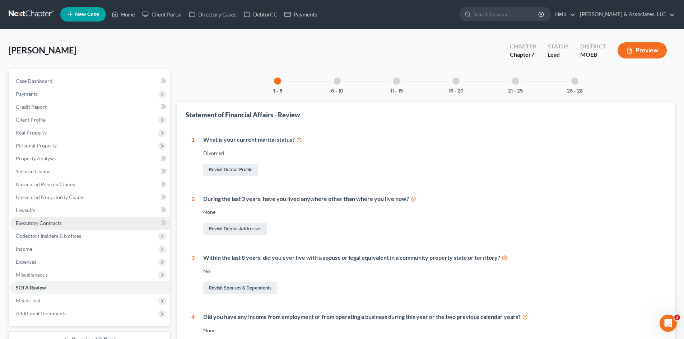
scroll to position [55, 0]
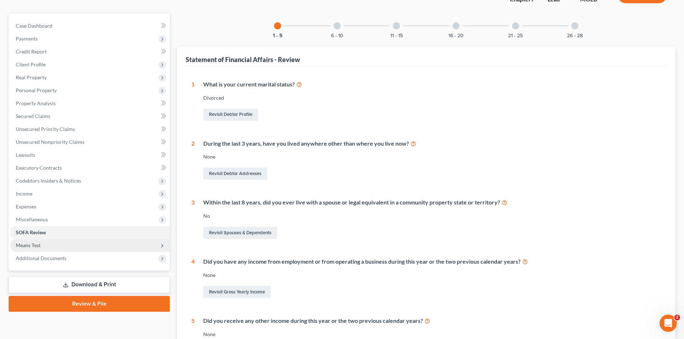
click at [33, 245] on span "Means Test" at bounding box center [28, 245] width 25 height 6
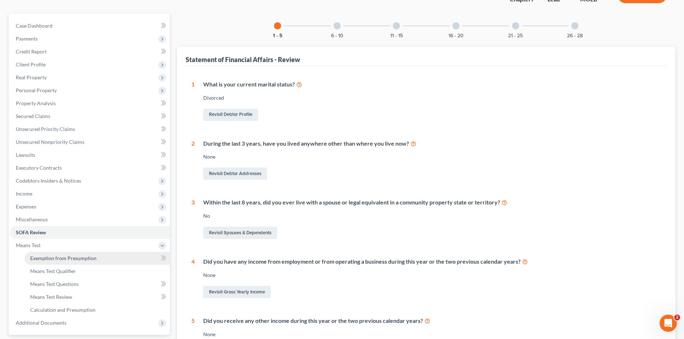
click at [69, 263] on link "Exemption from Presumption" at bounding box center [96, 258] width 145 height 13
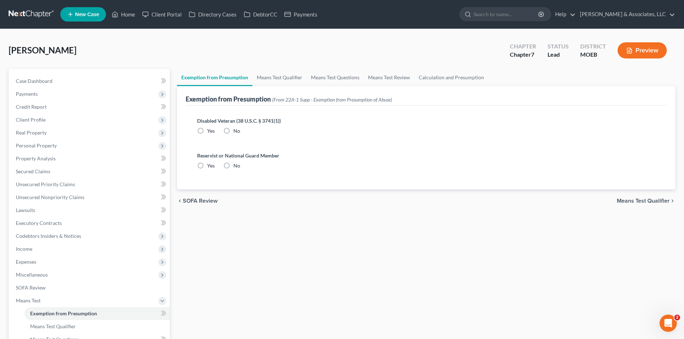
drag, startPoint x: 228, startPoint y: 130, endPoint x: 232, endPoint y: 164, distance: 34.3
click at [233, 130] on label "No" at bounding box center [236, 130] width 7 height 7
click at [236, 130] on input "No" at bounding box center [238, 129] width 5 height 5
radio input "true"
click at [233, 165] on label "No" at bounding box center [236, 165] width 7 height 7
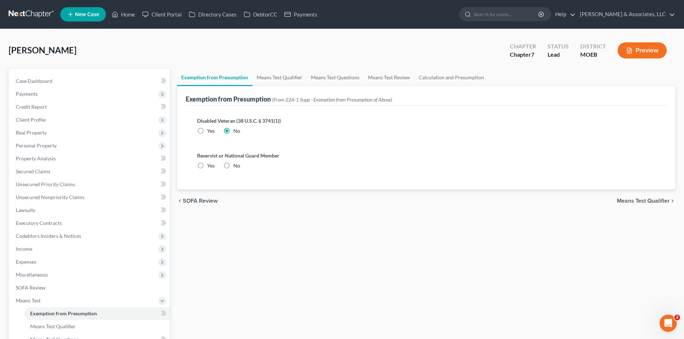
click at [236, 165] on input "No" at bounding box center [238, 164] width 5 height 5
radio input "true"
click at [57, 80] on link "Case Dashboard" at bounding box center [90, 81] width 160 height 13
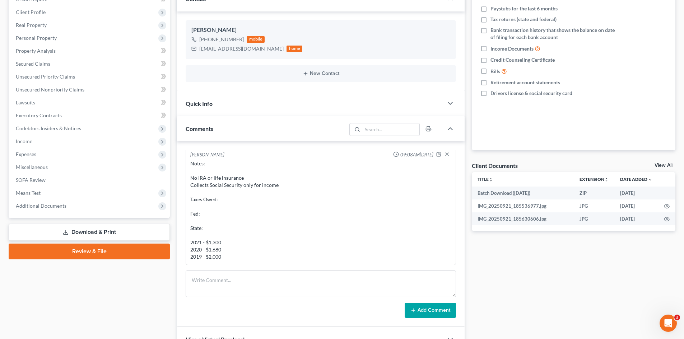
scroll to position [179, 0]
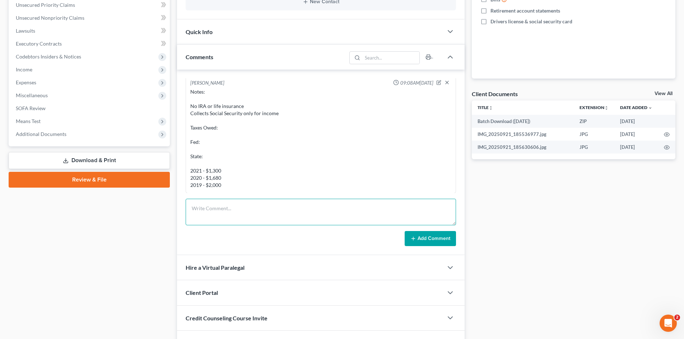
click at [210, 211] on textarea at bounding box center [321, 212] width 270 height 27
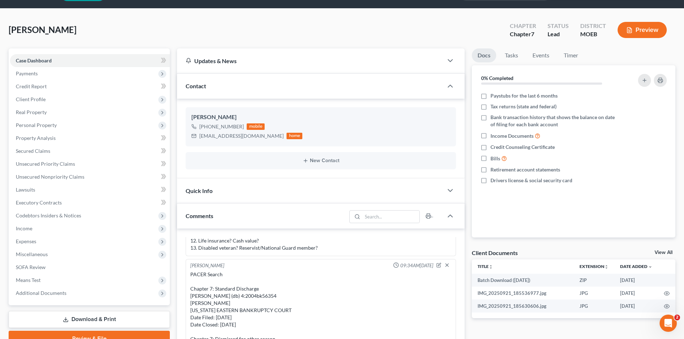
scroll to position [0, 0]
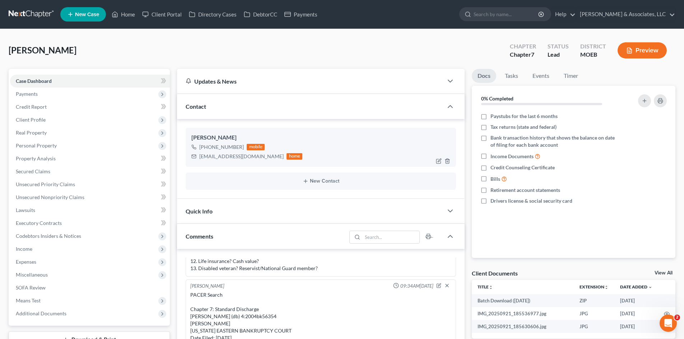
drag, startPoint x: 239, startPoint y: 149, endPoint x: 219, endPoint y: 148, distance: 20.5
click at [219, 148] on div "+1 (314) 813-0861" at bounding box center [221, 147] width 45 height 7
drag, startPoint x: 242, startPoint y: 146, endPoint x: 230, endPoint y: 146, distance: 12.2
click at [208, 147] on div "+1 (314) 813-0861 mobile" at bounding box center [246, 147] width 111 height 9
copy div "314) 813-0861"
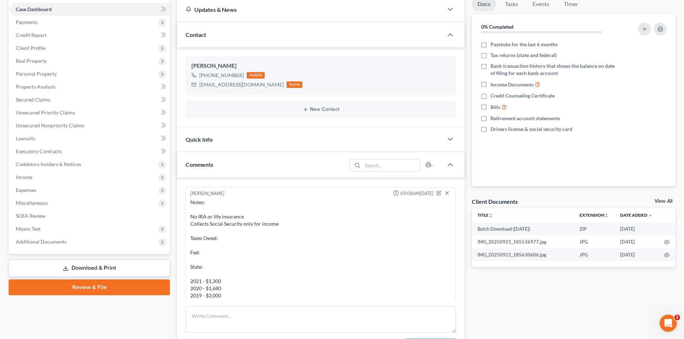
scroll to position [635, 0]
click at [208, 316] on textarea at bounding box center [321, 320] width 270 height 27
click at [273, 320] on textarea "STILL NEEDED as of [DATE]:" at bounding box center [321, 320] width 270 height 27
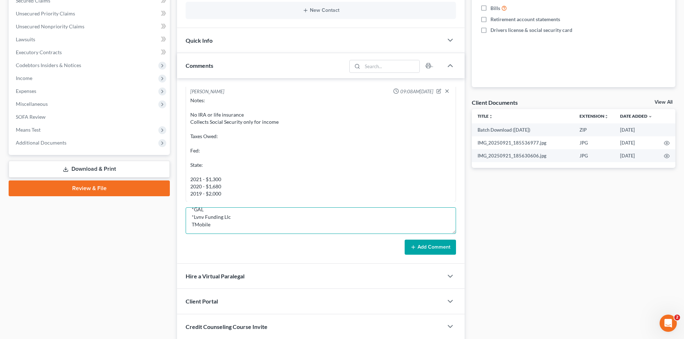
scroll to position [215, 0]
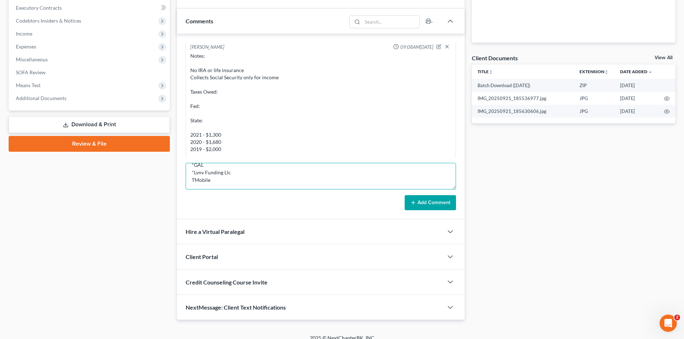
type textarea "STILL NEEDED as of 10/9/25: 1. Need last filed tax return. 2. Surrendering van?…"
click at [433, 201] on button "Add Comment" at bounding box center [430, 202] width 51 height 15
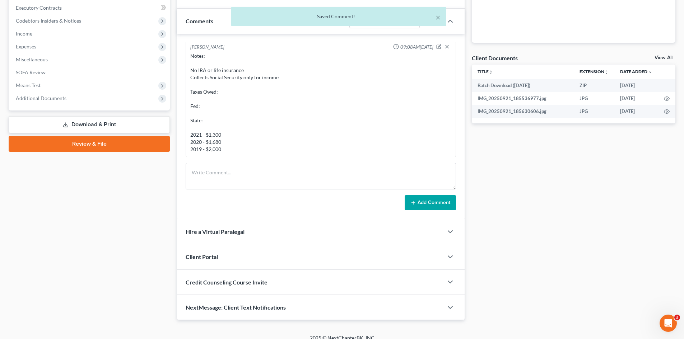
scroll to position [755, 0]
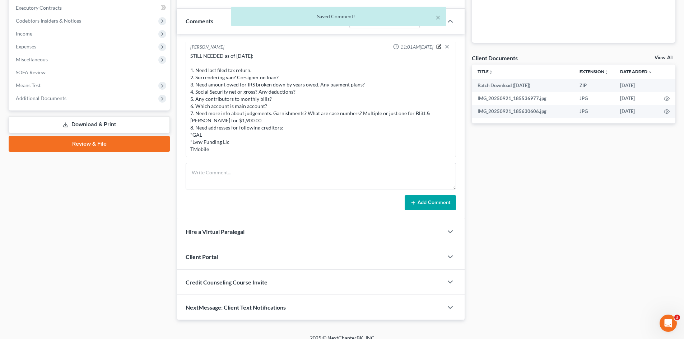
click at [436, 44] on icon "button" at bounding box center [438, 46] width 5 height 5
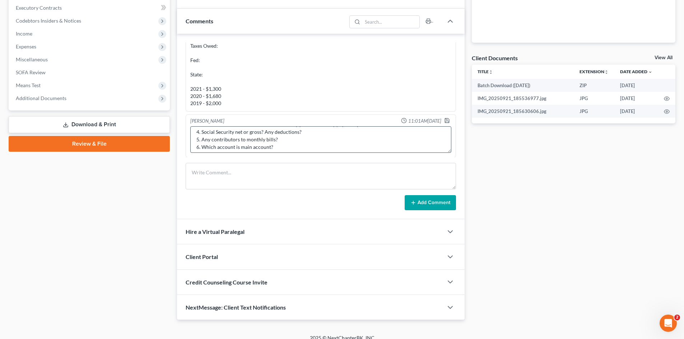
scroll to position [90, 0]
click at [197, 143] on textarea "STILL NEEDED as of 10/9/25: 1. Need last filed tax return. 2. Surrendering van?…" at bounding box center [320, 139] width 261 height 27
type textarea "STILL NEEDED as of 10/9/25: 1. Need last filed tax return. 2. Surrendering van?…"
drag, startPoint x: 193, startPoint y: 138, endPoint x: 176, endPoint y: 106, distance: 36.6
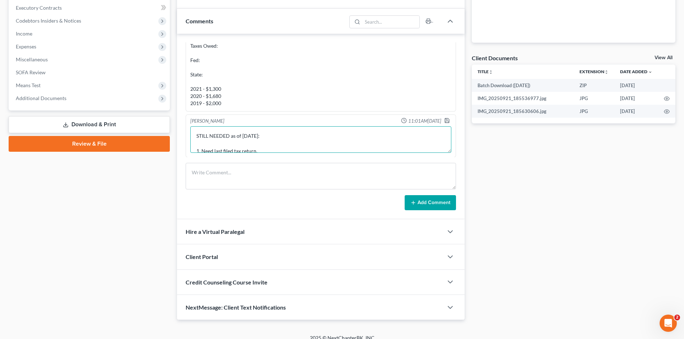
click at [176, 106] on div "Updates & News × Missouri Eastern District Notes: Take a look at NextChapter's …" at bounding box center [320, 87] width 295 height 467
click at [444, 118] on icon "button" at bounding box center [447, 121] width 6 height 6
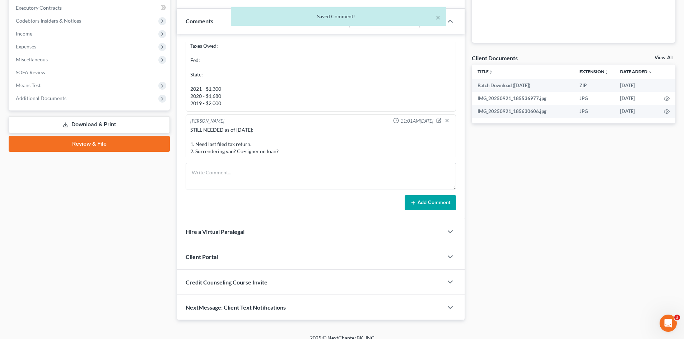
scroll to position [755, 0]
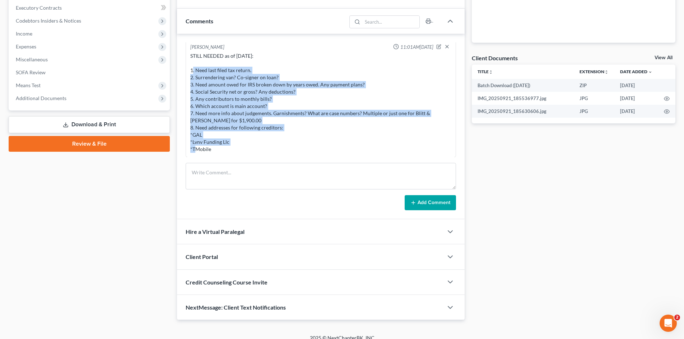
drag, startPoint x: 222, startPoint y: 151, endPoint x: 179, endPoint y: 74, distance: 87.9
click at [179, 74] on div "Import from MyChapter 10:48AM, 09/29/2025 MyChapter Response: SOFA Line 9: Clai…" at bounding box center [321, 127] width 288 height 186
copy div "1. Need last filed tax return. 2. Surrendering van? Co-signer on loan? 3. Need …"
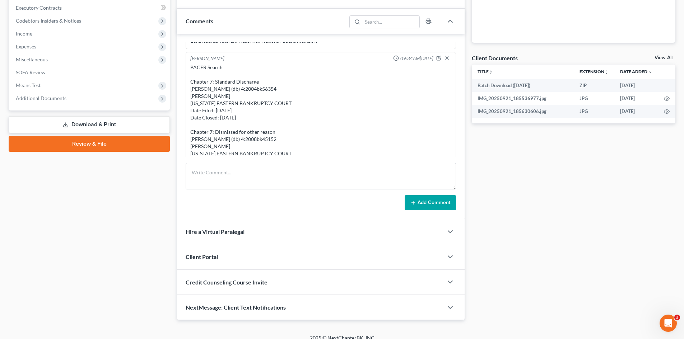
scroll to position [0, 0]
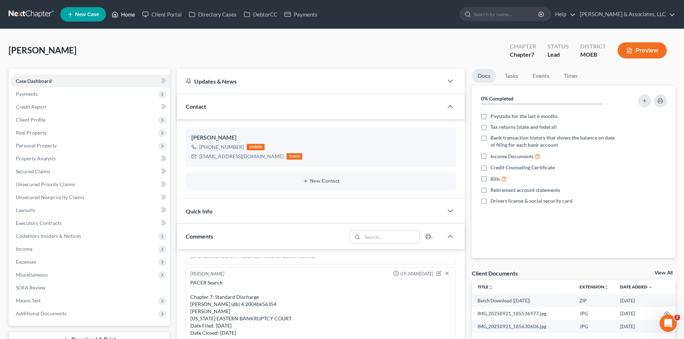
click at [123, 15] on link "Home" at bounding box center [123, 14] width 31 height 13
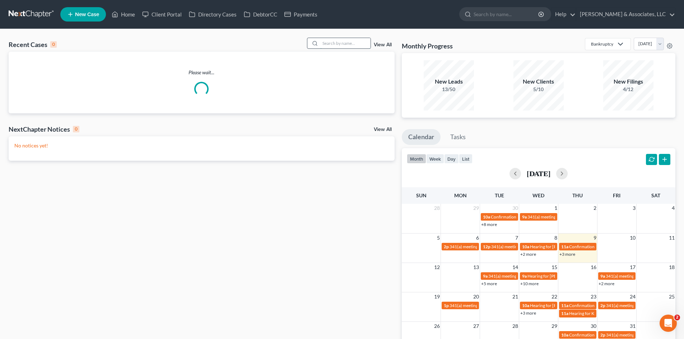
click at [337, 43] on input "search" at bounding box center [345, 43] width 50 height 10
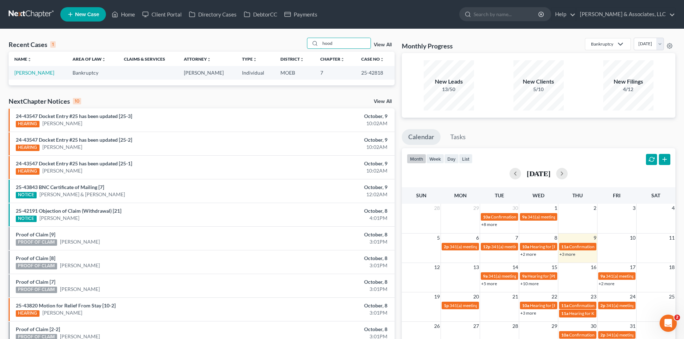
type input "hood"
click at [28, 73] on link "[PERSON_NAME]" at bounding box center [34, 73] width 40 height 6
click at [31, 73] on link "[PERSON_NAME]" at bounding box center [34, 73] width 40 height 6
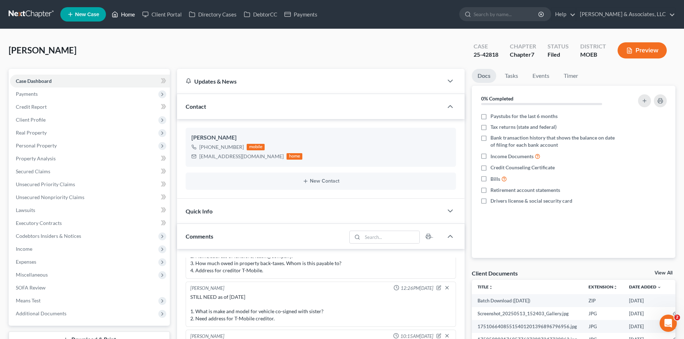
click at [125, 15] on link "Home" at bounding box center [123, 14] width 31 height 13
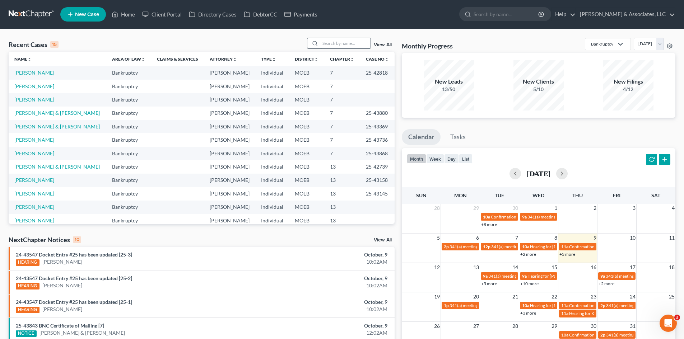
click at [326, 43] on input "search" at bounding box center [345, 43] width 50 height 10
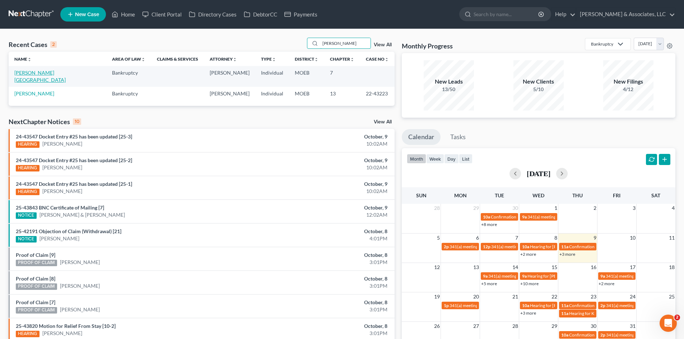
type input "wayne"
click at [28, 72] on link "[PERSON_NAME][GEOGRAPHIC_DATA]" at bounding box center [39, 76] width 51 height 13
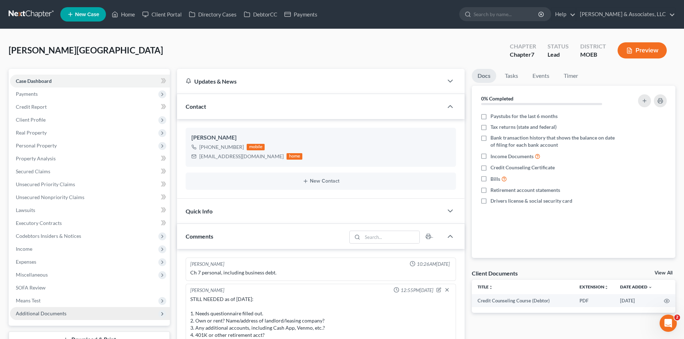
click at [57, 312] on span "Additional Documents" at bounding box center [41, 314] width 51 height 6
click at [58, 314] on span "Additional Documents" at bounding box center [41, 314] width 51 height 6
click at [59, 314] on span "Additional Documents" at bounding box center [41, 314] width 51 height 6
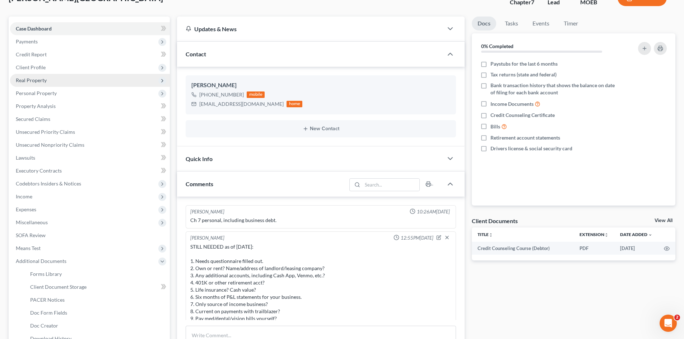
scroll to position [44, 0]
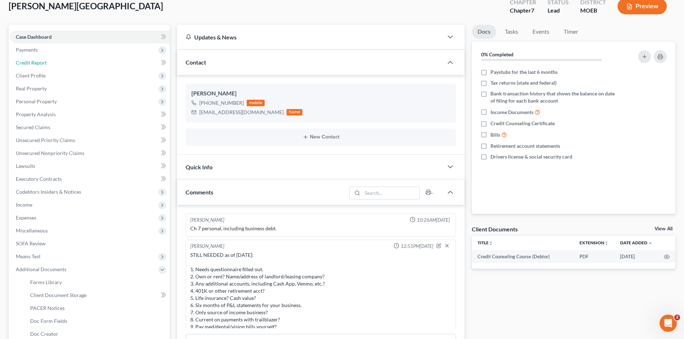
drag, startPoint x: 42, startPoint y: 64, endPoint x: 323, endPoint y: 74, distance: 281.3
click at [42, 64] on span "Credit Report" at bounding box center [31, 63] width 31 height 6
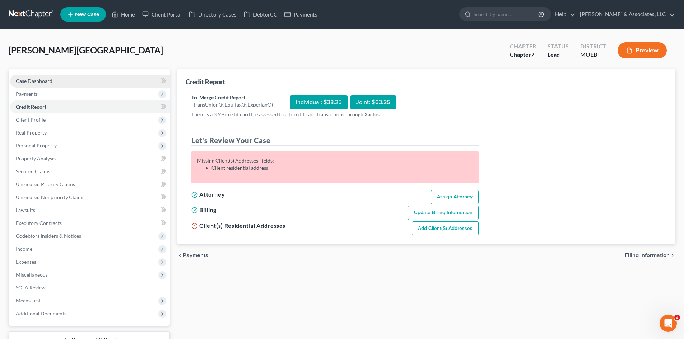
click at [36, 80] on span "Case Dashboard" at bounding box center [34, 81] width 37 height 6
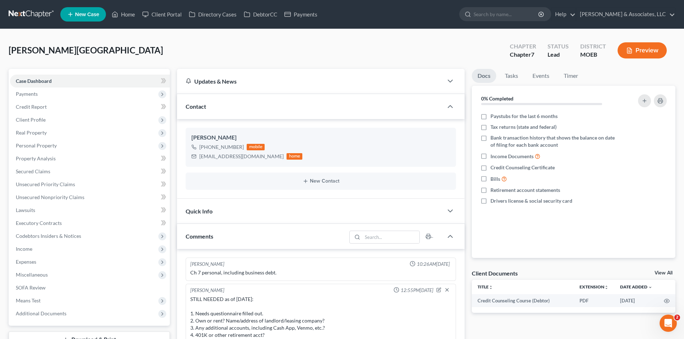
scroll to position [189, 0]
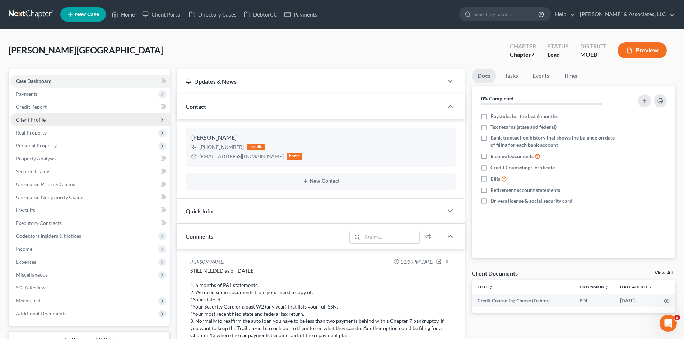
click at [40, 120] on span "Client Profile" at bounding box center [31, 120] width 30 height 6
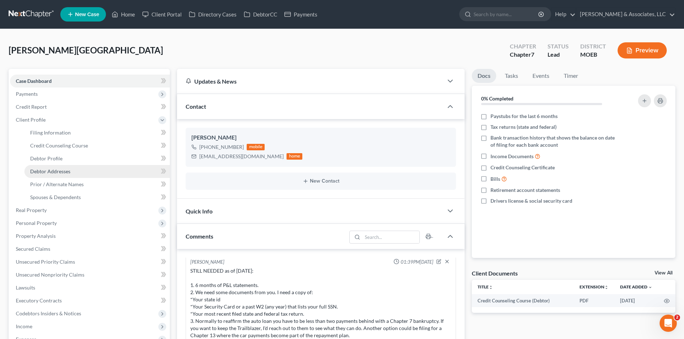
click at [47, 169] on span "Debtor Addresses" at bounding box center [50, 171] width 40 height 6
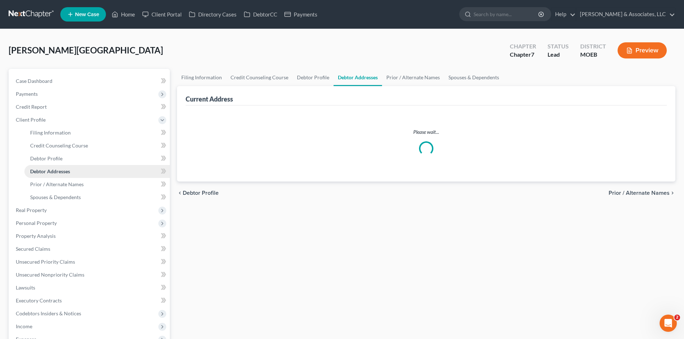
select select "0"
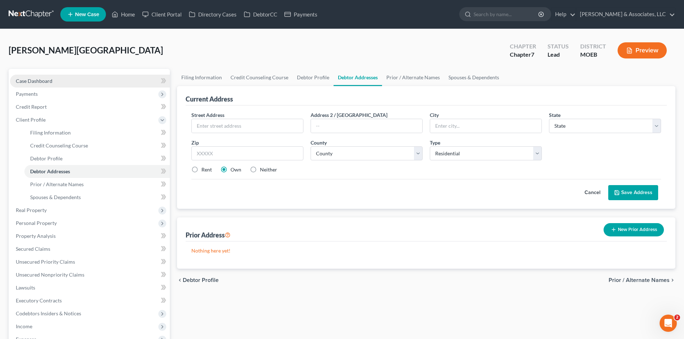
click at [48, 79] on span "Case Dashboard" at bounding box center [34, 81] width 37 height 6
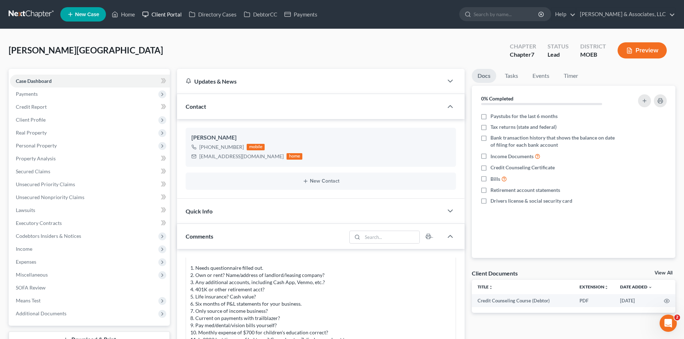
drag, startPoint x: 163, startPoint y: 13, endPoint x: 164, endPoint y: 17, distance: 3.7
click at [163, 13] on link "Client Portal" at bounding box center [162, 14] width 47 height 13
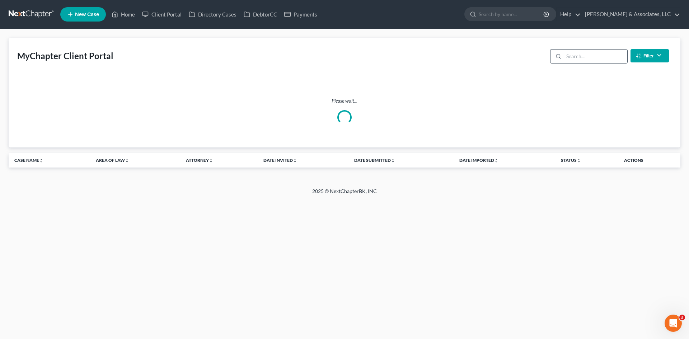
click at [595, 58] on input "search" at bounding box center [596, 57] width 64 height 14
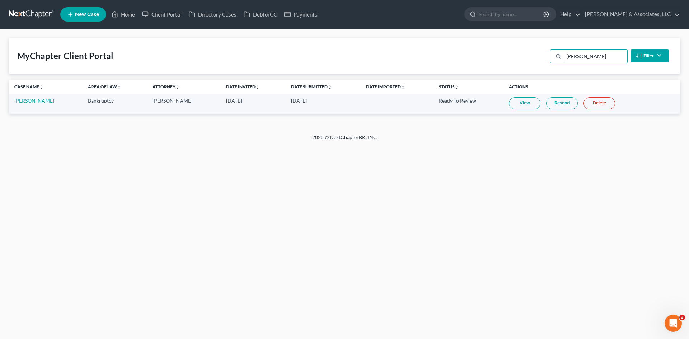
type input "wayne"
click at [516, 104] on link "View" at bounding box center [525, 103] width 32 height 12
click at [128, 15] on link "Home" at bounding box center [123, 14] width 31 height 13
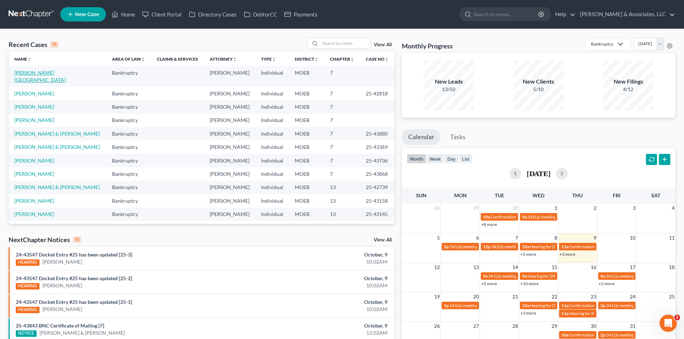
click at [42, 72] on link "[PERSON_NAME][GEOGRAPHIC_DATA]" at bounding box center [39, 76] width 51 height 13
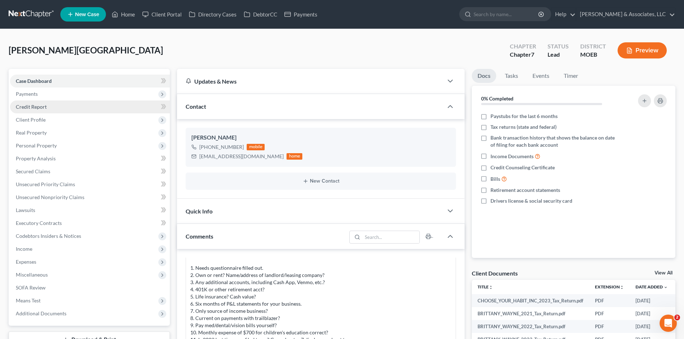
click at [36, 108] on span "Credit Report" at bounding box center [31, 107] width 31 height 6
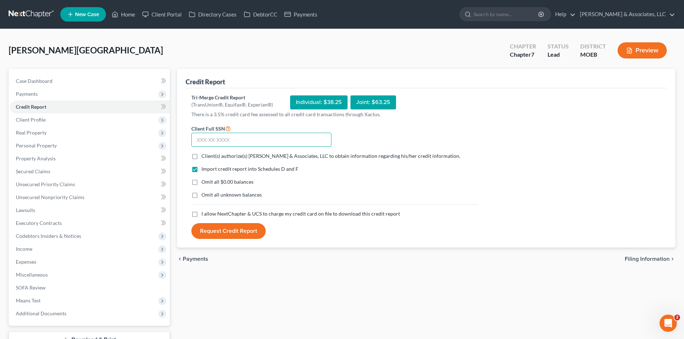
click at [202, 137] on input "text" at bounding box center [261, 140] width 140 height 14
click at [212, 140] on input "500-05-8483" at bounding box center [261, 140] width 140 height 14
click at [211, 140] on input "500-08-4832" at bounding box center [261, 140] width 140 height 14
type input "500-02-8483"
click at [201, 155] on label "Client(s) authorize(s) Teague & Associates, LLC to obtain information regarding…" at bounding box center [330, 156] width 259 height 7
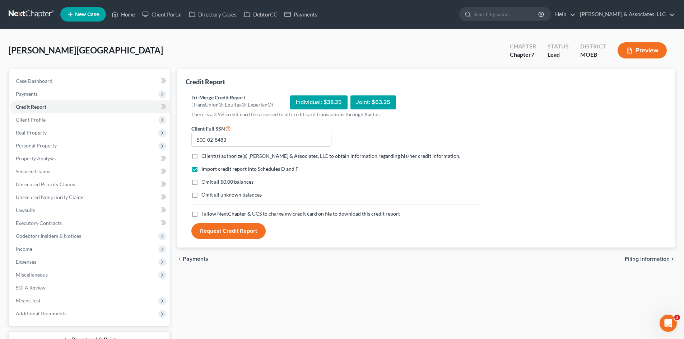
click at [204, 155] on input "Client(s) authorize(s) Teague & Associates, LLC to obtain information regarding…" at bounding box center [206, 155] width 5 height 5
checkbox input "true"
click at [201, 182] on label "Omit all $0.00 balances" at bounding box center [227, 181] width 52 height 7
click at [204, 182] on input "Omit all $0.00 balances" at bounding box center [206, 180] width 5 height 5
checkbox input "true"
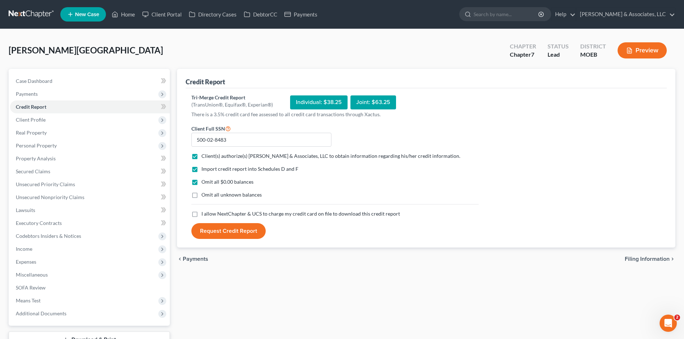
click at [201, 214] on label "I allow NextChapter & UCS to charge my credit card on file to download this cre…" at bounding box center [300, 213] width 199 height 7
click at [204, 214] on input "I allow NextChapter & UCS to charge my credit card on file to download this cre…" at bounding box center [206, 212] width 5 height 5
checkbox input "true"
click at [221, 232] on button "Request Credit Report" at bounding box center [228, 231] width 74 height 16
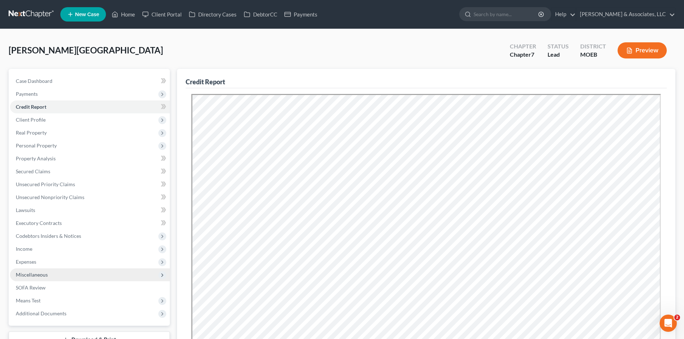
scroll to position [132, 0]
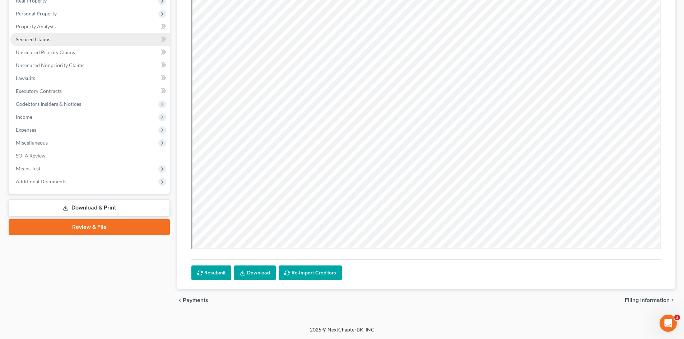
click at [32, 42] on span "Secured Claims" at bounding box center [33, 39] width 34 height 6
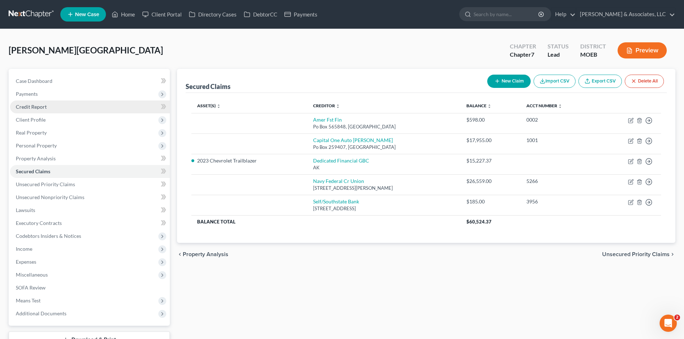
click at [42, 105] on span "Credit Report" at bounding box center [31, 107] width 31 height 6
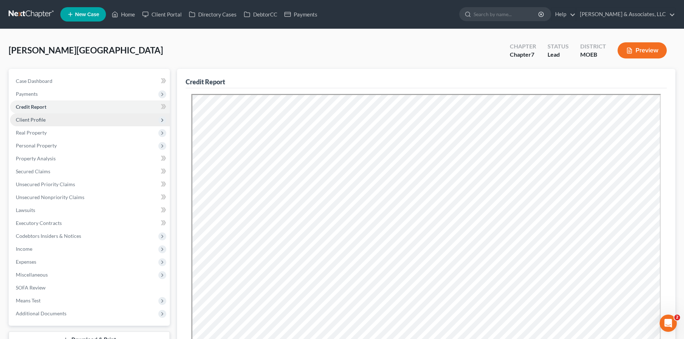
click at [35, 116] on span "Client Profile" at bounding box center [90, 119] width 160 height 13
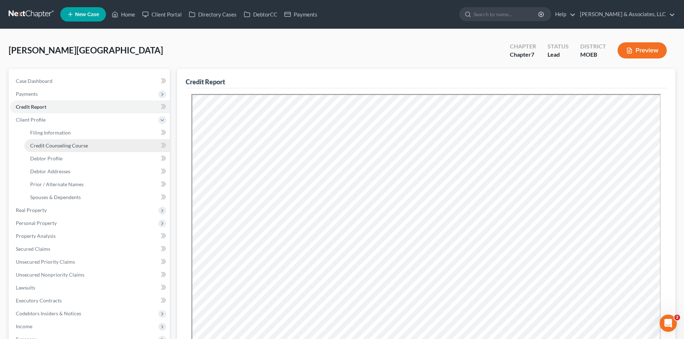
click at [86, 145] on span "Credit Counseling Course" at bounding box center [59, 146] width 58 height 6
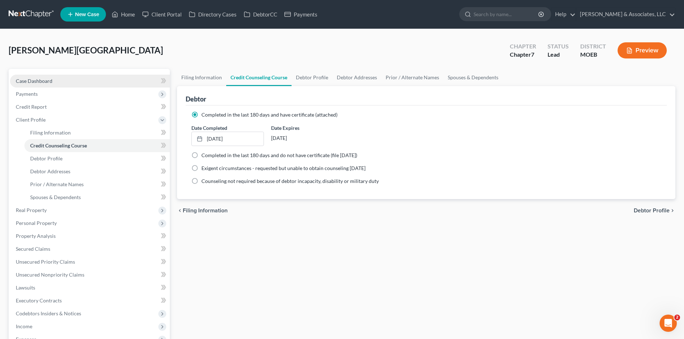
click at [45, 78] on span "Case Dashboard" at bounding box center [34, 81] width 37 height 6
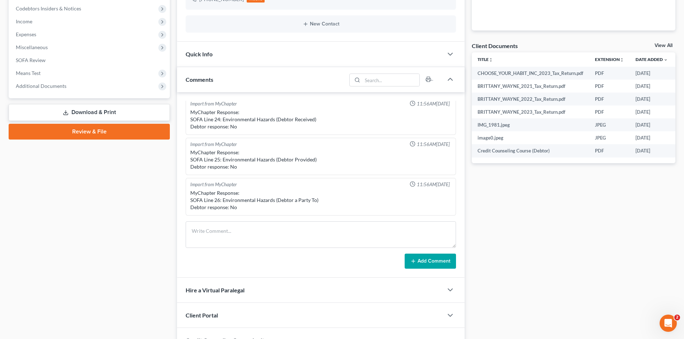
scroll to position [251, 0]
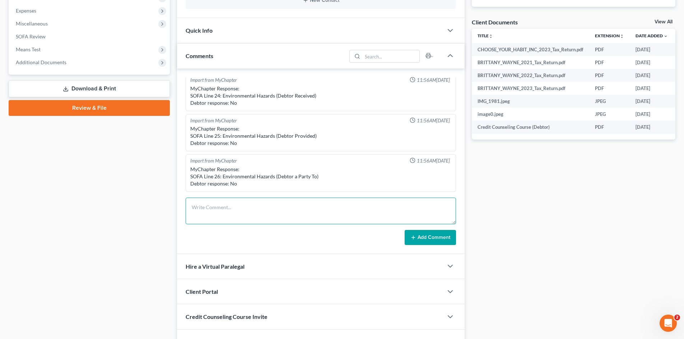
click at [209, 207] on textarea at bounding box center [321, 211] width 270 height 27
paste textarea "PACER Service Center10/09/2025 12:10:18 User mteaguelaw Client Code Description…"
click at [243, 206] on textarea "PACER Service Center10/09/2025 12:10:18 User mteaguelaw Client Code Description…" at bounding box center [321, 211] width 270 height 27
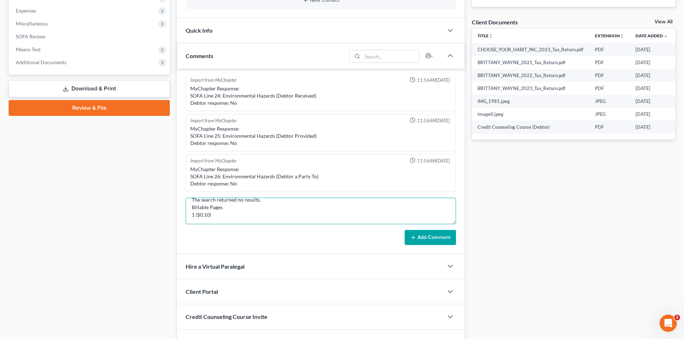
type textarea "PACER Service Center [DATE] 12:10:18 User mteaguelaw Client Code Description Al…"
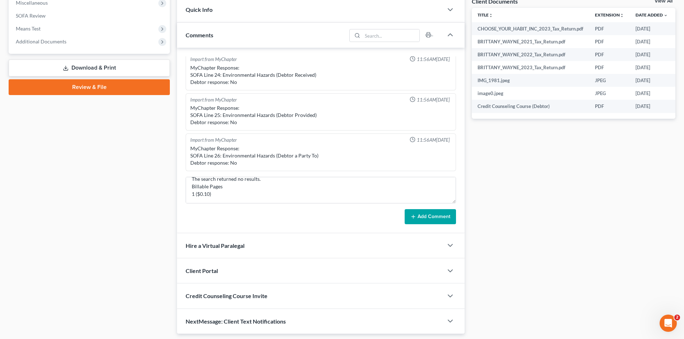
scroll to position [294, 0]
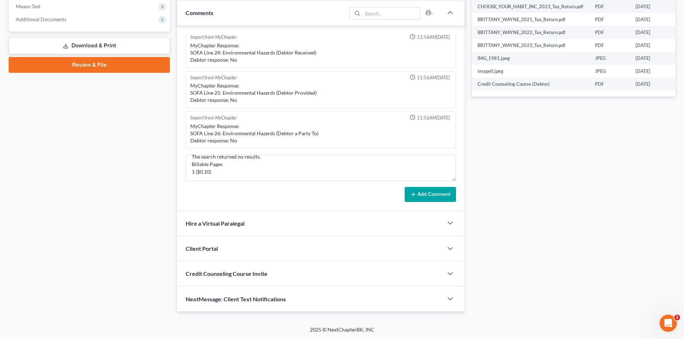
click at [432, 199] on button "Add Comment" at bounding box center [430, 194] width 51 height 15
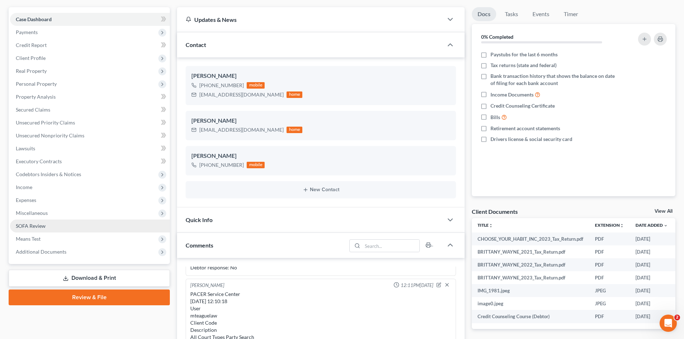
scroll to position [0, 0]
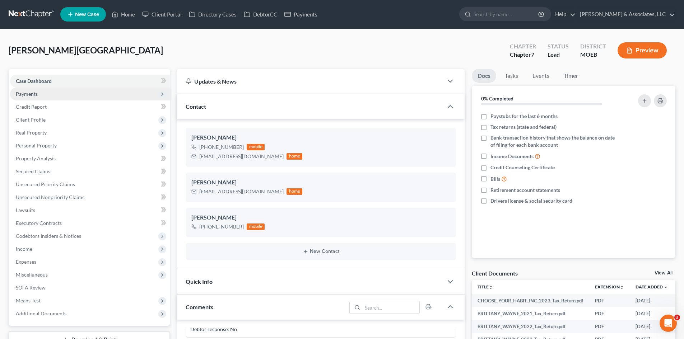
click at [21, 95] on span "Payments" at bounding box center [27, 94] width 22 height 6
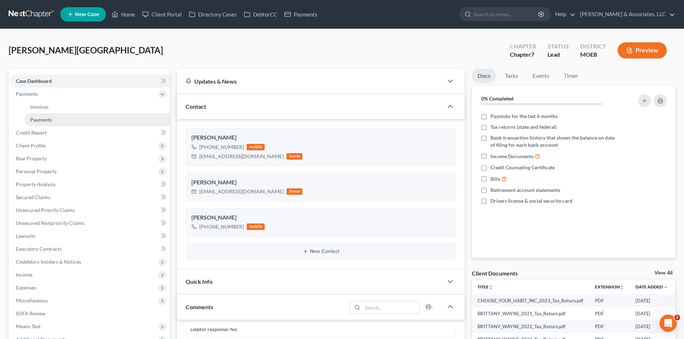
click at [42, 119] on span "Payments" at bounding box center [41, 120] width 22 height 6
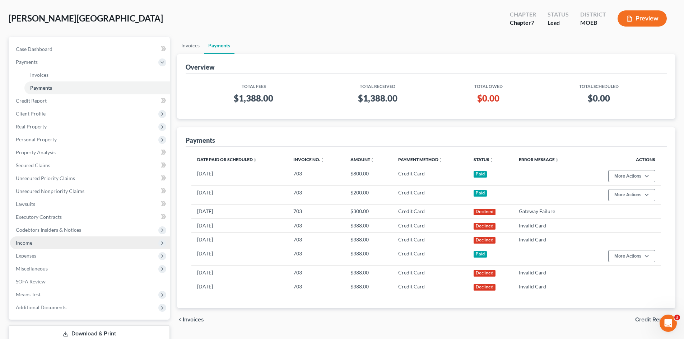
scroll to position [81, 0]
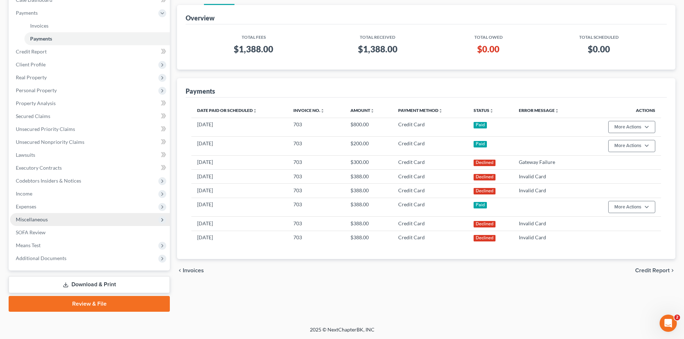
click at [34, 218] on span "Miscellaneous" at bounding box center [32, 219] width 32 height 6
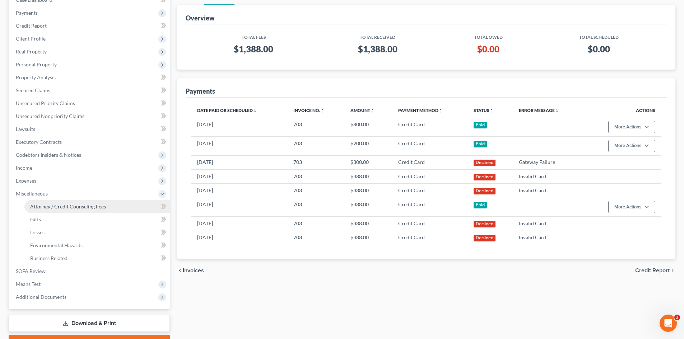
click at [64, 209] on span "Attorney / Credit Counseling Fees" at bounding box center [68, 207] width 76 height 6
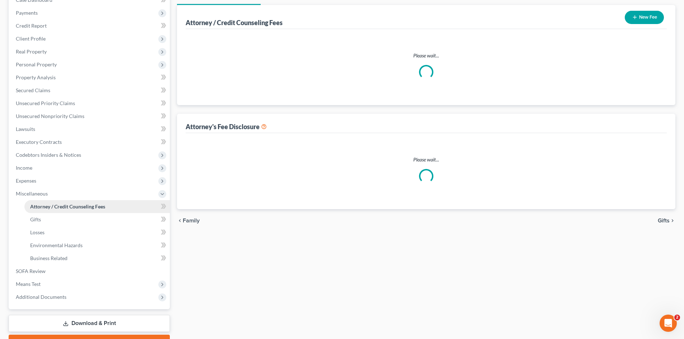
scroll to position [14, 0]
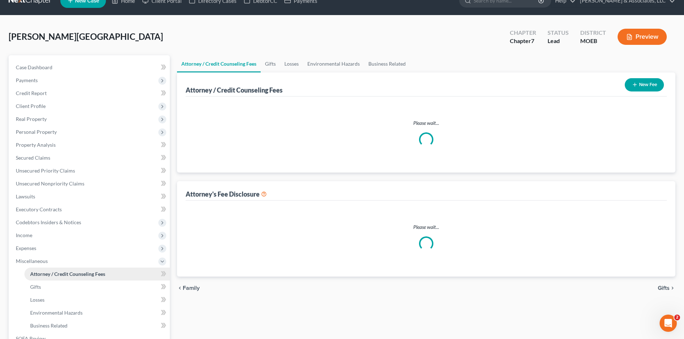
select select "0"
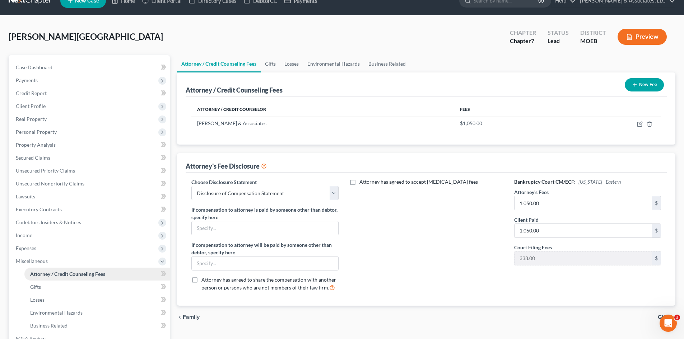
scroll to position [0, 0]
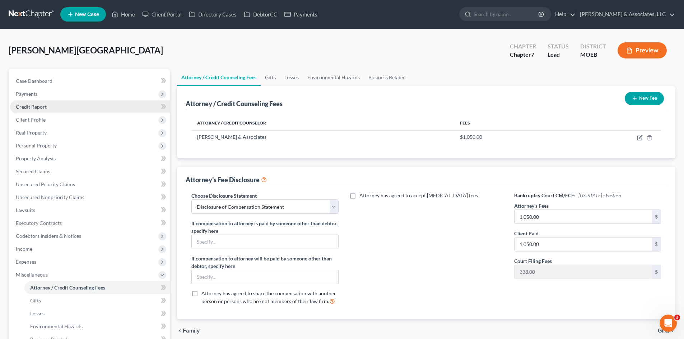
click at [36, 109] on span "Credit Report" at bounding box center [31, 107] width 31 height 6
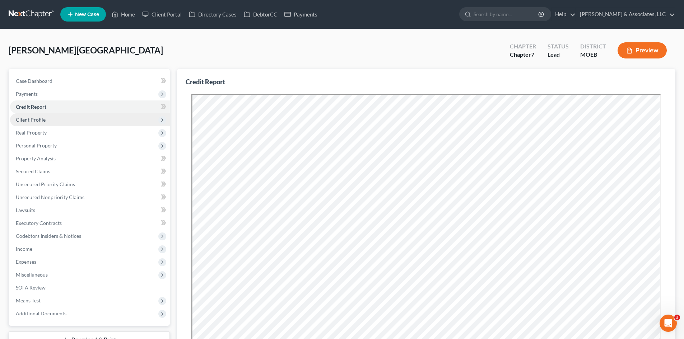
click at [37, 120] on span "Client Profile" at bounding box center [31, 120] width 30 height 6
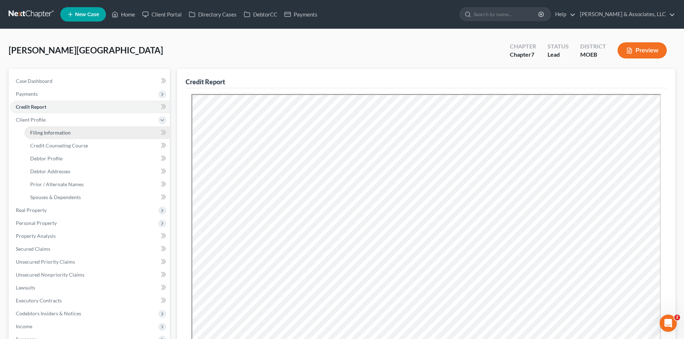
click at [57, 134] on span "Filing Information" at bounding box center [50, 133] width 41 height 6
select select "1"
select select "0"
select select "26"
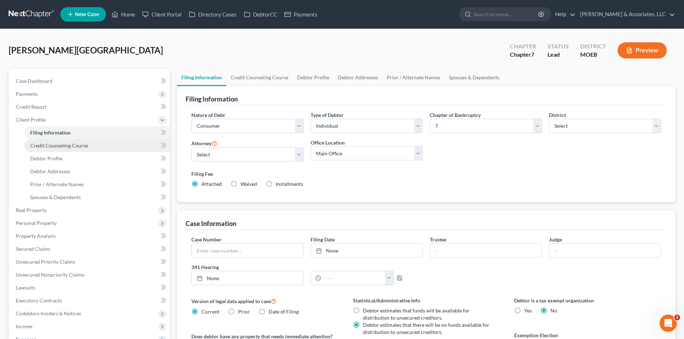
click at [73, 147] on span "Credit Counseling Course" at bounding box center [59, 146] width 58 height 6
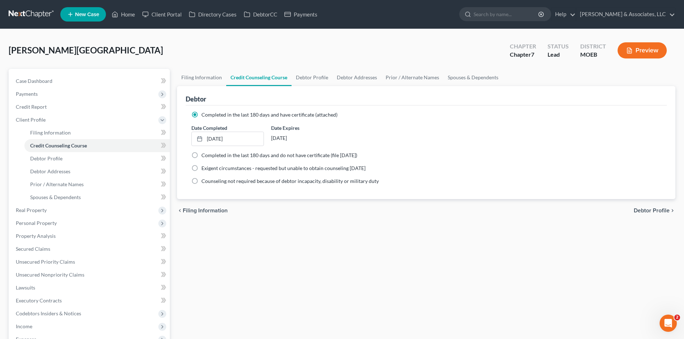
click at [653, 212] on span "Debtor Profile" at bounding box center [652, 211] width 36 height 6
select select "0"
select select "1"
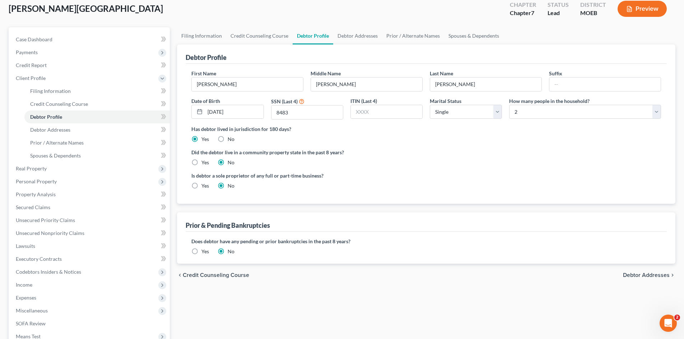
scroll to position [108, 0]
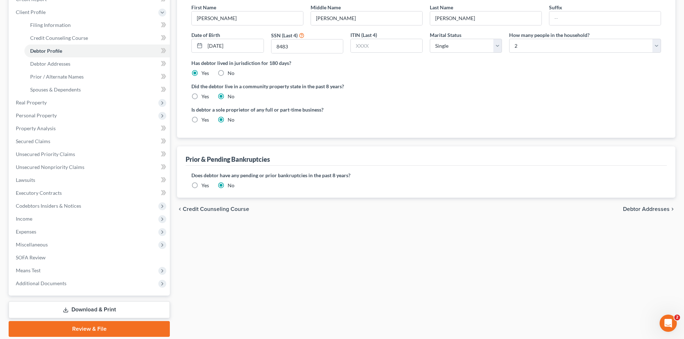
click at [657, 211] on span "Debtor Addresses" at bounding box center [646, 209] width 47 height 6
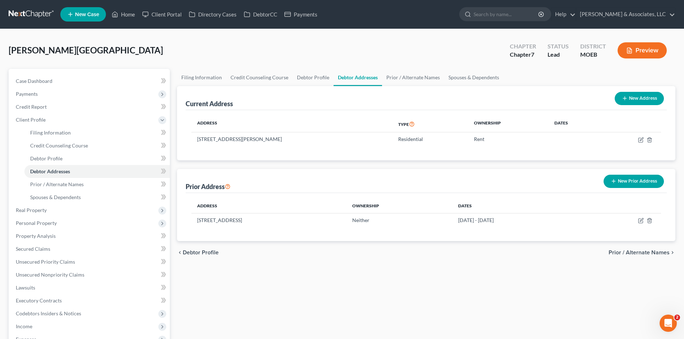
click at [641, 253] on span "Prior / Alternate Names" at bounding box center [639, 253] width 61 height 6
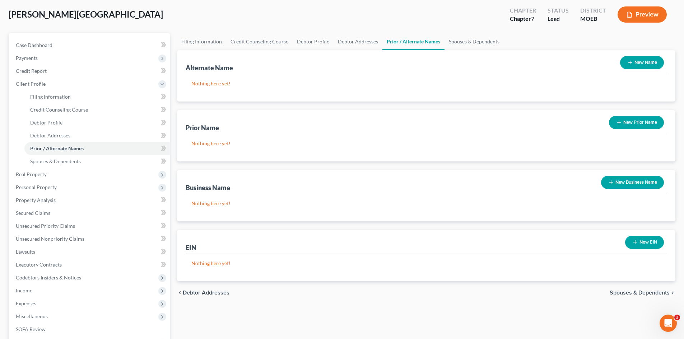
click at [631, 291] on span "Spouses & Dependents" at bounding box center [640, 293] width 60 height 6
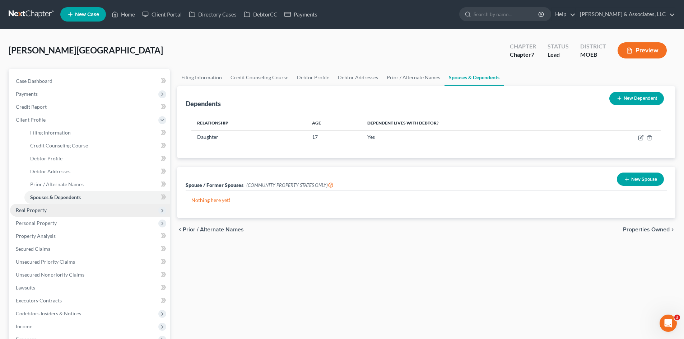
click at [23, 210] on span "Real Property" at bounding box center [31, 210] width 31 height 6
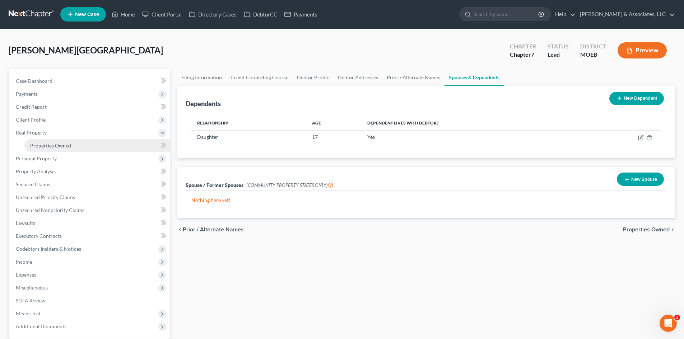
click at [50, 144] on span "Properties Owned" at bounding box center [50, 146] width 41 height 6
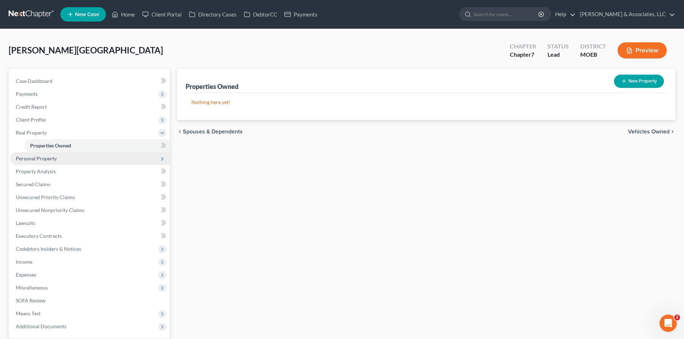
click at [42, 161] on span "Personal Property" at bounding box center [36, 158] width 41 height 6
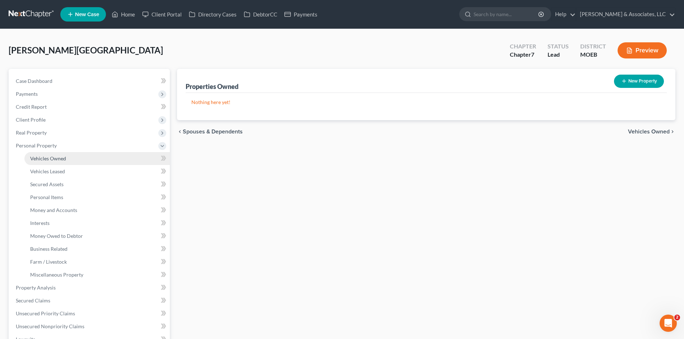
click at [71, 160] on link "Vehicles Owned" at bounding box center [96, 158] width 145 height 13
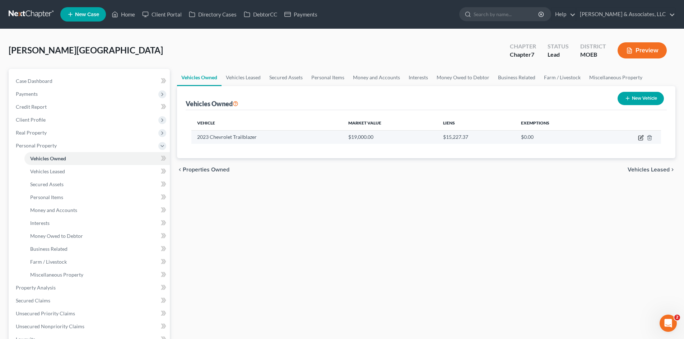
click at [640, 138] on icon "button" at bounding box center [641, 136] width 3 height 3
select select "0"
select select "3"
select select "1"
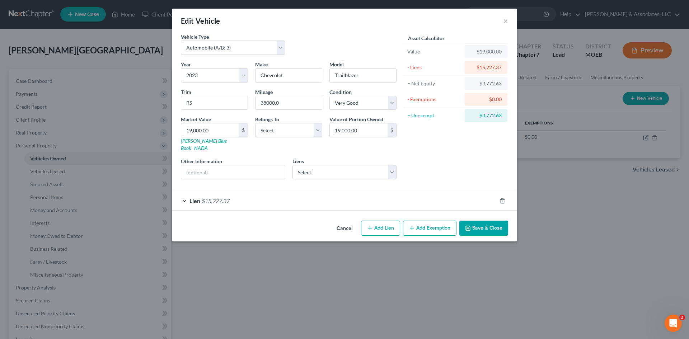
click at [420, 222] on button "Add Exemption" at bounding box center [429, 228] width 53 height 15
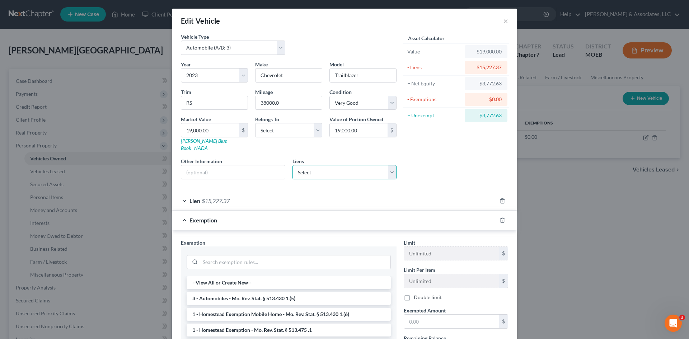
click at [338, 165] on select "Select Navy Federal Cr Union - $26,559.00 Capital One Auto [PERSON_NAME] - $17,…" at bounding box center [345, 172] width 104 height 14
select select "1"
click at [293, 165] on select "Select Navy Federal Cr Union - $26,559.00 Capital One Auto [PERSON_NAME] - $17,…" at bounding box center [345, 172] width 104 height 14
select select
select select "45"
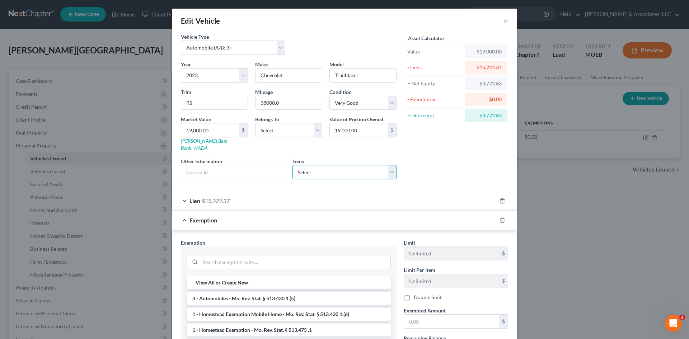
select select "0"
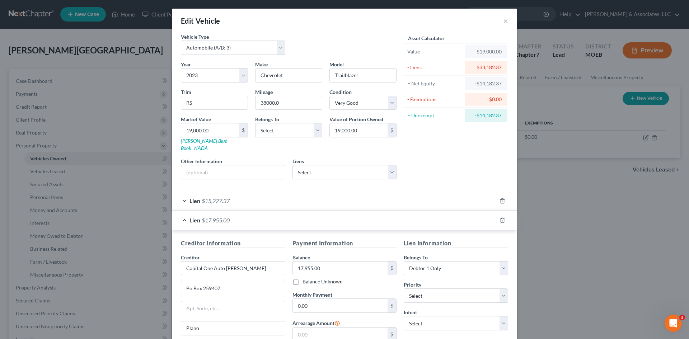
click at [462, 196] on div "Lien $15,227.37" at bounding box center [334, 200] width 325 height 19
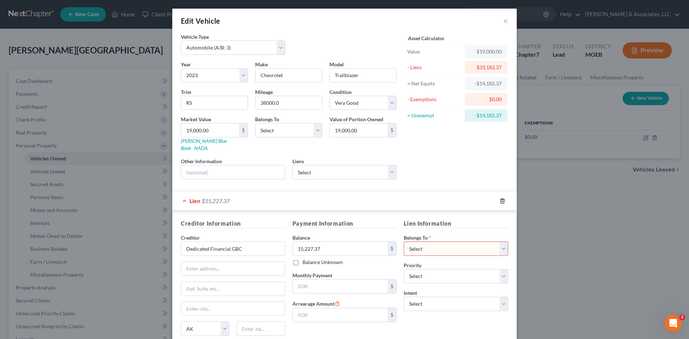
click at [501, 199] on icon "button" at bounding box center [502, 201] width 3 height 5
click at [500, 198] on icon "button" at bounding box center [503, 201] width 6 height 6
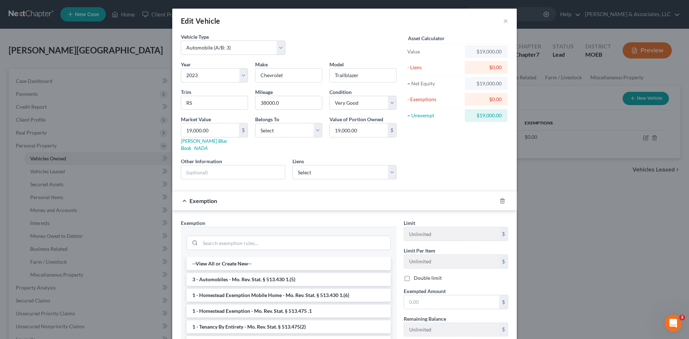
drag, startPoint x: 582, startPoint y: 178, endPoint x: 548, endPoint y: 169, distance: 35.1
click at [582, 177] on div "Edit Vehicle × Vehicle Type Select Automobile (A/B: 3) Truck (A/B: 3) Trailer (…" at bounding box center [344, 169] width 689 height 339
click at [303, 131] on select "Select Debtor 1 Only Debtor 2 Only Debtor 1 And Debtor 2 Only At Least One Of T…" at bounding box center [288, 130] width 67 height 14
select select "0"
click at [255, 123] on select "Select Debtor 1 Only Debtor 2 Only Debtor 1 And Debtor 2 Only At Least One Of T…" at bounding box center [288, 130] width 67 height 14
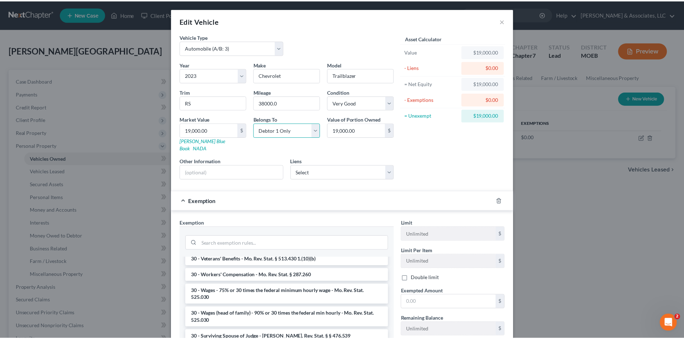
scroll to position [77, 0]
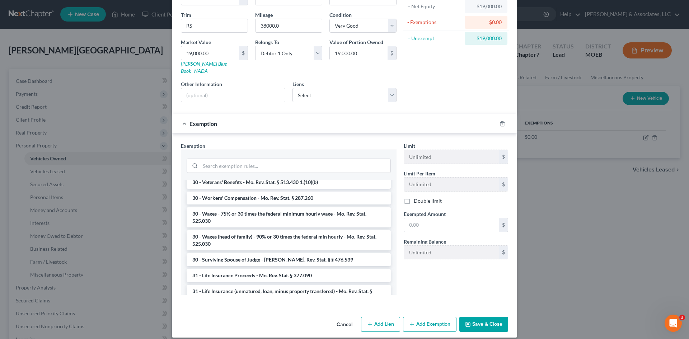
click at [493, 317] on button "Save & Close" at bounding box center [484, 324] width 49 height 15
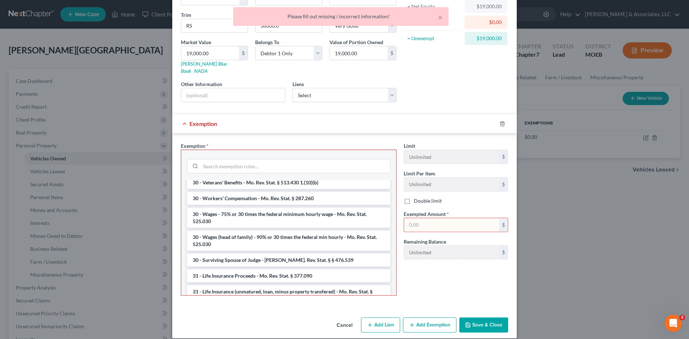
click at [341, 318] on button "Cancel" at bounding box center [344, 325] width 27 height 14
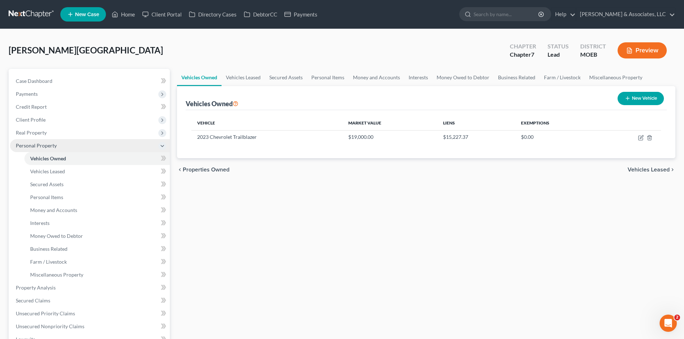
click at [31, 144] on span "Personal Property" at bounding box center [36, 146] width 41 height 6
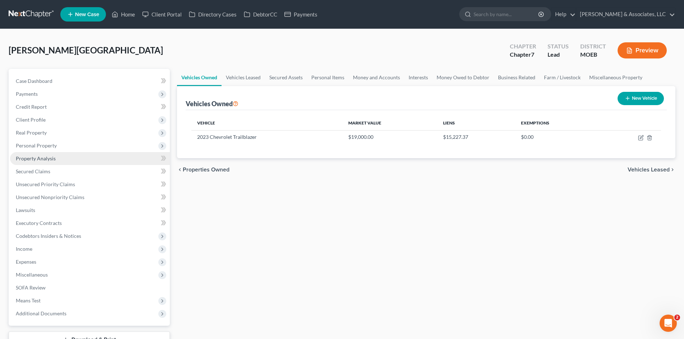
click at [56, 158] on link "Property Analysis" at bounding box center [90, 158] width 160 height 13
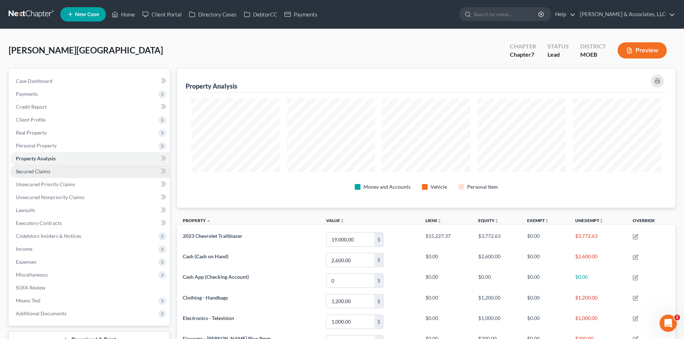
scroll to position [139, 498]
click at [50, 172] on span "Secured Claims" at bounding box center [33, 171] width 34 height 6
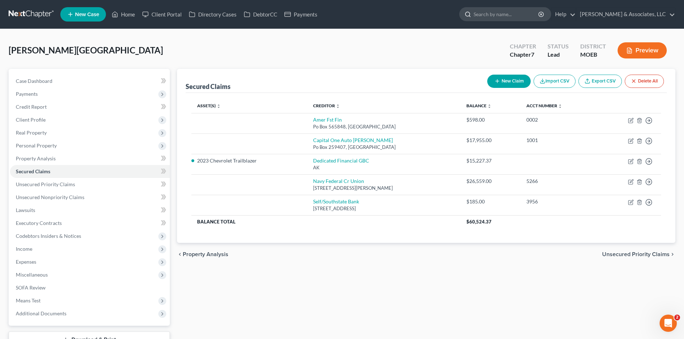
click at [516, 11] on input "search" at bounding box center [507, 14] width 66 height 13
click at [510, 15] on input "search" at bounding box center [507, 14] width 66 height 13
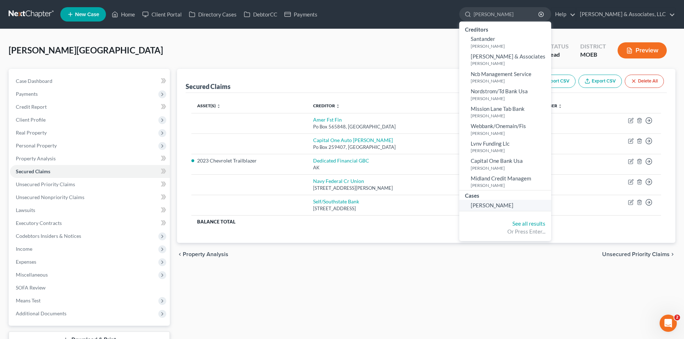
type input "ollie"
click at [513, 205] on span "[PERSON_NAME]" at bounding box center [492, 205] width 43 height 6
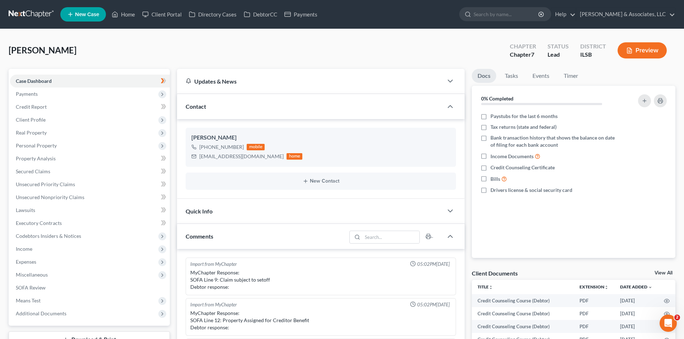
scroll to position [1211, 0]
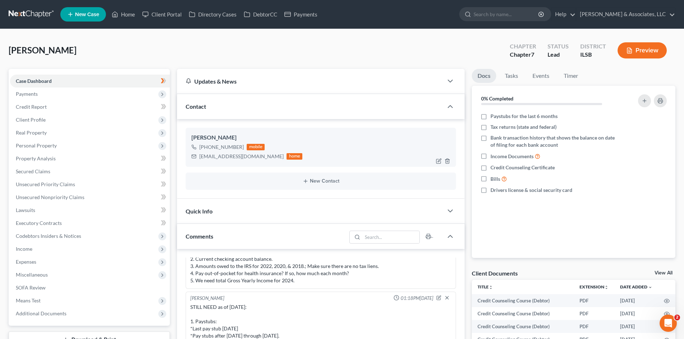
drag, startPoint x: 241, startPoint y: 149, endPoint x: 208, endPoint y: 147, distance: 32.3
click at [208, 147] on div "+1 (662) 364-8082" at bounding box center [221, 147] width 45 height 7
drag, startPoint x: 208, startPoint y: 148, endPoint x: 224, endPoint y: 148, distance: 15.8
copy div "662) 364-8082"
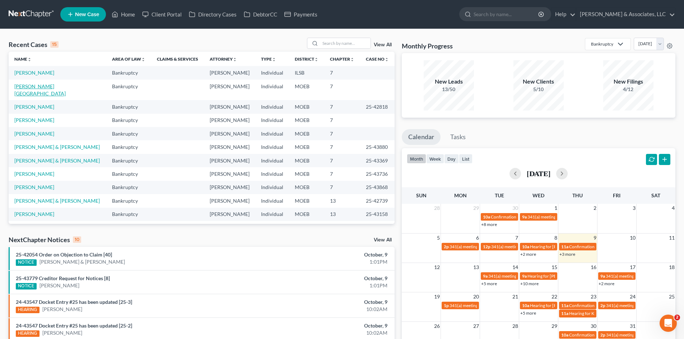
click at [38, 87] on link "[PERSON_NAME][GEOGRAPHIC_DATA]" at bounding box center [39, 89] width 51 height 13
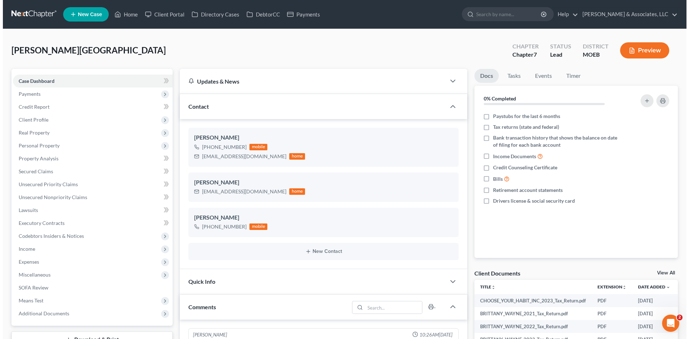
scroll to position [537, 0]
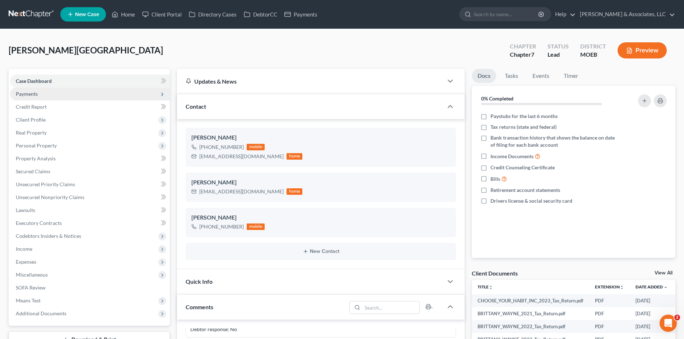
click at [40, 97] on span "Payments" at bounding box center [90, 94] width 160 height 13
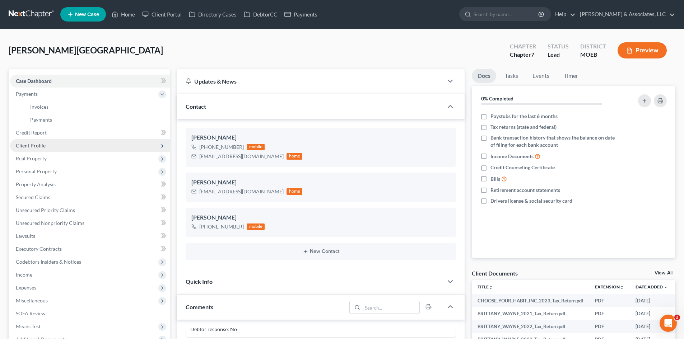
click at [43, 143] on span "Client Profile" at bounding box center [31, 146] width 30 height 6
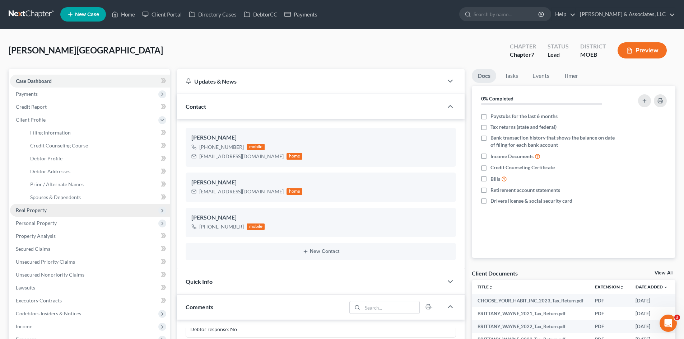
click at [37, 211] on span "Real Property" at bounding box center [31, 210] width 31 height 6
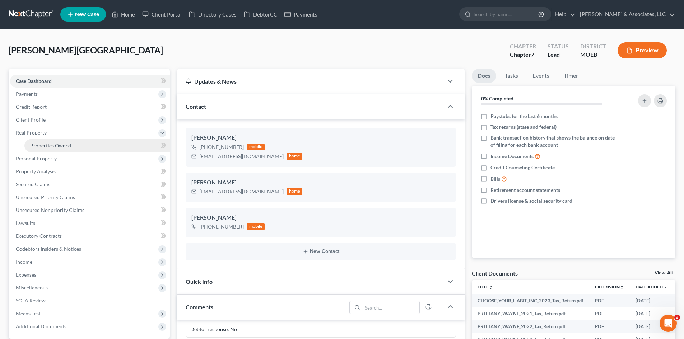
click at [57, 142] on link "Properties Owned" at bounding box center [96, 145] width 145 height 13
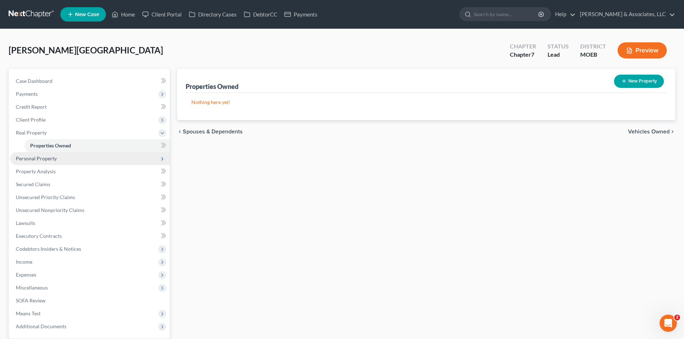
click at [50, 160] on span "Personal Property" at bounding box center [36, 158] width 41 height 6
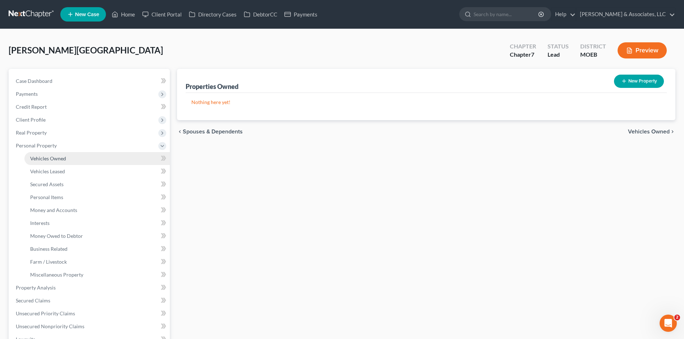
click at [59, 161] on span "Vehicles Owned" at bounding box center [48, 158] width 36 height 6
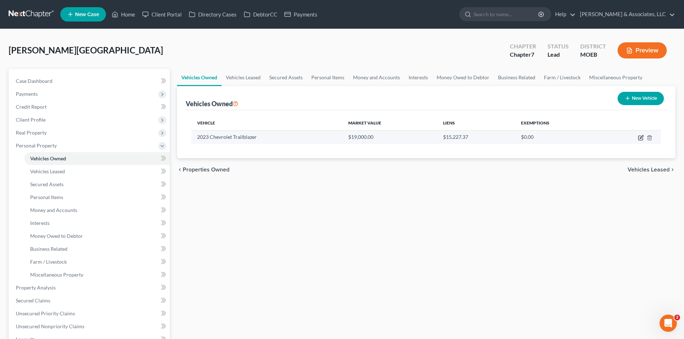
click at [639, 136] on icon "button" at bounding box center [640, 138] width 4 height 4
select select "0"
select select "3"
select select "1"
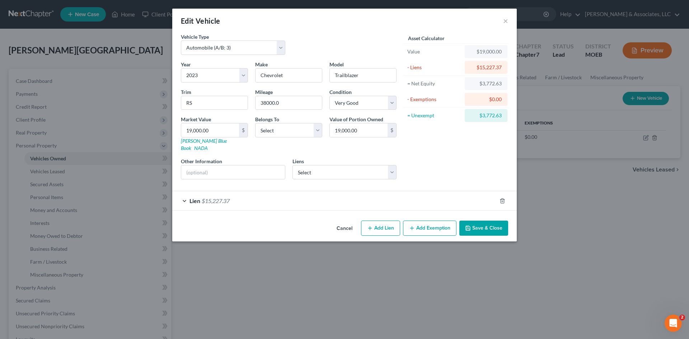
click at [424, 222] on button "Add Exemption" at bounding box center [429, 228] width 53 height 15
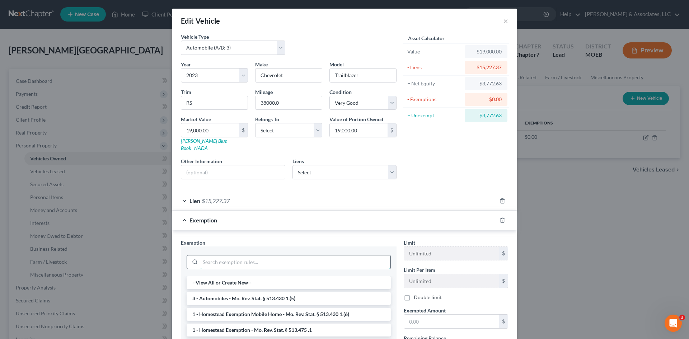
click at [257, 256] on input "search" at bounding box center [295, 263] width 190 height 14
type input "v"
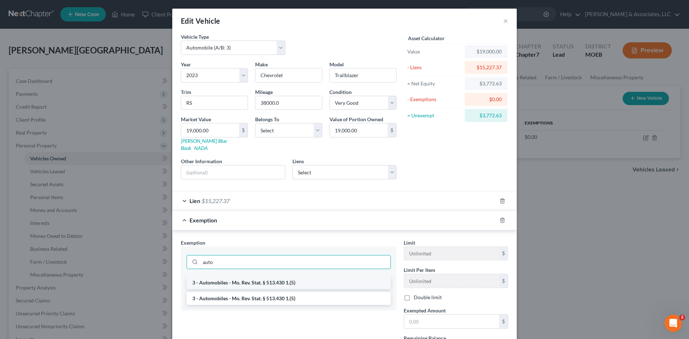
type input "auto"
click at [282, 276] on li "3 - Automobiles - Mo. Rev. Stat. § 513.430 1.(5)" at bounding box center [289, 282] width 204 height 13
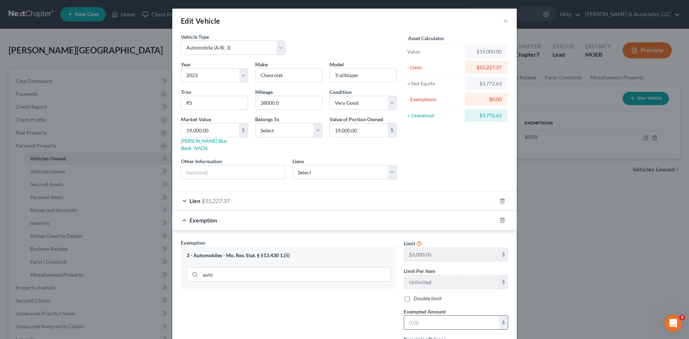
click at [428, 316] on input "text" at bounding box center [451, 323] width 95 height 14
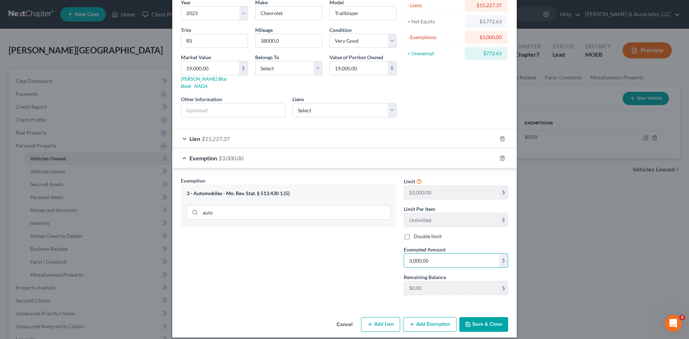
type input "3,000.00"
click at [474, 321] on button "Save & Close" at bounding box center [484, 324] width 49 height 15
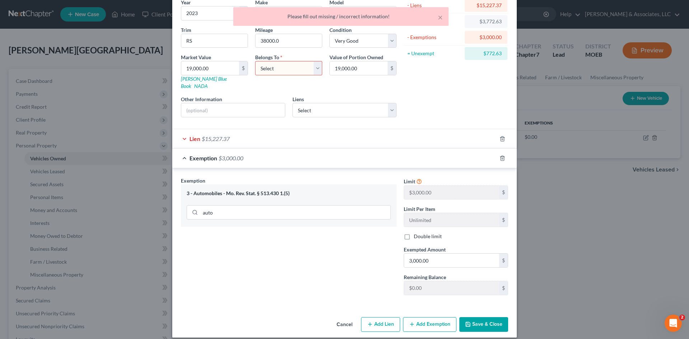
click at [313, 68] on select "Select Debtor 1 Only Debtor 2 Only Debtor 1 And Debtor 2 Only At Least One Of T…" at bounding box center [288, 68] width 67 height 14
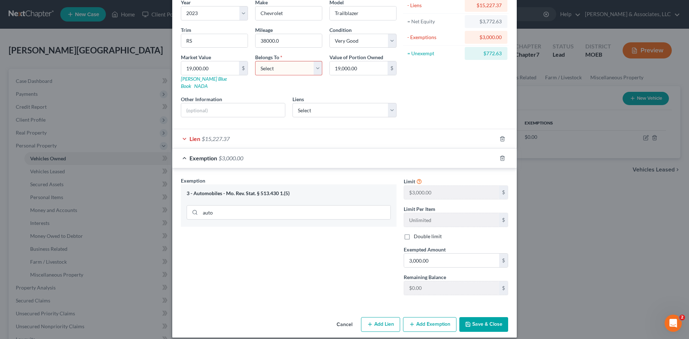
select select "0"
click at [255, 61] on select "Select Debtor 1 Only Debtor 2 Only Debtor 1 And Debtor 2 Only At Least One Of T…" at bounding box center [288, 68] width 67 height 14
click at [489, 317] on button "Save & Close" at bounding box center [484, 324] width 49 height 15
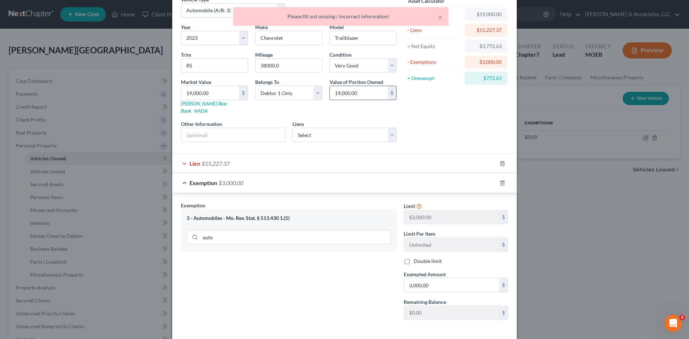
scroll to position [0, 0]
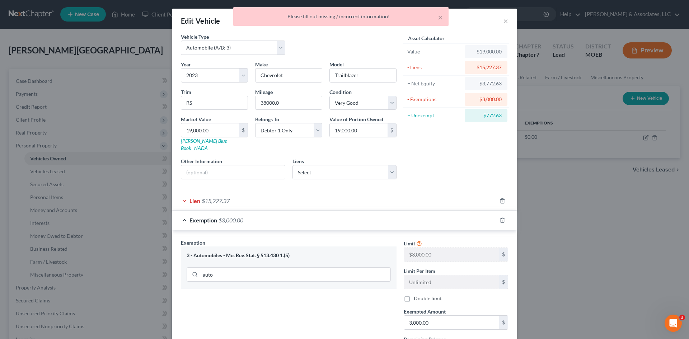
click at [240, 195] on div "Lien $15,227.37" at bounding box center [334, 200] width 325 height 19
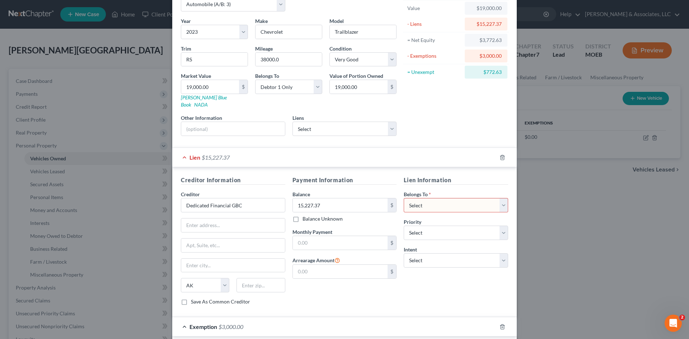
scroll to position [108, 0]
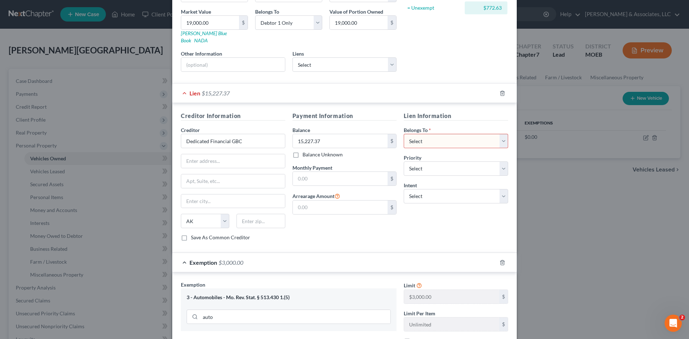
click at [433, 137] on select "Select Debtor 1 Only Debtor 2 Only Debtor 1 And Debtor 2 Only At Least One Of T…" at bounding box center [456, 141] width 104 height 14
select select "0"
click at [404, 134] on select "Select Debtor 1 Only Debtor 2 Only Debtor 1 And Debtor 2 Only At Least One Of T…" at bounding box center [456, 141] width 104 height 14
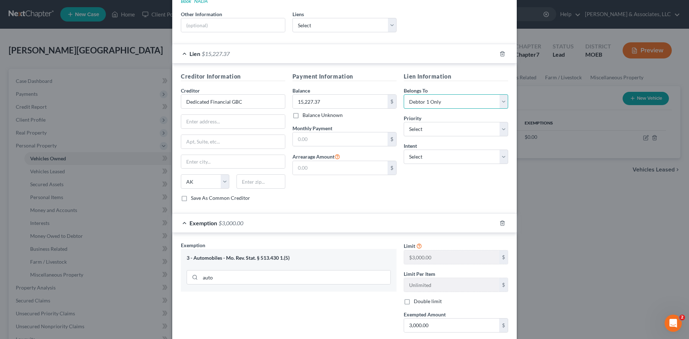
scroll to position [212, 0]
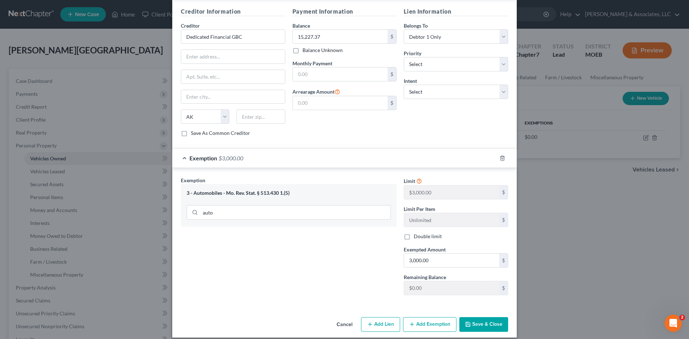
click at [486, 317] on button "Save & Close" at bounding box center [484, 324] width 49 height 15
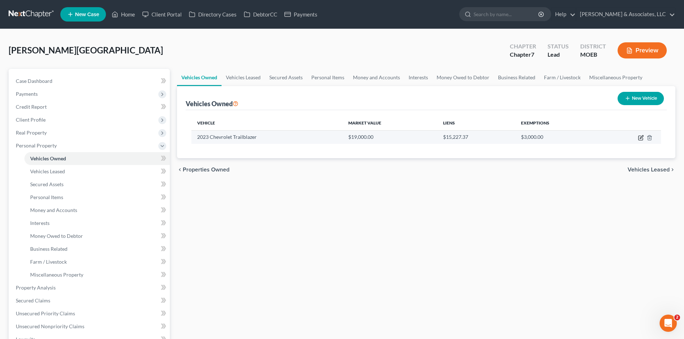
click at [639, 136] on icon "button" at bounding box center [641, 138] width 6 height 6
select select "0"
select select "3"
select select "1"
select select "0"
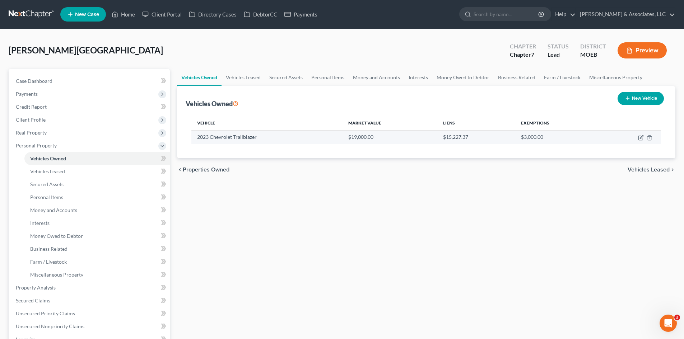
select select "1"
select select "0"
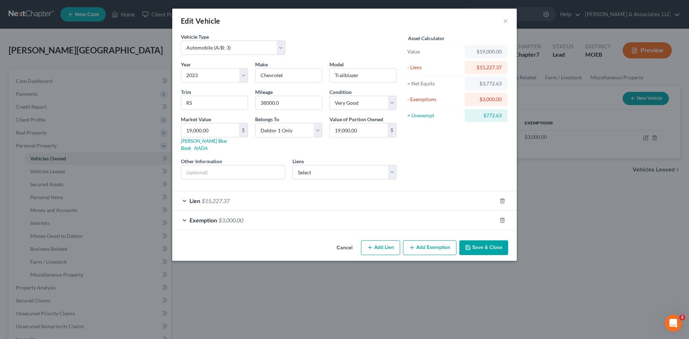
click at [242, 198] on div "Lien $15,227.37" at bounding box center [334, 200] width 325 height 19
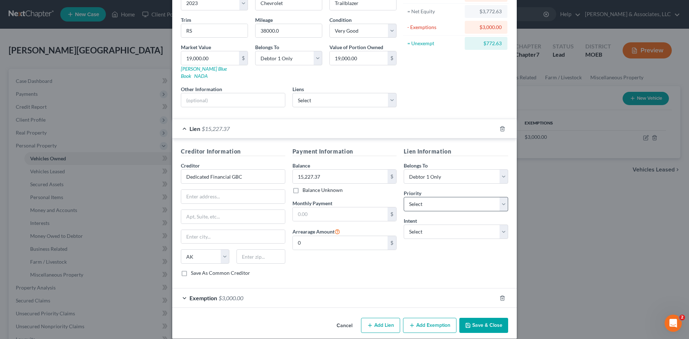
scroll to position [73, 0]
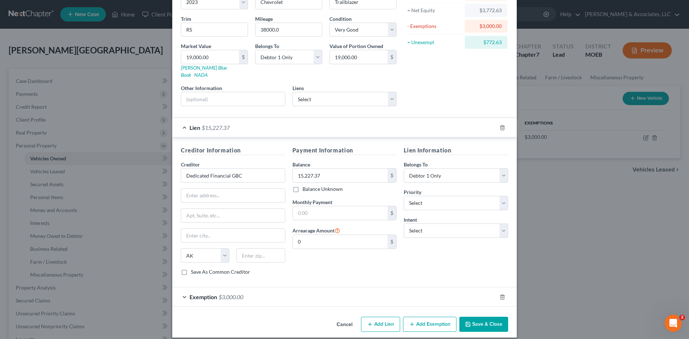
click at [256, 119] on div "Lien $15,227.37" at bounding box center [334, 127] width 325 height 19
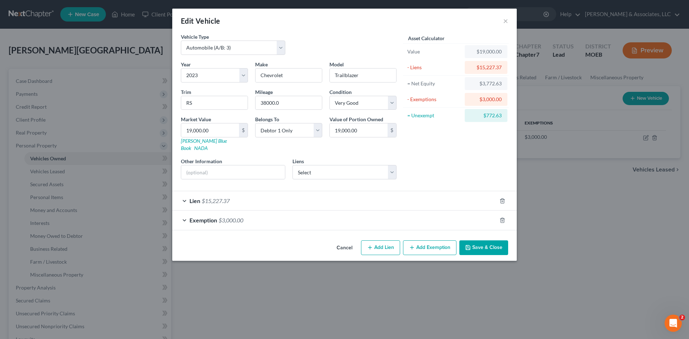
scroll to position [0, 0]
click at [262, 195] on div "Lien $15,227.37" at bounding box center [334, 200] width 325 height 19
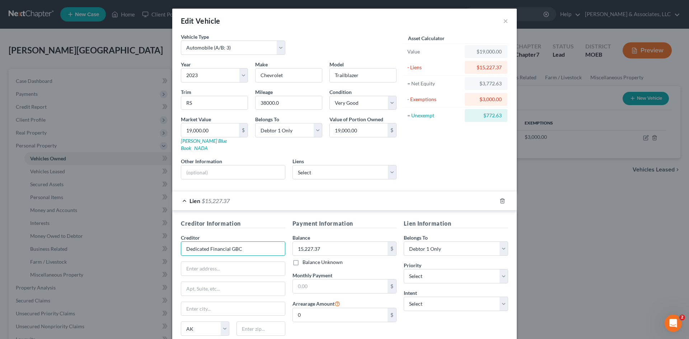
click at [267, 246] on input "Dedicated Financial GBC" at bounding box center [233, 249] width 104 height 14
drag, startPoint x: 268, startPoint y: 244, endPoint x: 153, endPoint y: 245, distance: 115.2
click at [153, 245] on div "Edit Vehicle × Vehicle Type Select Automobile (A/B: 3) Truck (A/B: 3) Trailer (…" at bounding box center [344, 169] width 689 height 339
click at [369, 165] on select "Select Navy Federal Cr Union - $26,559.00 Capital One Auto [PERSON_NAME] - $17,…" at bounding box center [345, 172] width 104 height 14
select select "0"
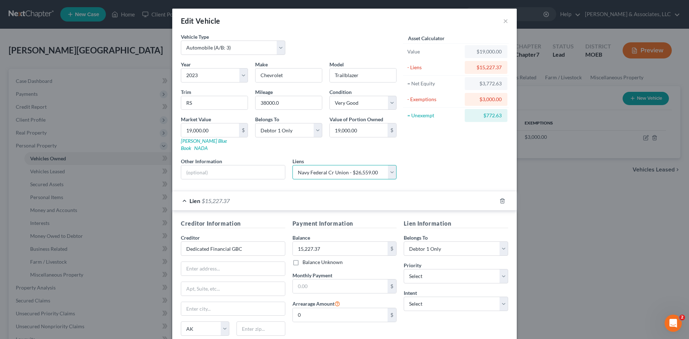
click at [293, 165] on select "Select Navy Federal Cr Union - $26,559.00 Capital One Auto [PERSON_NAME] - $17,…" at bounding box center [345, 172] width 104 height 14
select select
select select "48"
select select "0"
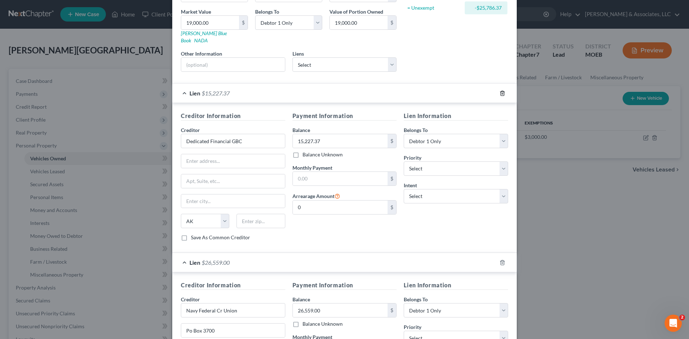
click at [500, 92] on polyline "button" at bounding box center [502, 92] width 4 height 0
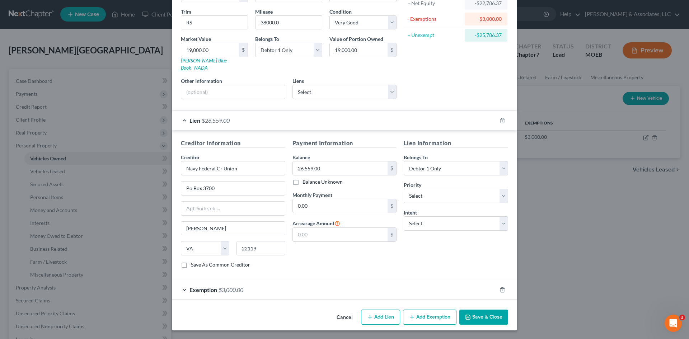
scroll to position [73, 0]
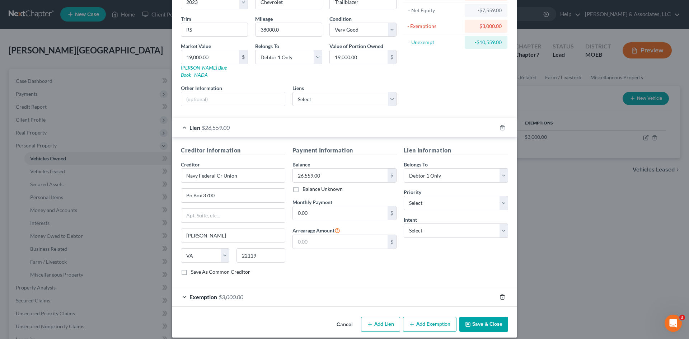
click at [502, 297] on line "button" at bounding box center [502, 297] width 0 height 1
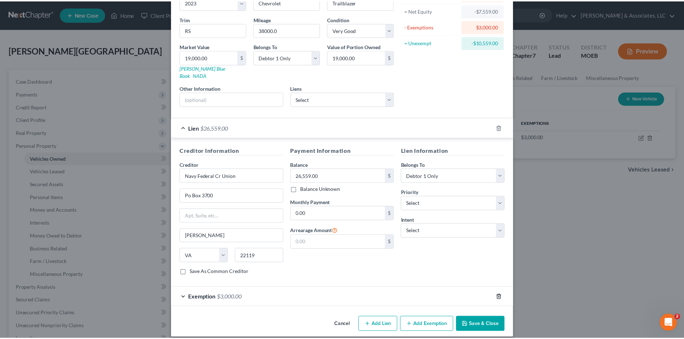
scroll to position [53, 0]
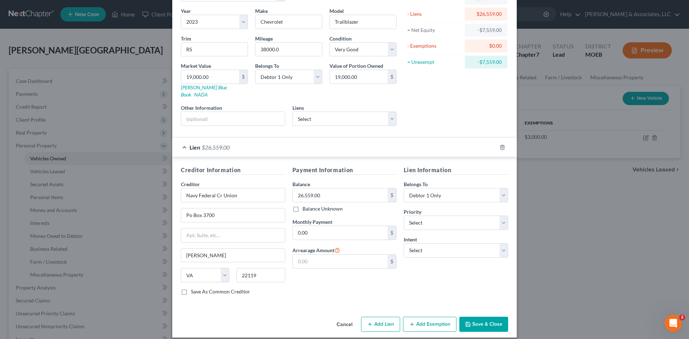
click at [477, 318] on button "Save & Close" at bounding box center [484, 324] width 49 height 15
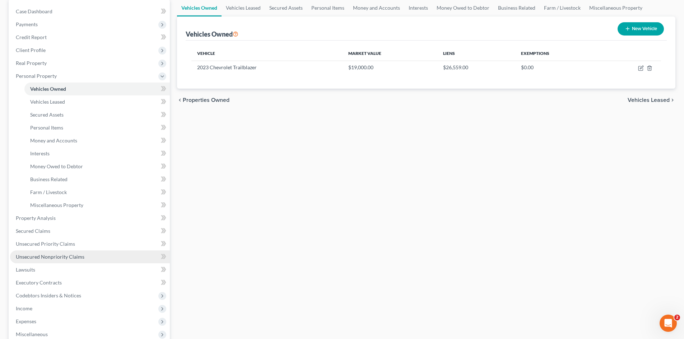
scroll to position [72, 0]
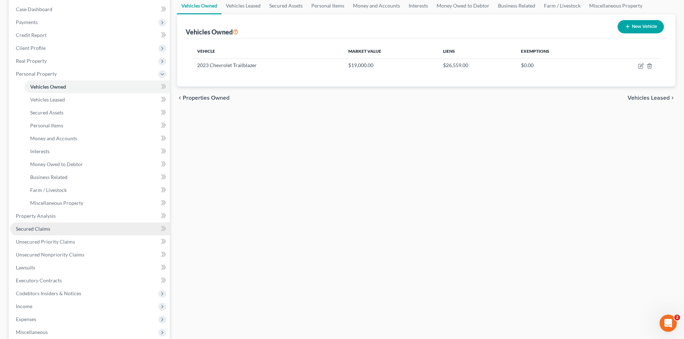
click at [27, 228] on span "Secured Claims" at bounding box center [33, 229] width 34 height 6
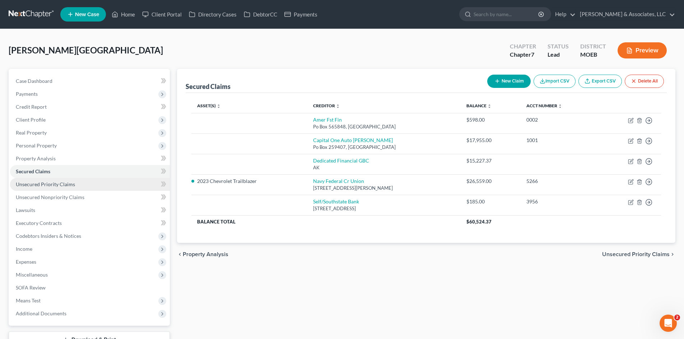
click at [61, 187] on span "Unsecured Priority Claims" at bounding box center [45, 184] width 59 height 6
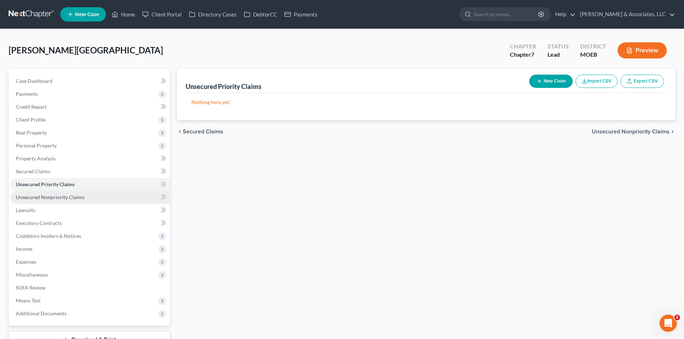
click at [55, 196] on span "Unsecured Nonpriority Claims" at bounding box center [50, 197] width 69 height 6
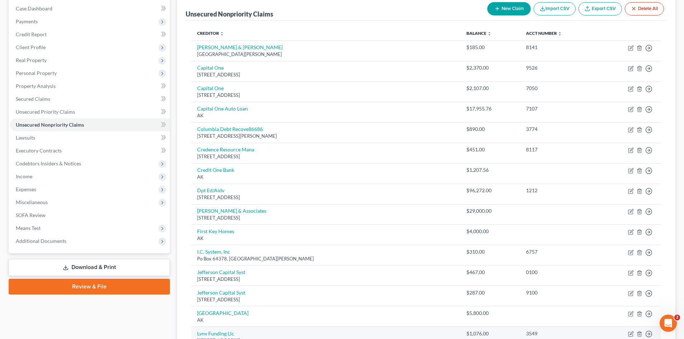
scroll to position [35, 0]
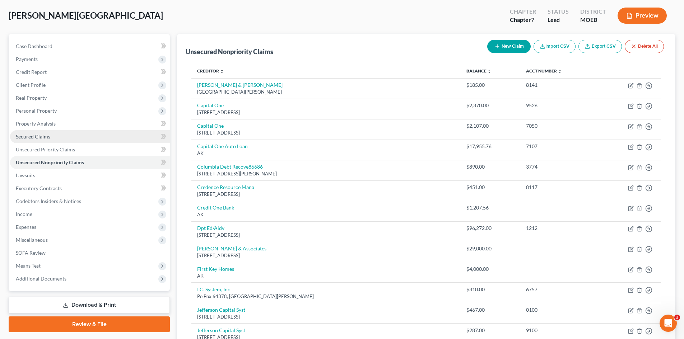
click at [41, 140] on link "Secured Claims" at bounding box center [90, 136] width 160 height 13
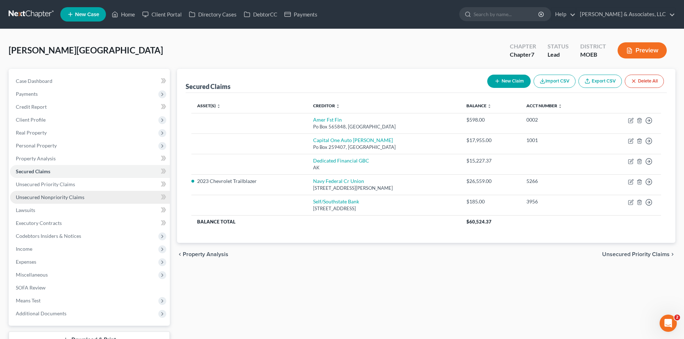
click at [41, 196] on span "Unsecured Nonpriority Claims" at bounding box center [50, 197] width 69 height 6
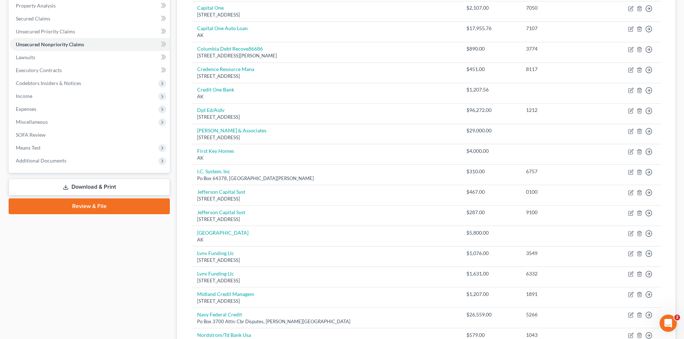
scroll to position [143, 0]
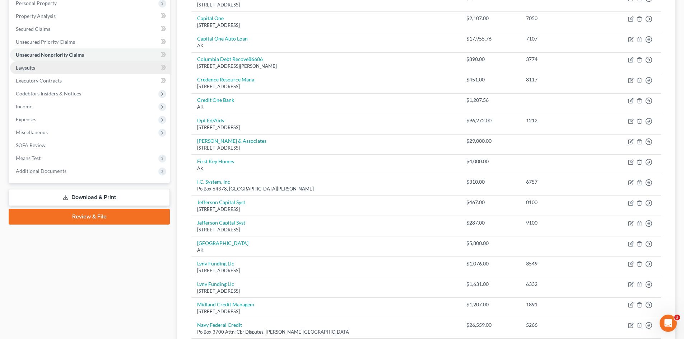
click at [29, 70] on span "Lawsuits" at bounding box center [25, 68] width 19 height 6
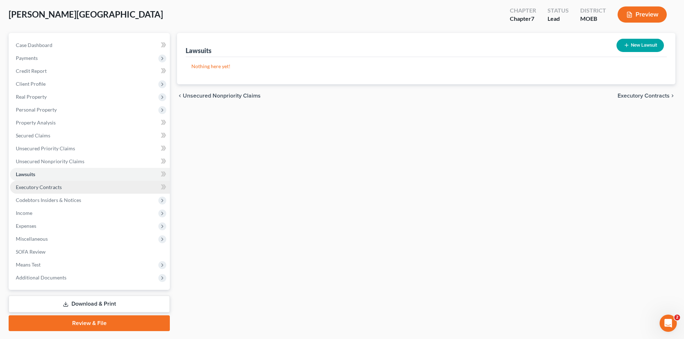
click at [47, 188] on span "Executory Contracts" at bounding box center [39, 187] width 46 height 6
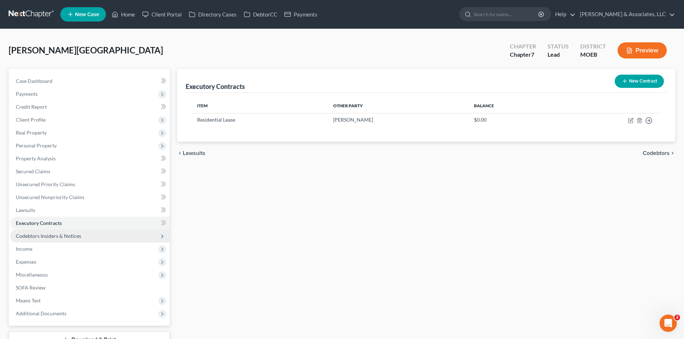
click at [28, 238] on span "Codebtors Insiders & Notices" at bounding box center [48, 236] width 65 height 6
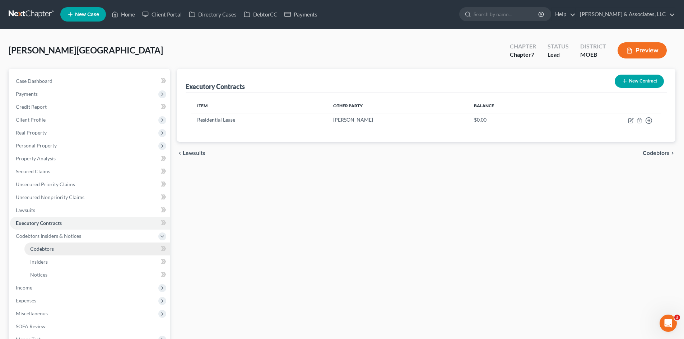
click at [48, 248] on span "Codebtors" at bounding box center [42, 249] width 24 height 6
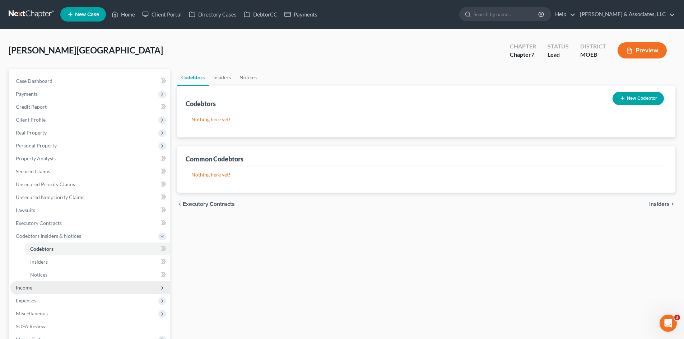
click at [25, 288] on span "Income" at bounding box center [24, 288] width 17 height 6
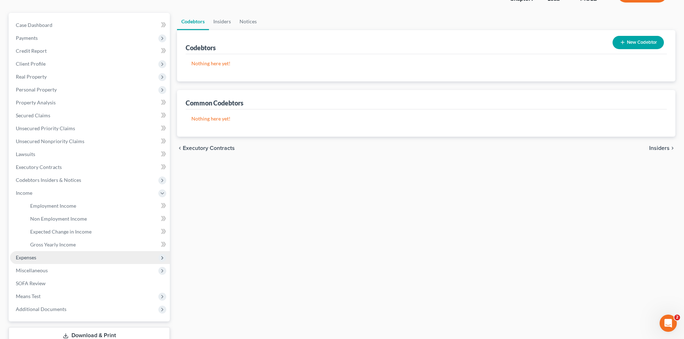
scroll to position [72, 0]
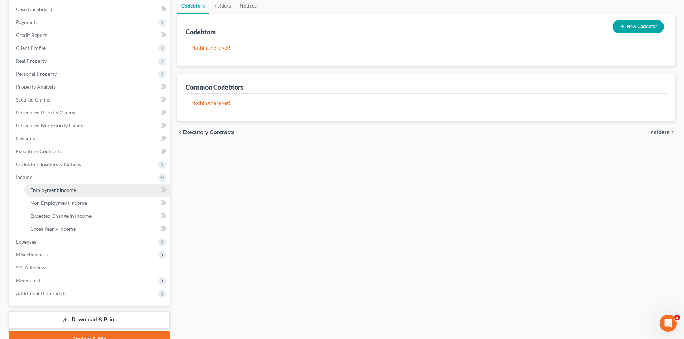
click at [43, 190] on span "Employment Income" at bounding box center [53, 190] width 46 height 6
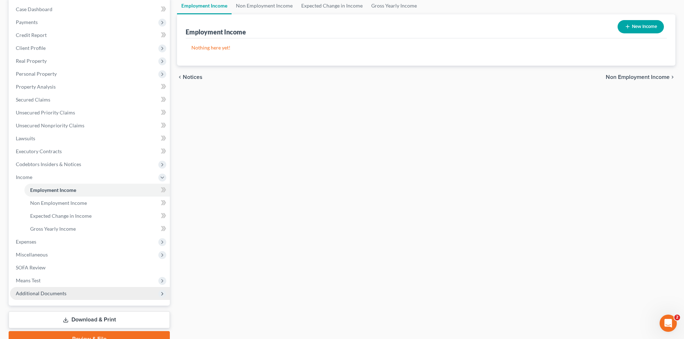
scroll to position [107, 0]
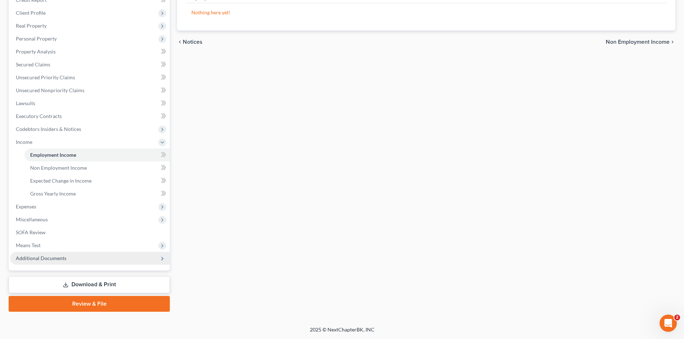
click at [36, 262] on span "Additional Documents" at bounding box center [90, 258] width 160 height 13
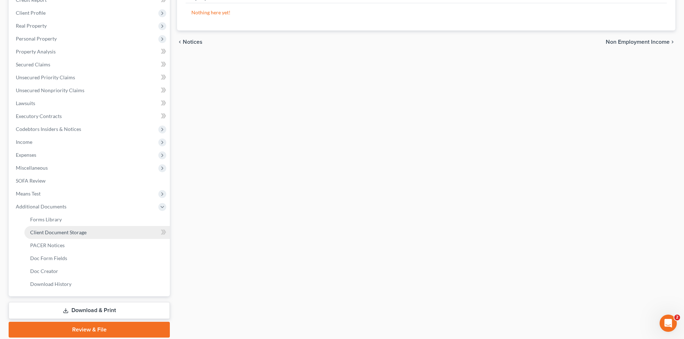
click at [54, 228] on link "Client Document Storage" at bounding box center [96, 232] width 145 height 13
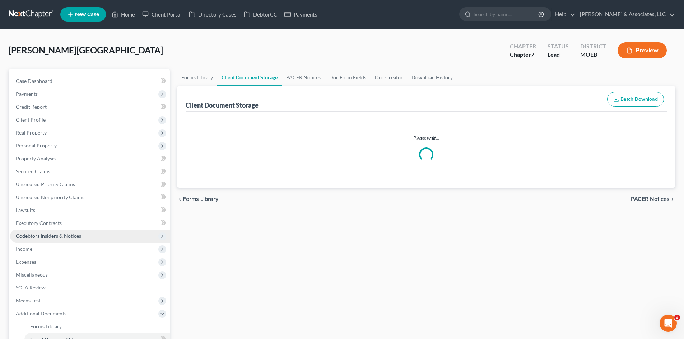
select select "9"
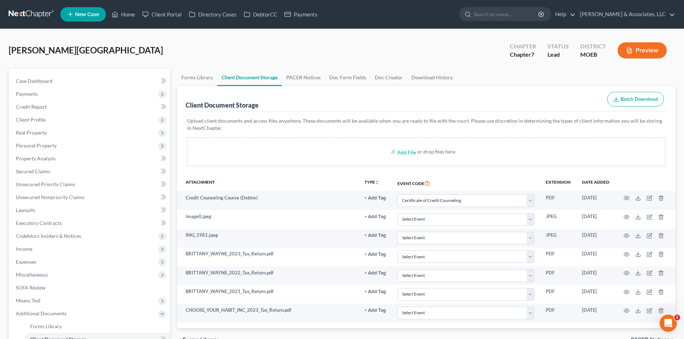
click at [627, 97] on span "Batch Download" at bounding box center [638, 99] width 37 height 6
select select "9"
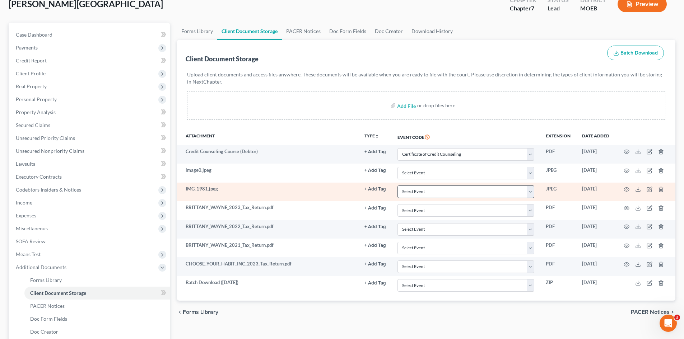
scroll to position [72, 0]
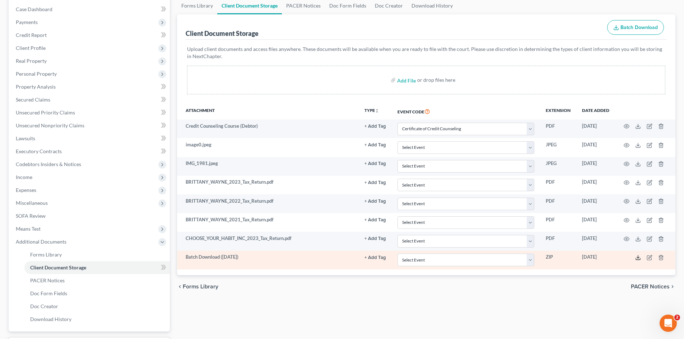
click at [639, 257] on icon at bounding box center [638, 258] width 6 height 6
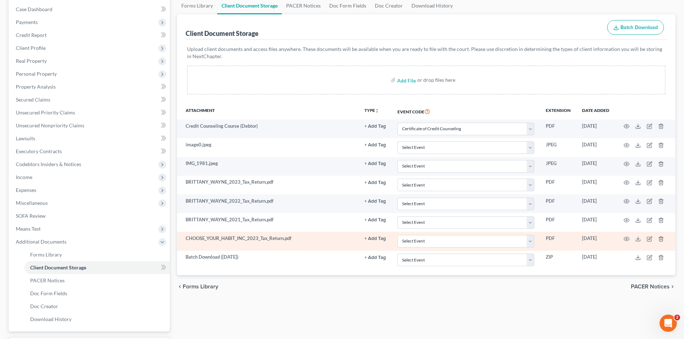
click at [32, 178] on span "Income" at bounding box center [90, 177] width 160 height 13
click at [29, 176] on span "Income" at bounding box center [24, 177] width 17 height 6
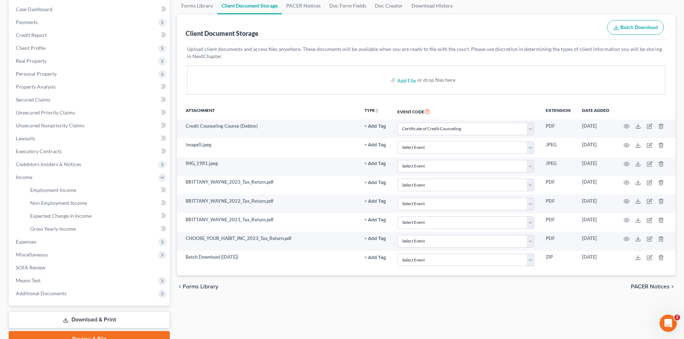
click at [362, 75] on div "Add File or drop files here" at bounding box center [426, 80] width 478 height 29
click at [48, 231] on span "Gross Yearly Income" at bounding box center [53, 229] width 46 height 6
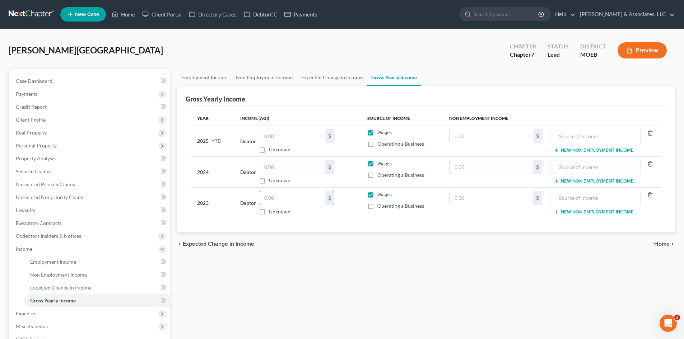
click at [278, 199] on input "text" at bounding box center [292, 198] width 66 height 14
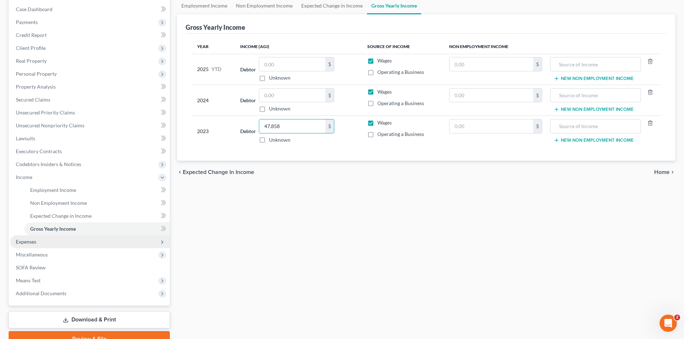
type input "47,858"
click at [31, 243] on span "Expenses" at bounding box center [26, 242] width 20 height 6
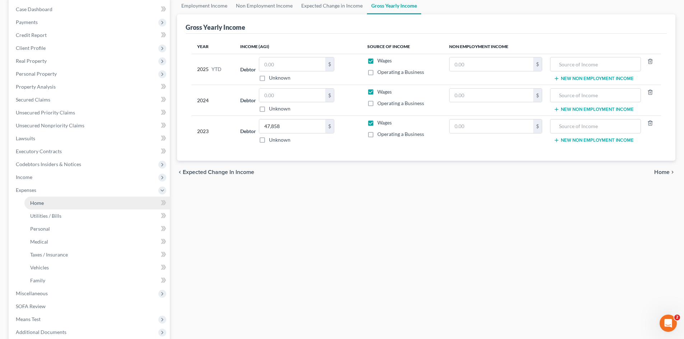
click at [38, 200] on span "Home" at bounding box center [37, 203] width 14 height 6
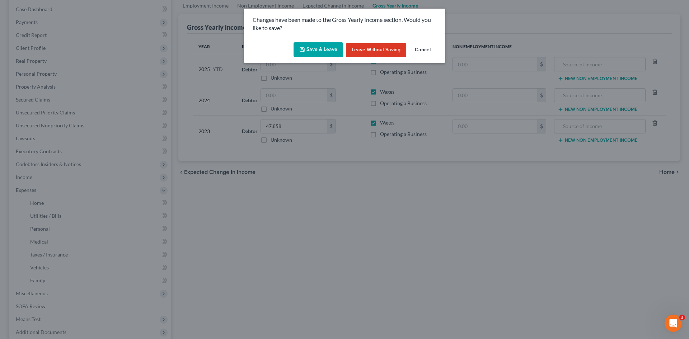
click at [304, 50] on polyline "button" at bounding box center [302, 51] width 3 height 2
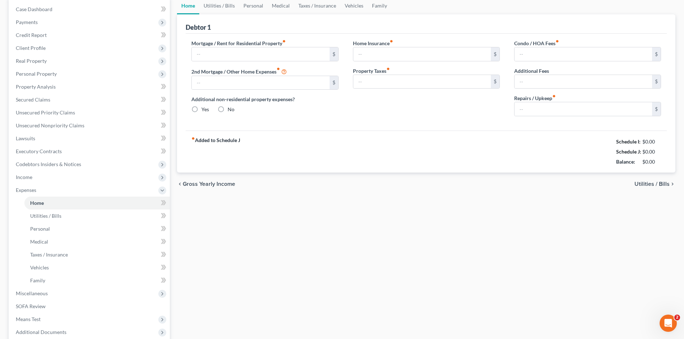
type input "1,300.00"
type input "0.00"
radio input "true"
type input "0.00"
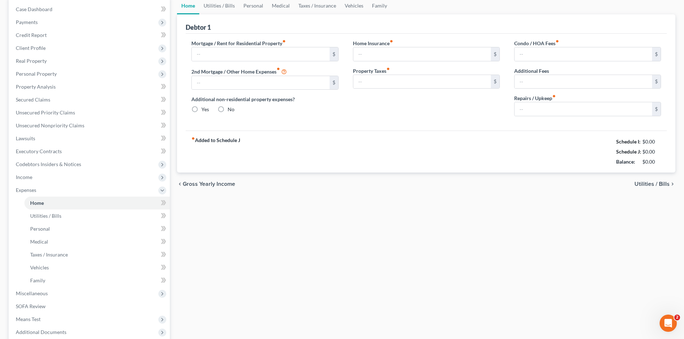
type input "0.00"
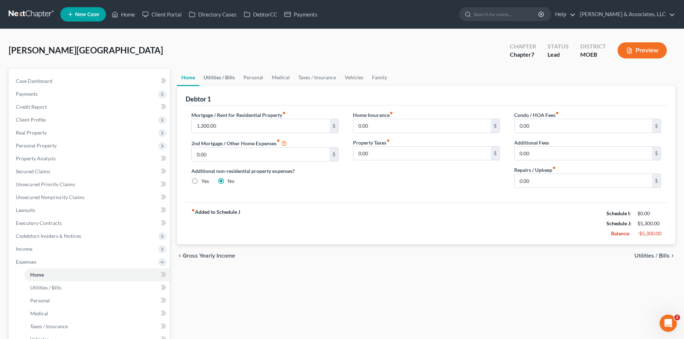
click at [218, 75] on link "Utilities / Bills" at bounding box center [219, 77] width 40 height 17
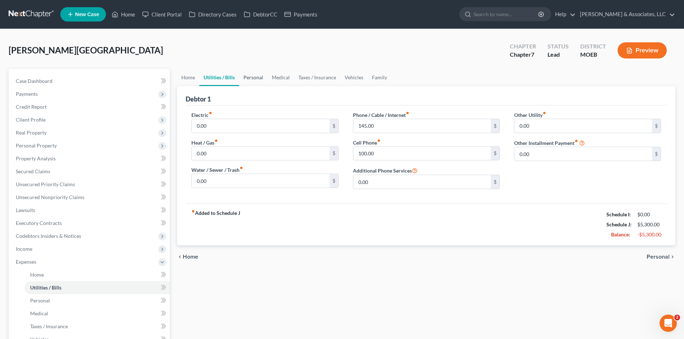
click at [252, 76] on link "Personal" at bounding box center [253, 77] width 28 height 17
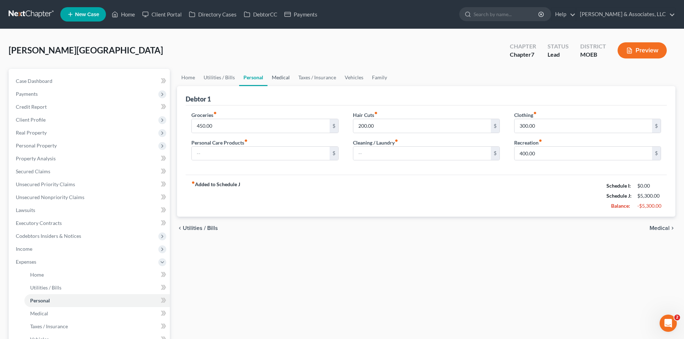
click at [284, 78] on link "Medical" at bounding box center [280, 77] width 27 height 17
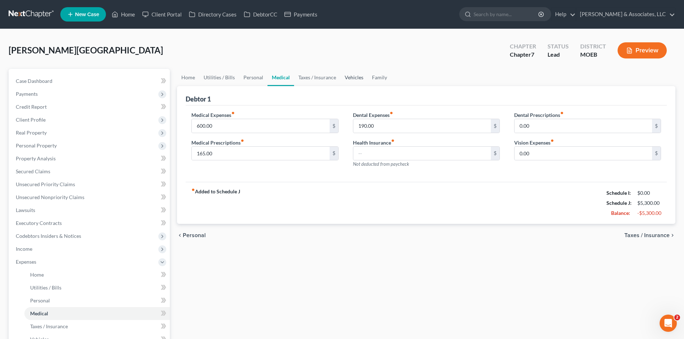
click at [351, 74] on link "Vehicles" at bounding box center [353, 77] width 27 height 17
click at [350, 78] on link "Vehicles" at bounding box center [353, 77] width 27 height 17
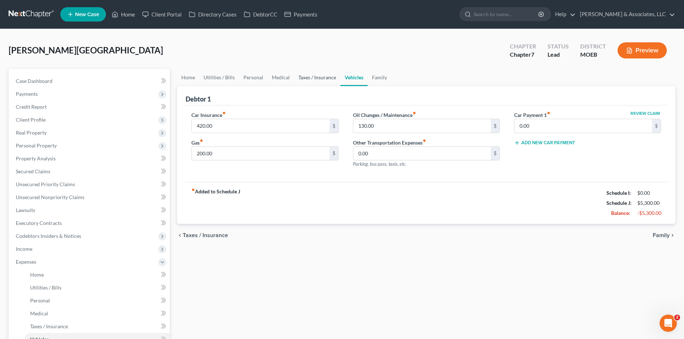
click at [323, 77] on link "Taxes / Insurance" at bounding box center [317, 77] width 46 height 17
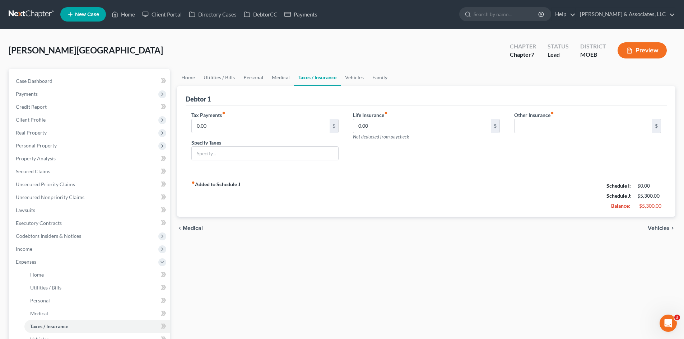
click at [256, 78] on link "Personal" at bounding box center [253, 77] width 28 height 17
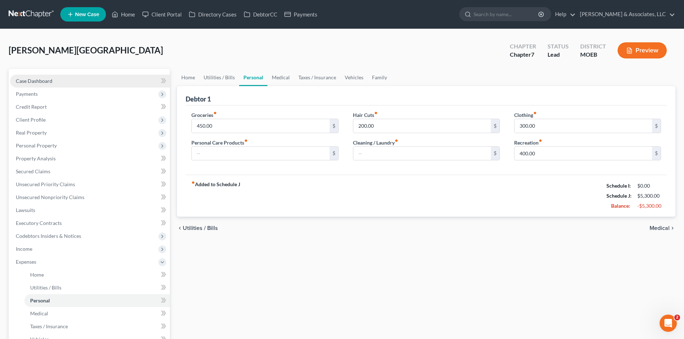
click at [56, 80] on link "Case Dashboard" at bounding box center [90, 81] width 160 height 13
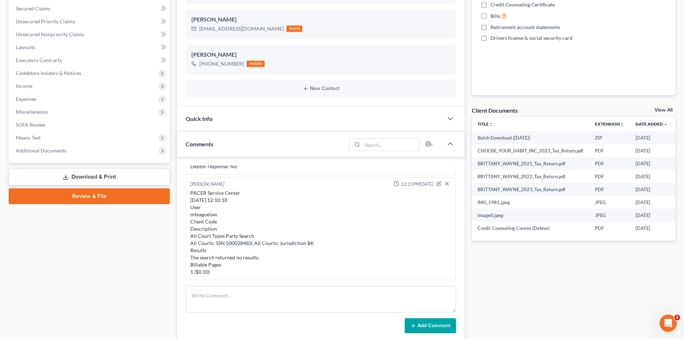
scroll to position [287, 0]
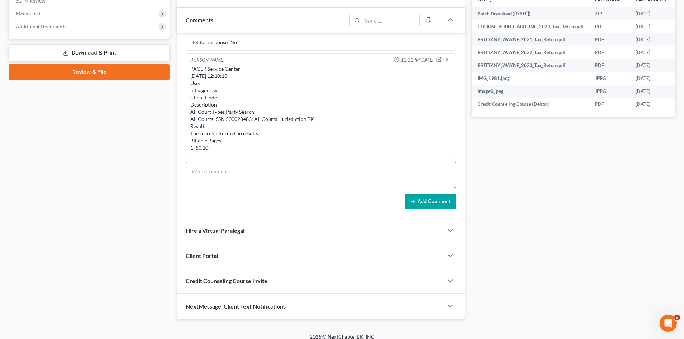
click at [209, 169] on textarea at bounding box center [321, 175] width 270 height 27
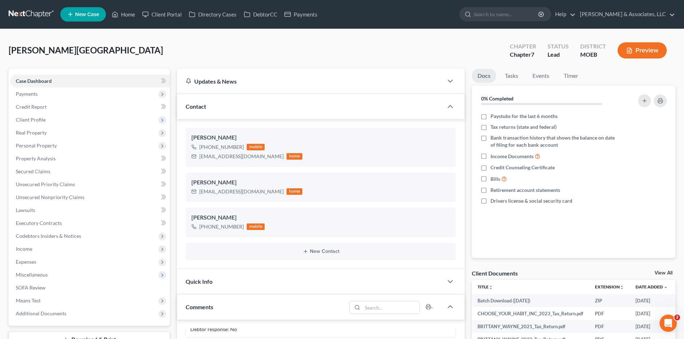
drag, startPoint x: 241, startPoint y: 147, endPoint x: 487, endPoint y: 225, distance: 258.6
click at [208, 150] on div "[PHONE_NUMBER]" at bounding box center [221, 147] width 45 height 7
click at [448, 231] on icon "button" at bounding box center [447, 232] width 6 height 6
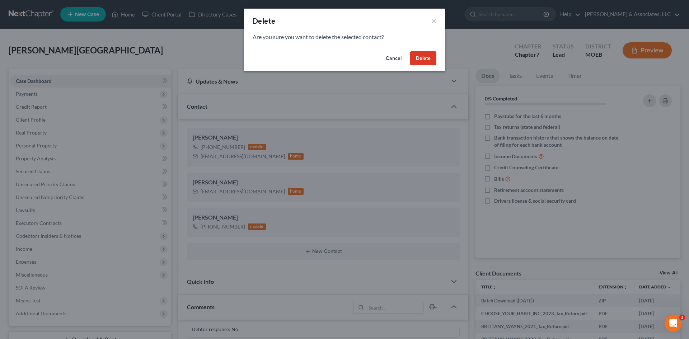
click at [430, 58] on button "Delete" at bounding box center [423, 58] width 26 height 14
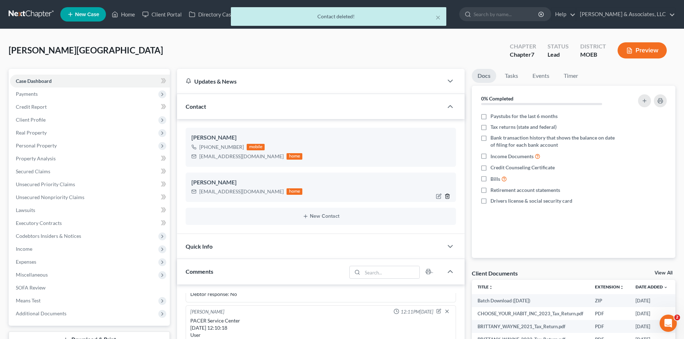
click at [448, 197] on icon "button" at bounding box center [447, 197] width 6 height 6
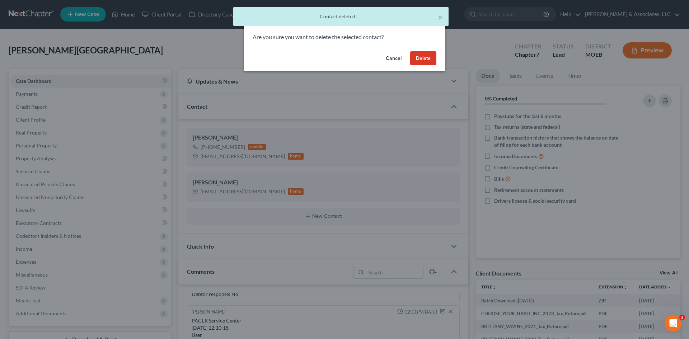
click at [422, 58] on button "Delete" at bounding box center [423, 58] width 26 height 14
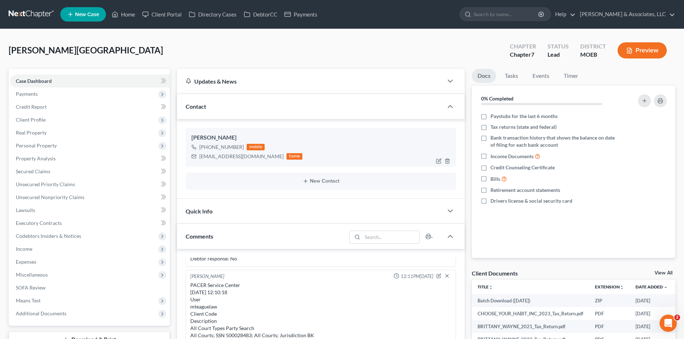
copy div "314) 683-7552"
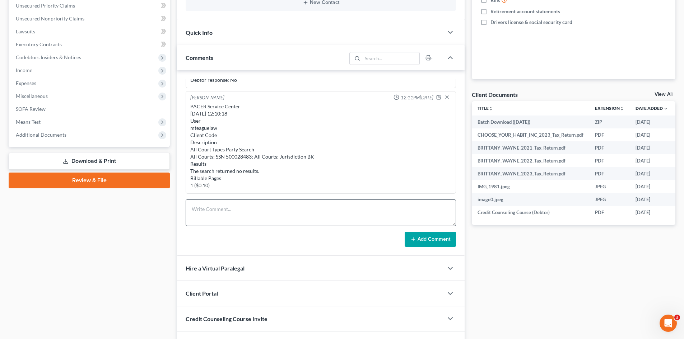
scroll to position [179, 0]
click at [221, 211] on textarea at bounding box center [321, 212] width 270 height 27
click at [223, 208] on textarea at bounding box center [321, 212] width 270 height 27
click at [204, 211] on textarea at bounding box center [321, 212] width 270 height 27
type textarea "w"
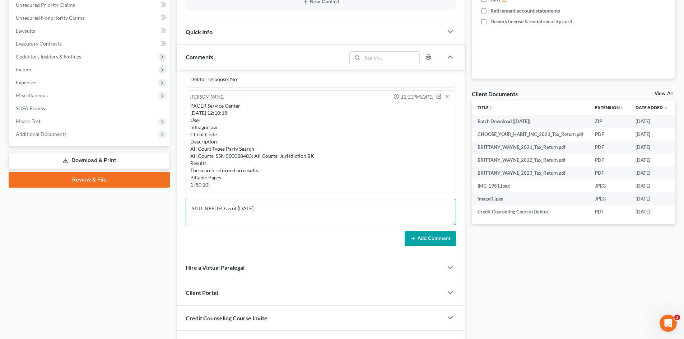
scroll to position [2, 0]
drag, startPoint x: 235, startPoint y: 222, endPoint x: 239, endPoint y: 221, distance: 3.6
click at [334, 221] on textarea "STILL NEEDED as of [DATE]: 1. Trailblazer repossessed? If not, are you surrende…" at bounding box center [321, 212] width 270 height 27
drag, startPoint x: 201, startPoint y: 217, endPoint x: 200, endPoint y: 221, distance: 4.4
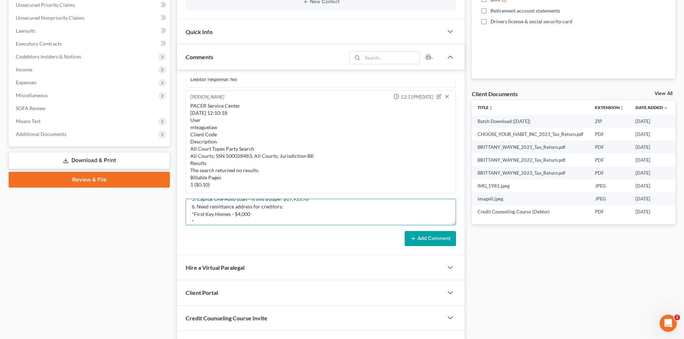
click at [200, 219] on textarea "STILL NEEDED as of [DATE]: 1. Trailblazer repossessed? If not, are you surrende…" at bounding box center [321, 212] width 270 height 27
click at [201, 219] on textarea "STILL NEEDED as of [DATE]: 1. Trailblazer repossessed? If not, are you surrende…" at bounding box center [321, 212] width 270 height 27
click at [200, 222] on textarea "STILL NEEDED as of [DATE]: 1. Trailblazer repossessed? If not, are you surrende…" at bounding box center [321, 212] width 270 height 27
click at [201, 219] on textarea "STILL NEEDED as of [DATE]: 1. Trailblazer repossessed? If not, are you surrende…" at bounding box center [321, 212] width 270 height 27
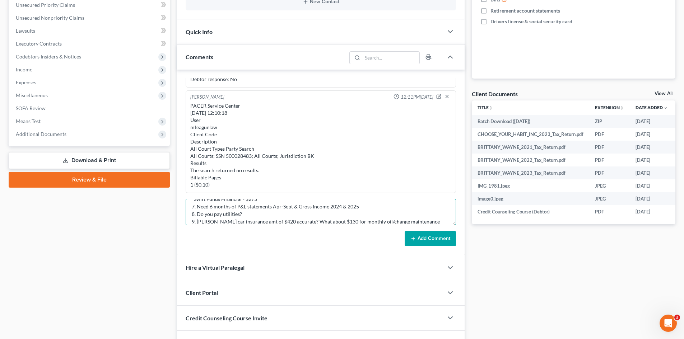
click at [421, 222] on textarea "STILL NEEDED as of [DATE]: 1. Trailblazer repossessed? If not, are you surrende…" at bounding box center [321, 212] width 270 height 27
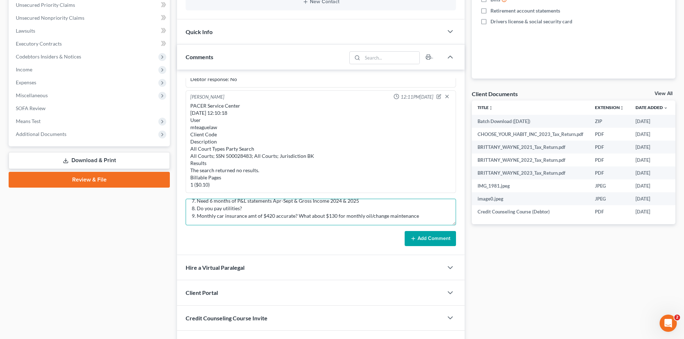
click at [422, 213] on textarea "STILL NEEDED as of [DATE]: 1. Trailblazer repossessed? If not, are you surrende…" at bounding box center [321, 212] width 270 height 27
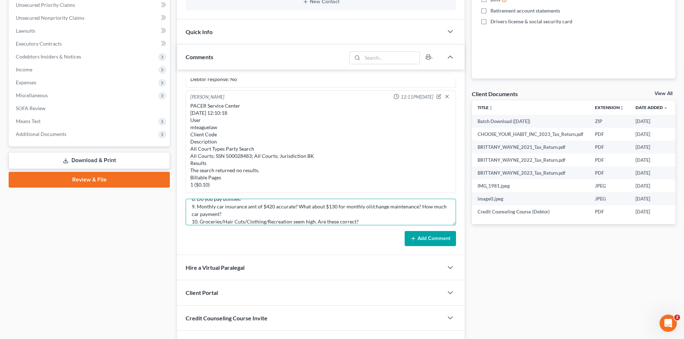
type textarea "STILL NEEDED as of [DATE]: 1. Trailblazer repossessed? If not, are you surrende…"
click at [422, 239] on button "Add Comment" at bounding box center [430, 238] width 51 height 15
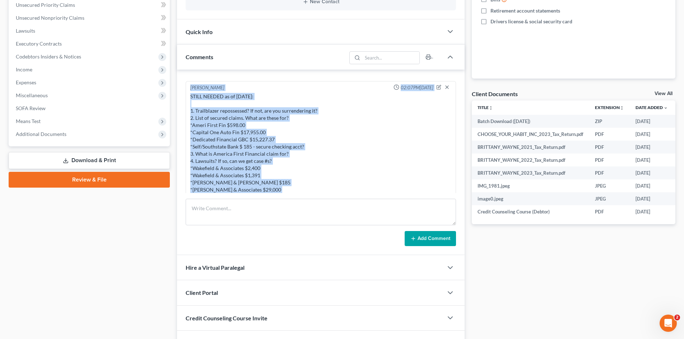
scroll to position [638, 0]
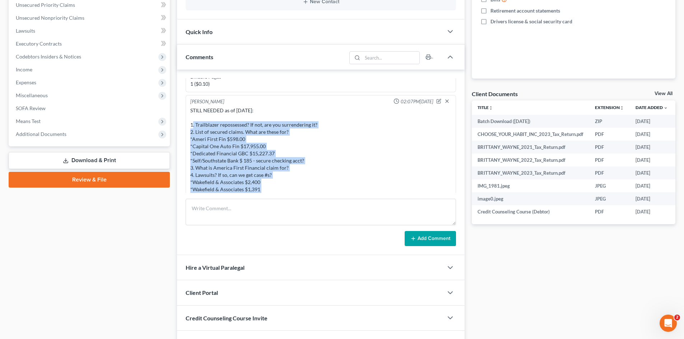
drag, startPoint x: 359, startPoint y: 187, endPoint x: 191, endPoint y: 124, distance: 179.5
click at [191, 124] on div "STILL NEEDED as of [DATE]: 1. Trailblazer repossessed? If not, are you surrende…" at bounding box center [320, 193] width 261 height 172
copy div "1. Trailblazer repossessed? If not, are you surrendering it? 2. List of secured…"
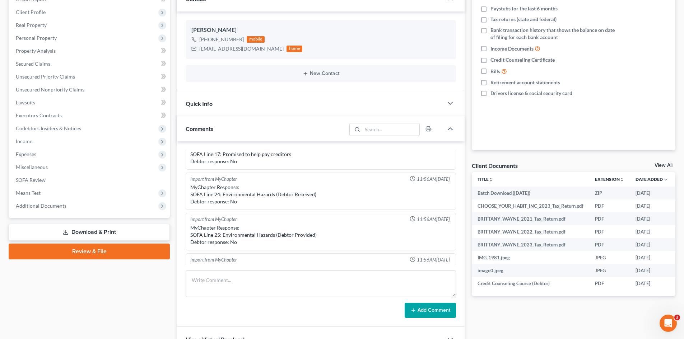
scroll to position [0, 0]
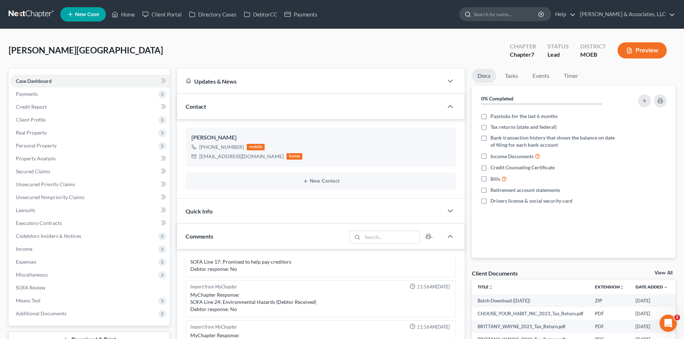
click at [513, 13] on input "search" at bounding box center [507, 14] width 66 height 13
click at [508, 15] on input "[PERSON_NAME]" at bounding box center [507, 14] width 66 height 13
type input "c"
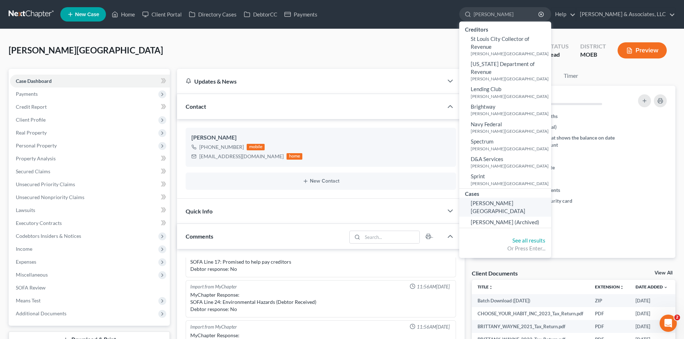
type input "[PERSON_NAME]"
click at [525, 200] on span "[PERSON_NAME][GEOGRAPHIC_DATA]" at bounding box center [498, 207] width 55 height 14
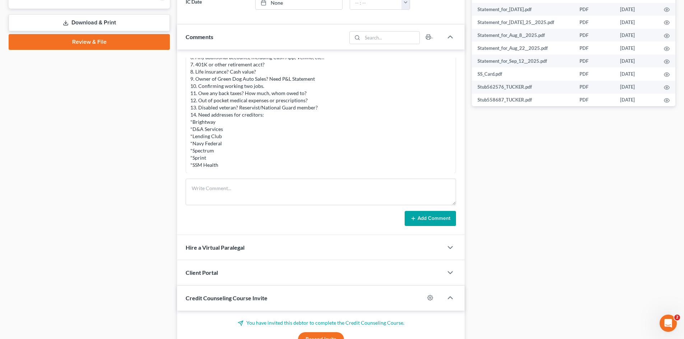
scroll to position [323, 0]
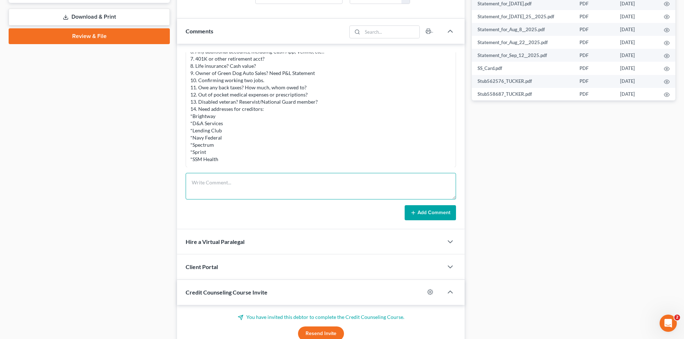
click at [278, 192] on textarea at bounding box center [321, 186] width 270 height 27
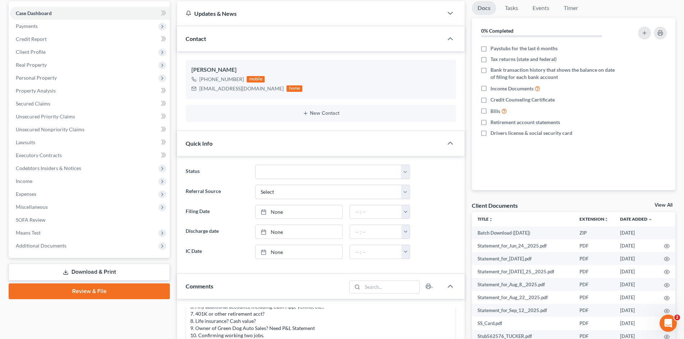
scroll to position [0, 0]
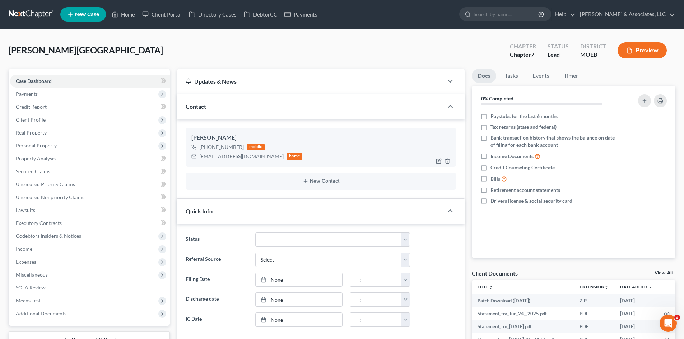
drag, startPoint x: 241, startPoint y: 148, endPoint x: 212, endPoint y: 145, distance: 28.9
click at [210, 145] on div "[PHONE_NUMBER]" at bounding box center [221, 147] width 45 height 7
drag, startPoint x: 212, startPoint y: 145, endPoint x: 262, endPoint y: 136, distance: 50.4
click at [284, 119] on div "[PERSON_NAME] [PHONE_NUMBER] mobile [EMAIL_ADDRESS][DOMAIN_NAME] home New Conta…" at bounding box center [321, 158] width 288 height 79
drag, startPoint x: 240, startPoint y: 146, endPoint x: 209, endPoint y: 145, distance: 31.3
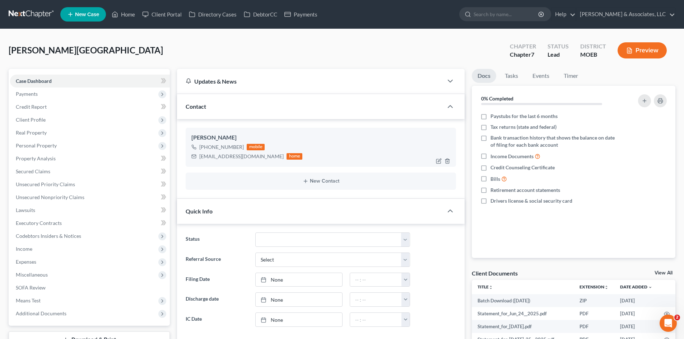
click at [209, 145] on div "[PHONE_NUMBER]" at bounding box center [221, 147] width 45 height 7
copy div "314) 285-4498"
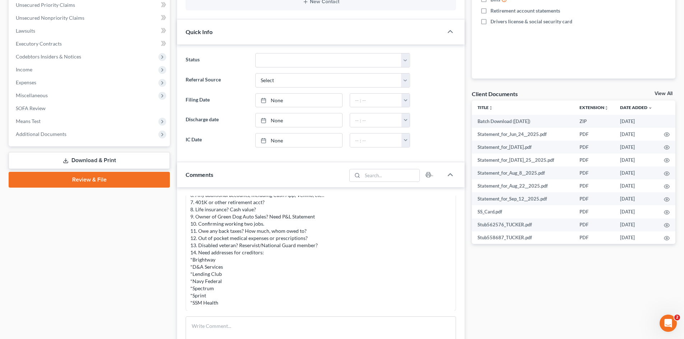
click at [368, 159] on div "Updates & News × [US_STATE] [GEOGRAPHIC_DATA] Notes: Take a look at NextChapter…" at bounding box center [321, 203] width 288 height 629
